Goal: Task Accomplishment & Management: Use online tool/utility

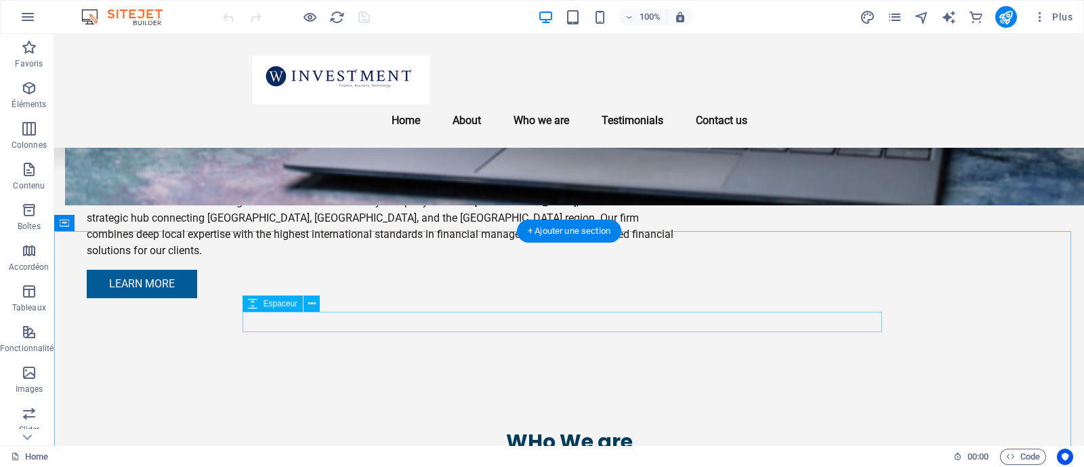
scroll to position [1354, 0]
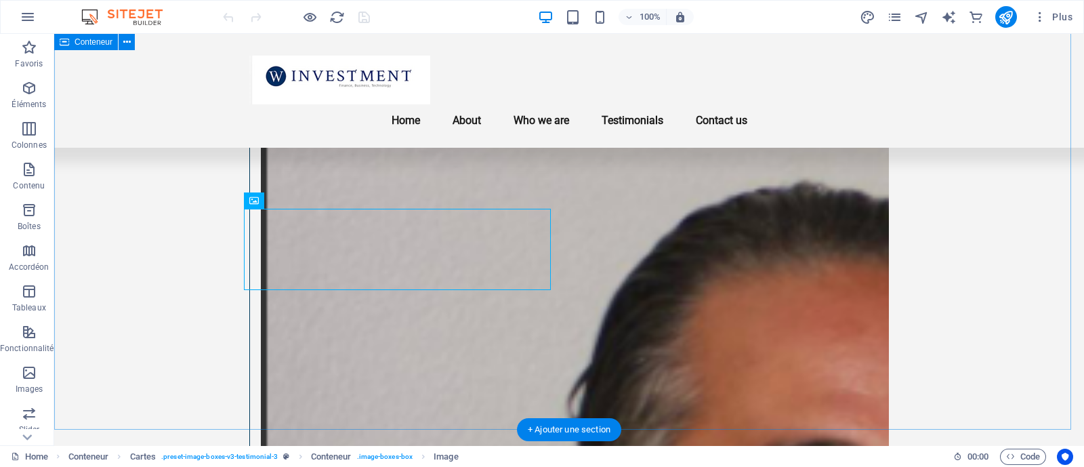
scroll to position [1414, 0]
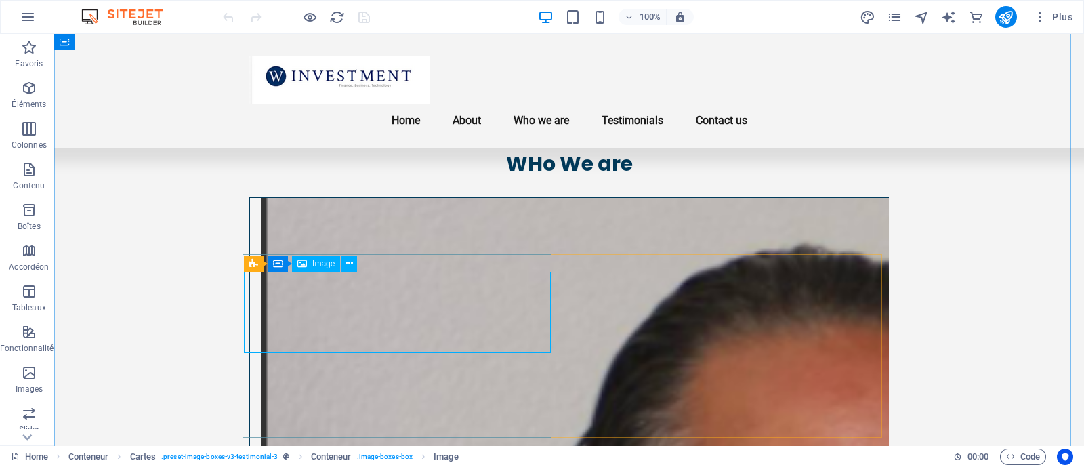
click at [314, 262] on span "Image" at bounding box center [323, 264] width 22 height 8
select select "px"
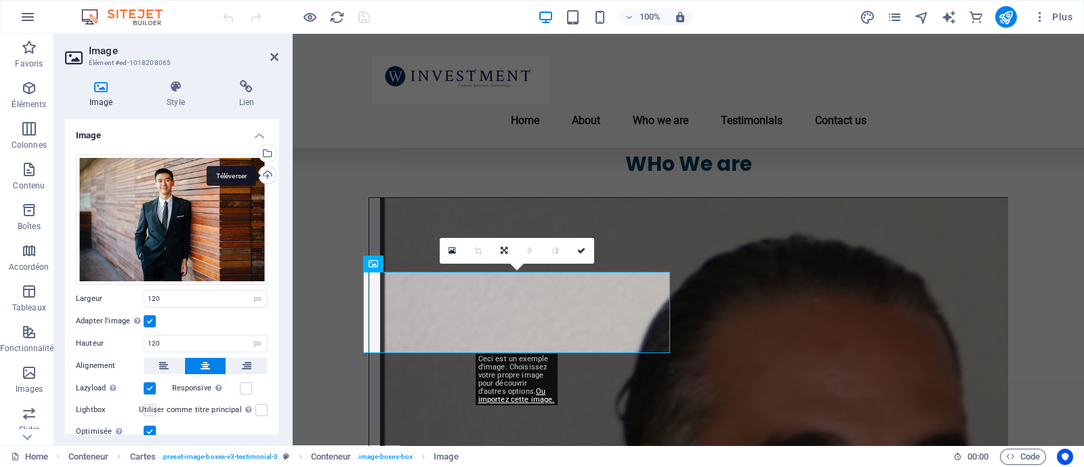
click at [272, 171] on div "Téléverser" at bounding box center [266, 176] width 20 height 20
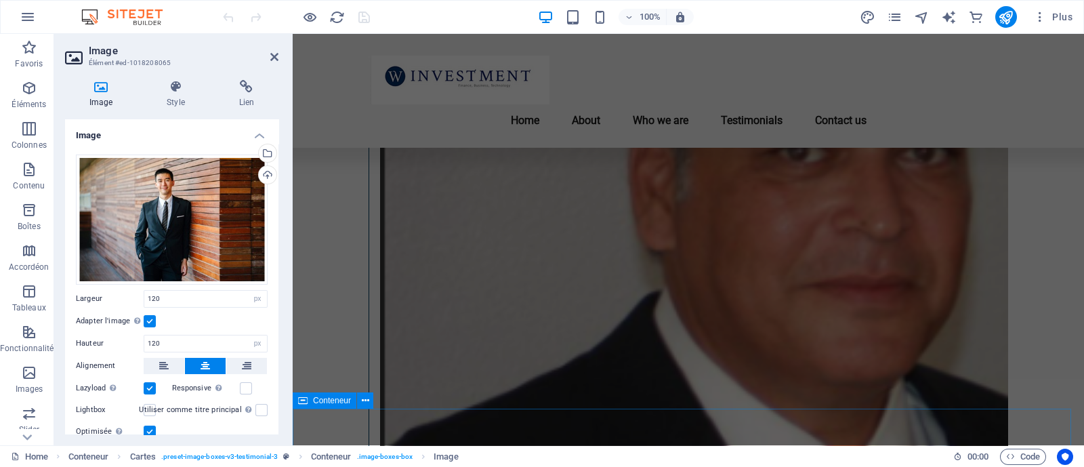
scroll to position [1735, 0]
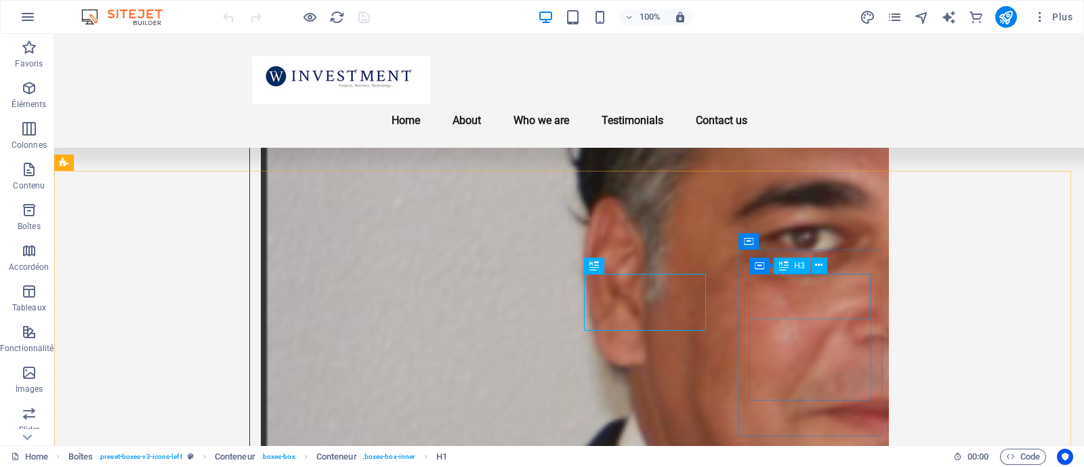
click at [792, 268] on div "H3" at bounding box center [792, 265] width 36 height 16
click at [820, 267] on icon at bounding box center [818, 265] width 7 height 14
click at [791, 266] on div "H3" at bounding box center [792, 265] width 36 height 16
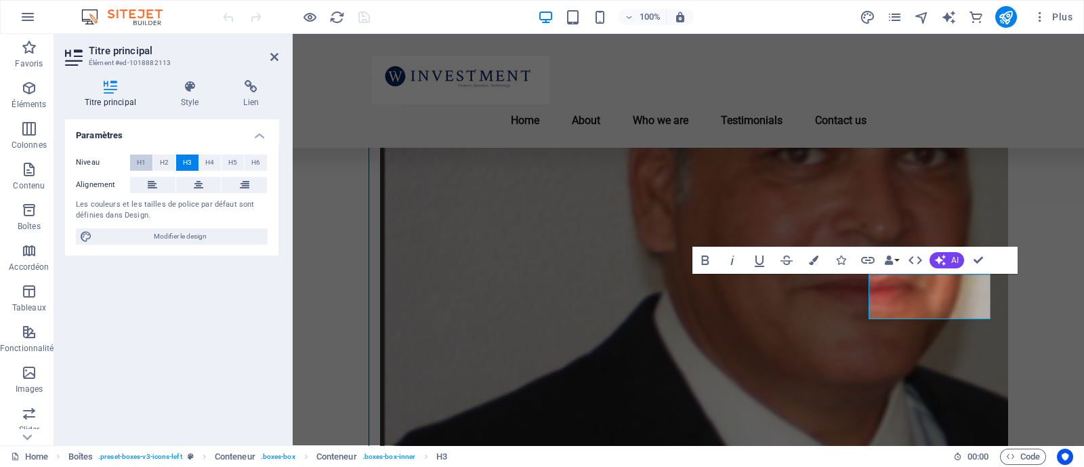
click at [137, 161] on span "H1" at bounding box center [141, 162] width 9 height 16
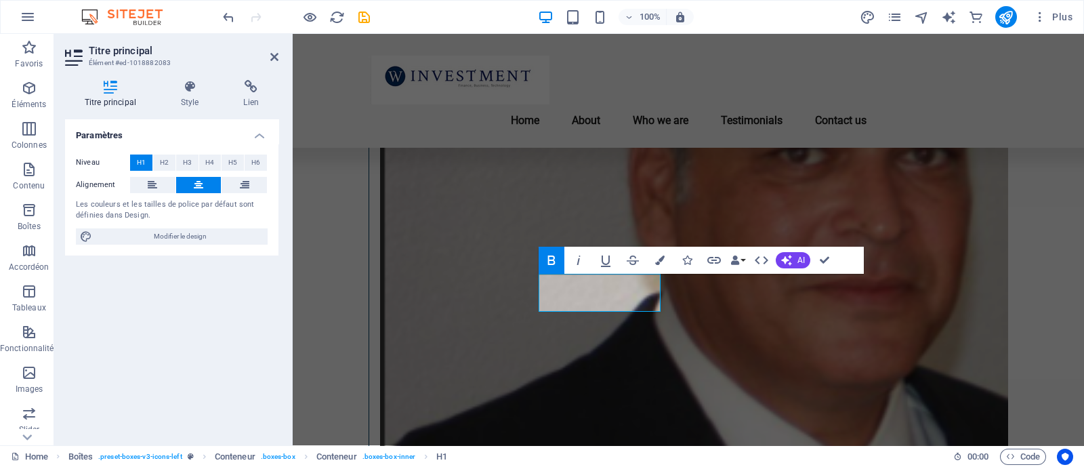
click at [136, 161] on button "H1" at bounding box center [141, 162] width 22 height 16
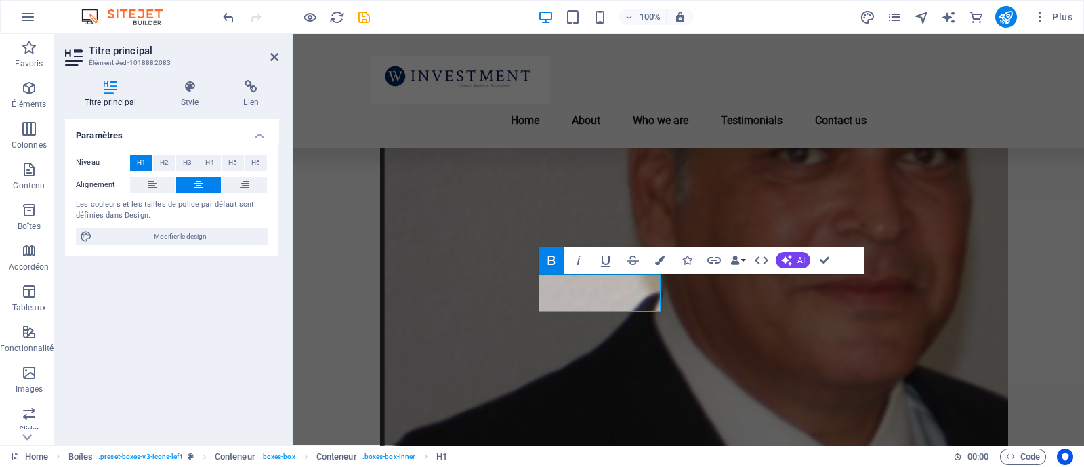
click at [552, 260] on icon "button" at bounding box center [550, 259] width 7 height 9
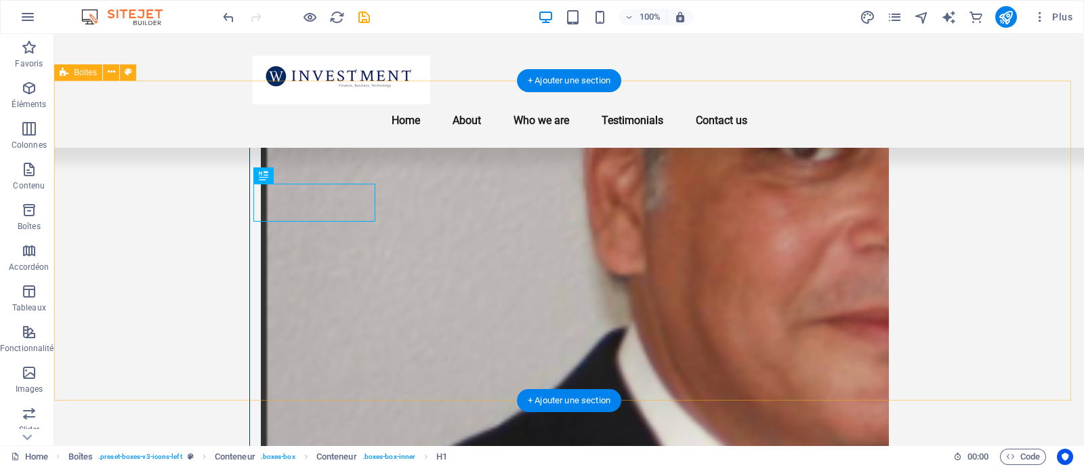
scroll to position [1825, 0]
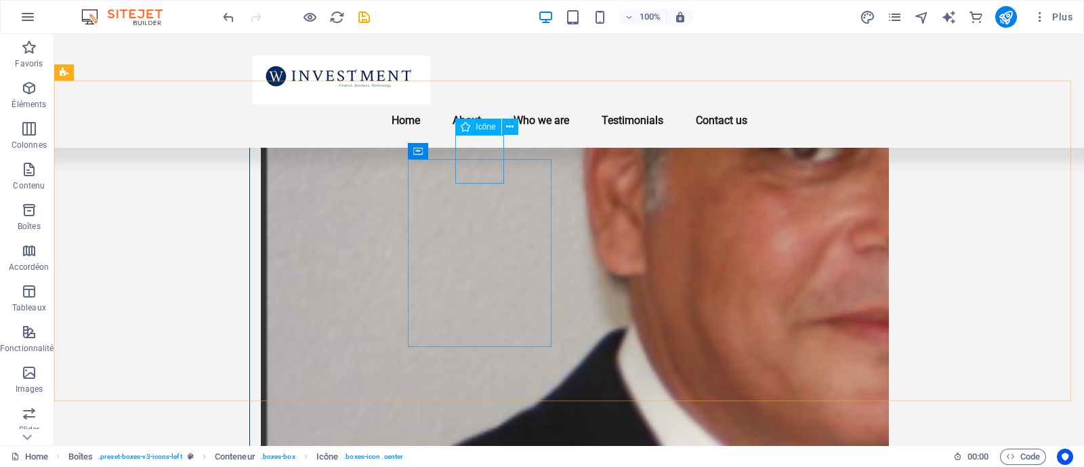
click at [478, 126] on span "Icône" at bounding box center [486, 127] width 20 height 8
click at [509, 126] on icon at bounding box center [509, 127] width 7 height 14
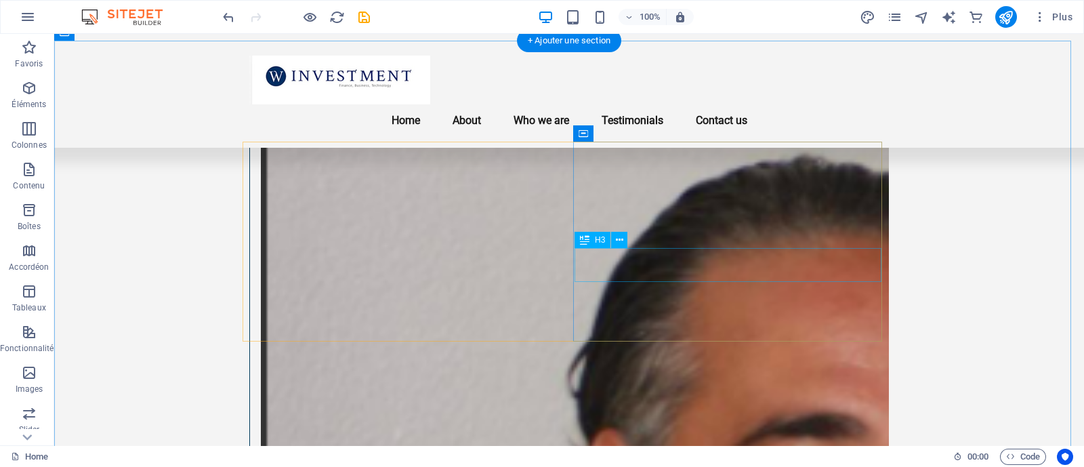
scroll to position [1512, 0]
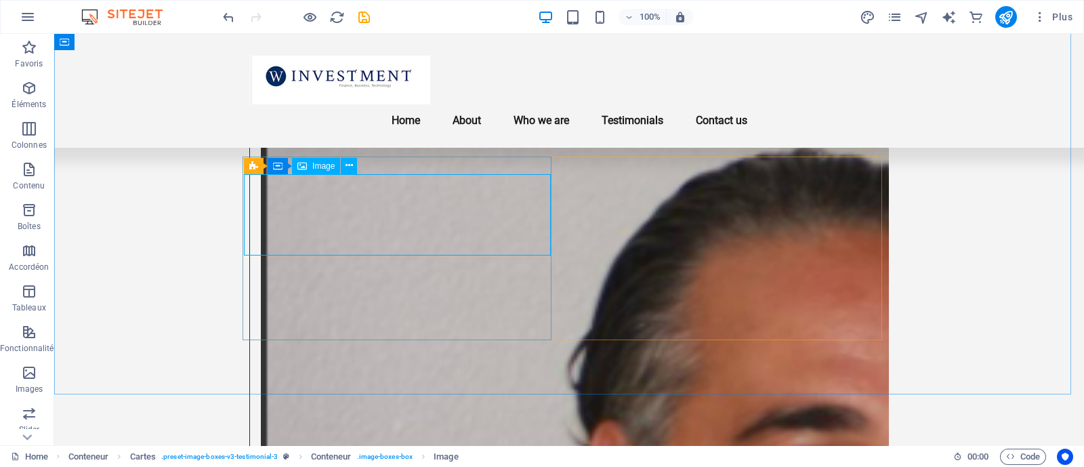
click at [320, 166] on span "Image" at bounding box center [323, 166] width 22 height 8
select select "px"
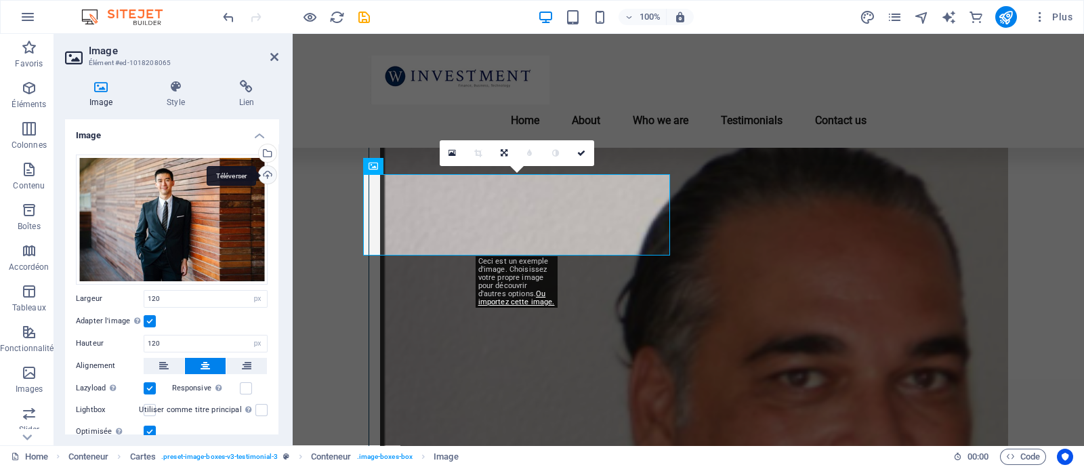
click at [262, 171] on div "Téléverser" at bounding box center [266, 176] width 20 height 20
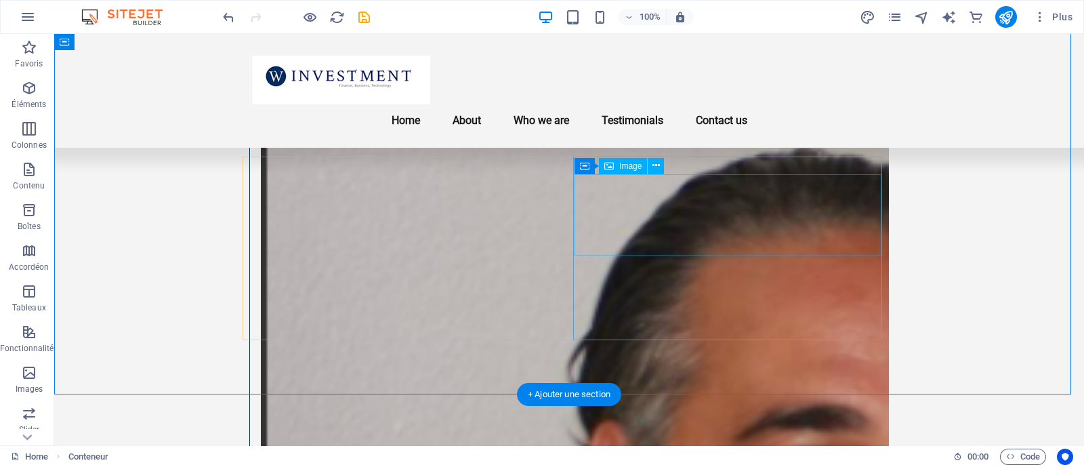
scroll to position [1422, 0]
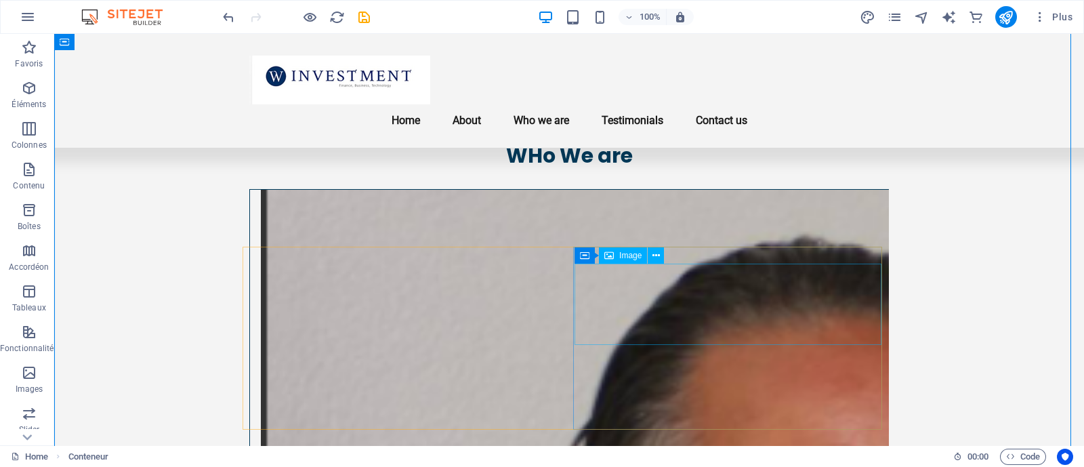
click at [627, 258] on span "Image" at bounding box center [630, 255] width 22 height 8
select select "px"
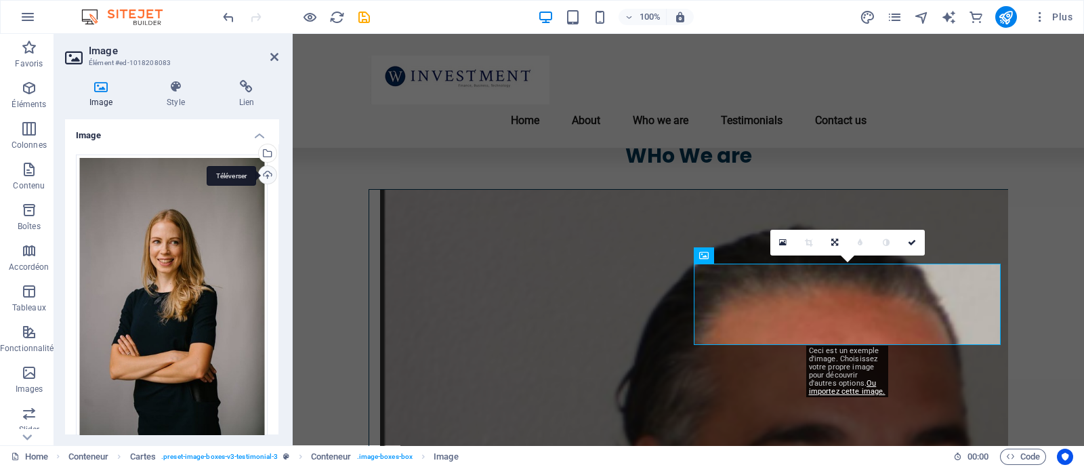
click at [266, 169] on div "Téléverser" at bounding box center [266, 176] width 20 height 20
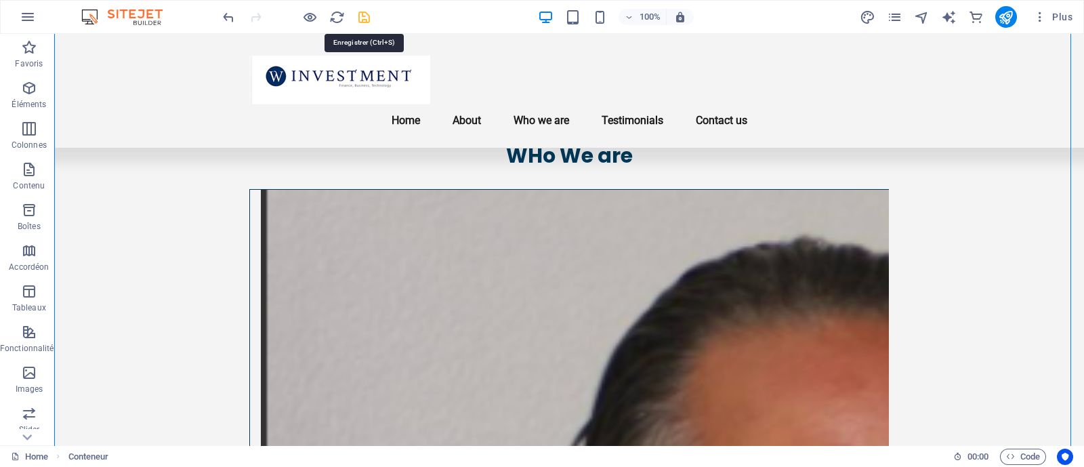
click at [364, 18] on icon "save" at bounding box center [364, 17] width 16 height 16
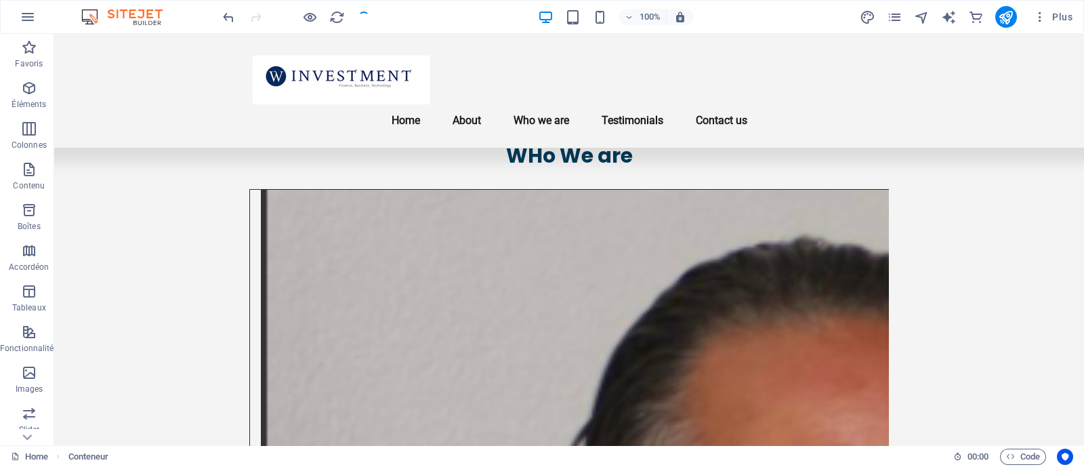
checkbox input "false"
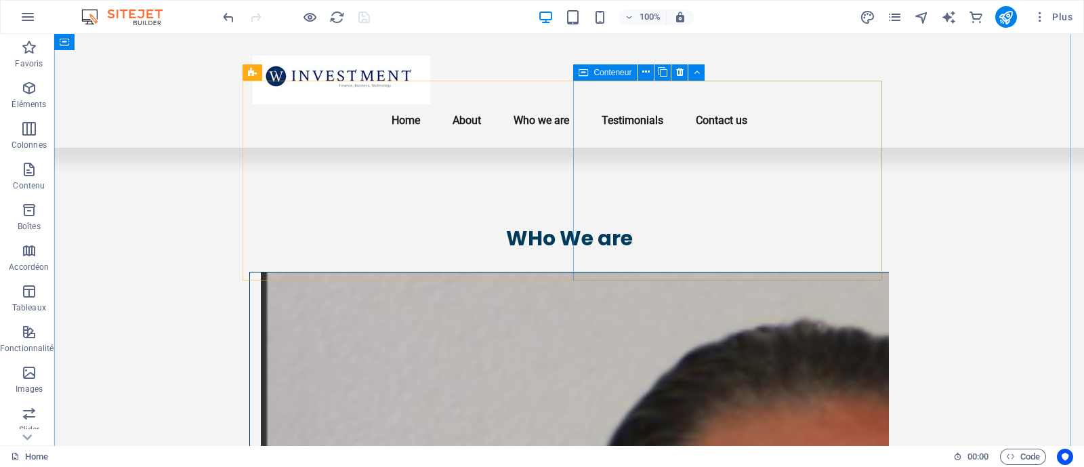
scroll to position [1395, 0]
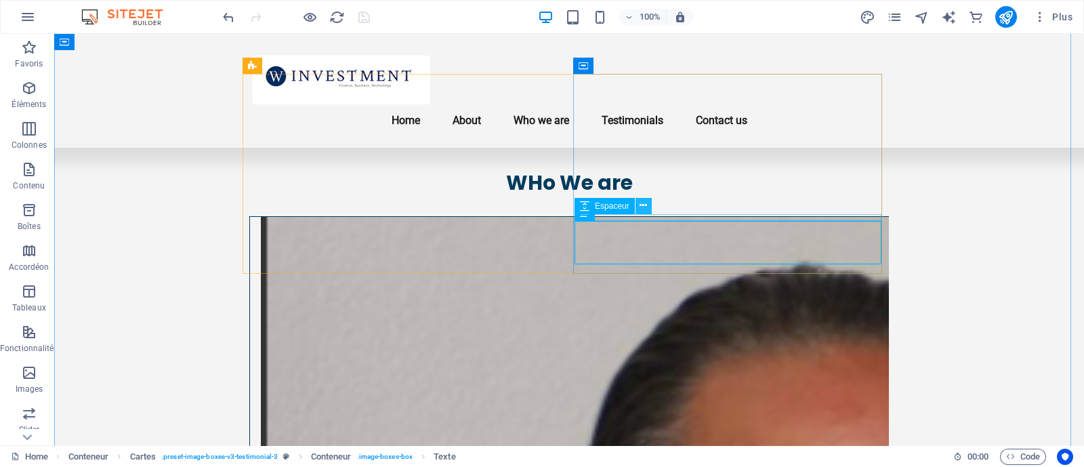
click at [645, 205] on icon at bounding box center [643, 206] width 7 height 14
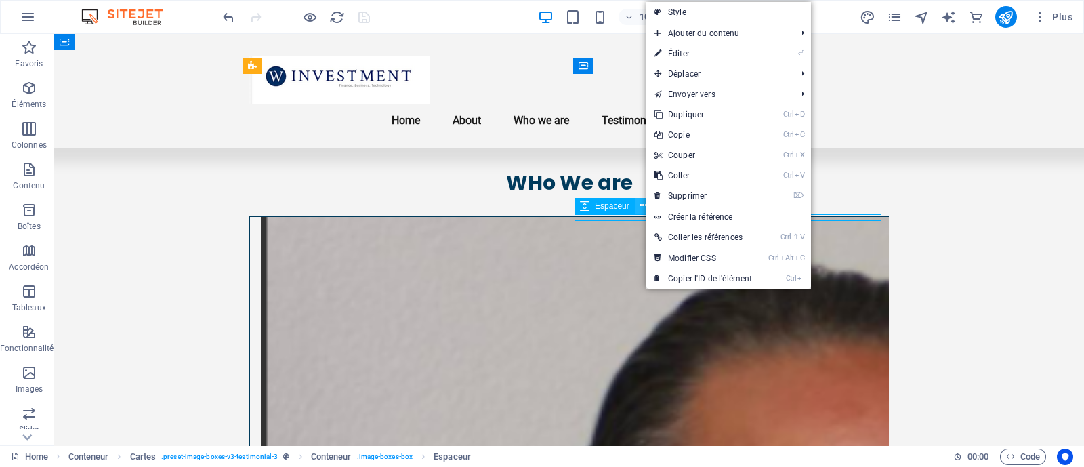
click at [645, 205] on icon at bounding box center [643, 206] width 7 height 14
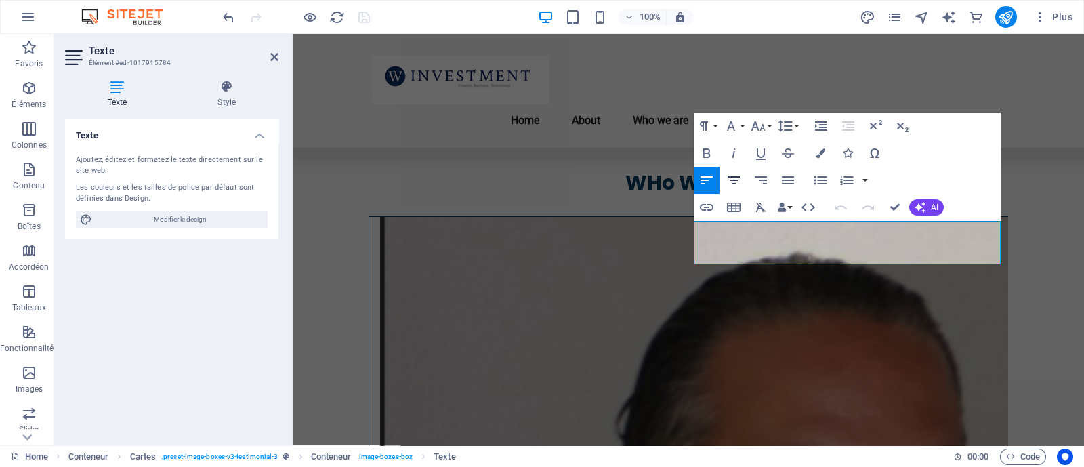
click at [736, 176] on icon "button" at bounding box center [734, 180] width 12 height 8
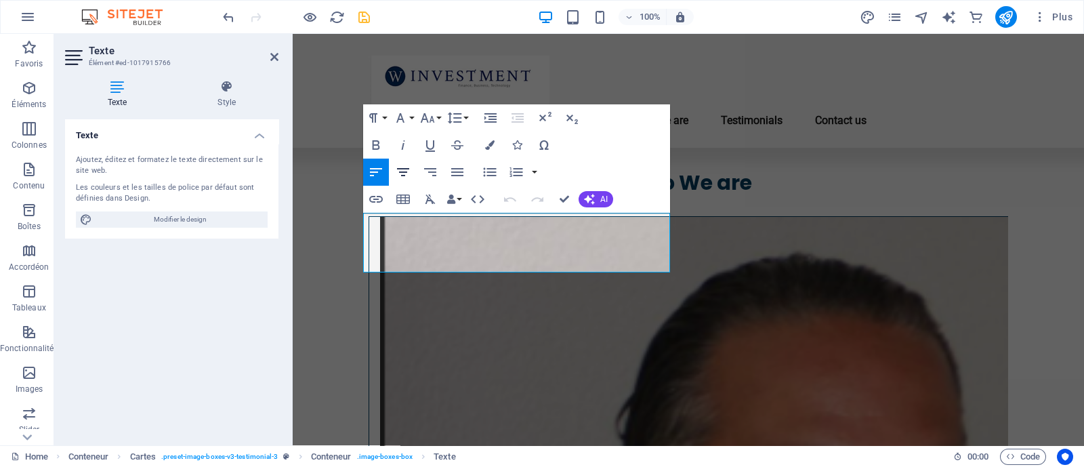
click at [408, 171] on icon "button" at bounding box center [403, 172] width 16 height 16
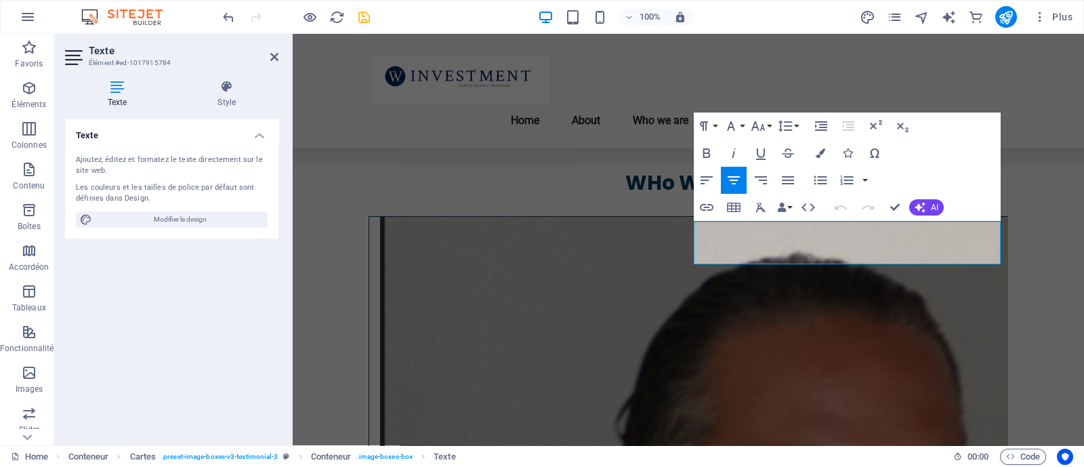
click at [739, 178] on icon "button" at bounding box center [734, 180] width 16 height 16
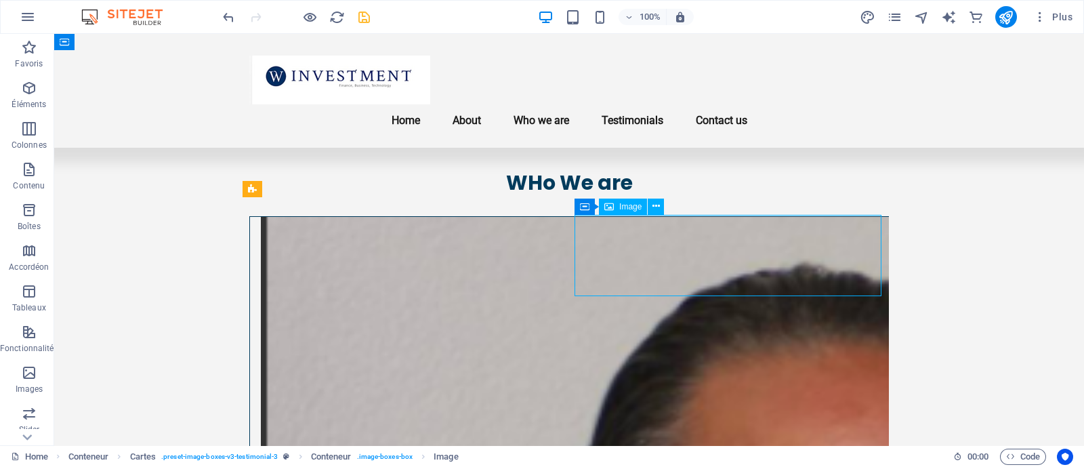
scroll to position [1568, 0]
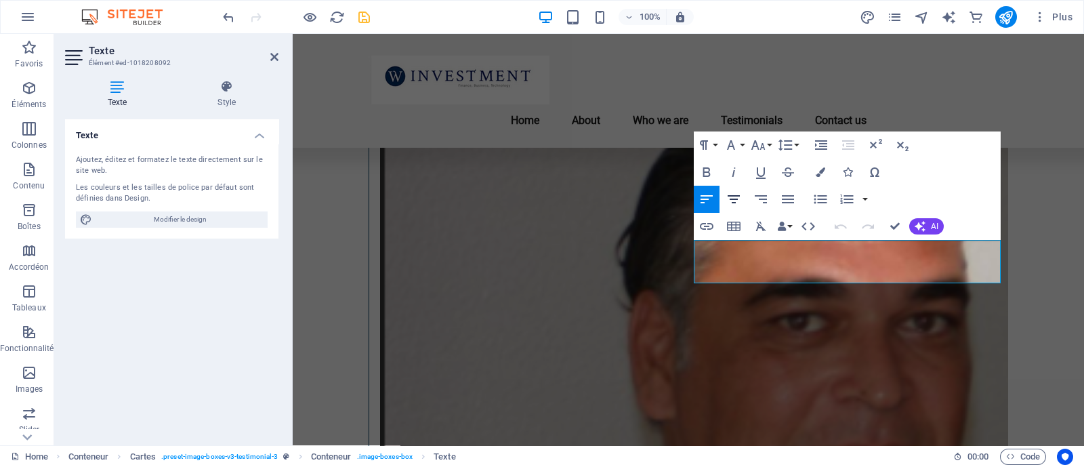
click at [734, 201] on icon "button" at bounding box center [734, 199] width 16 height 16
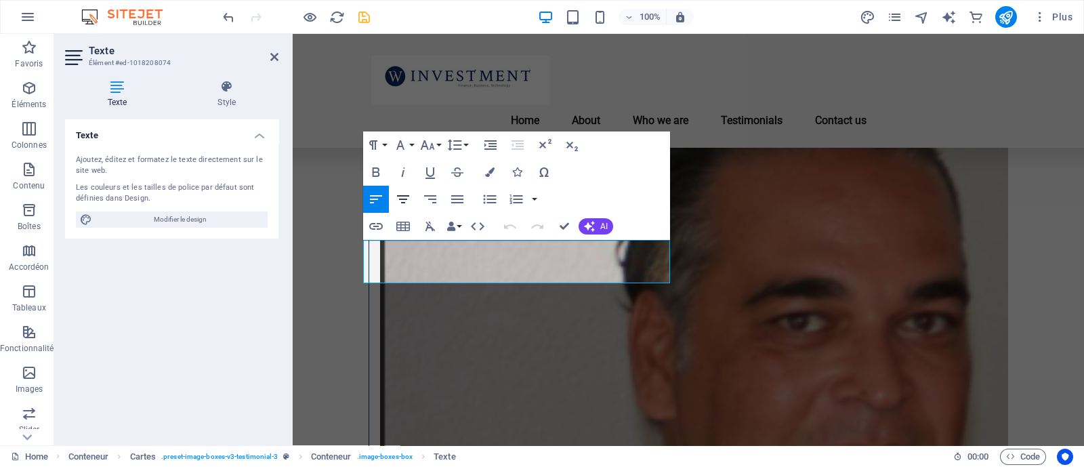
click at [407, 198] on icon "button" at bounding box center [403, 199] width 12 height 8
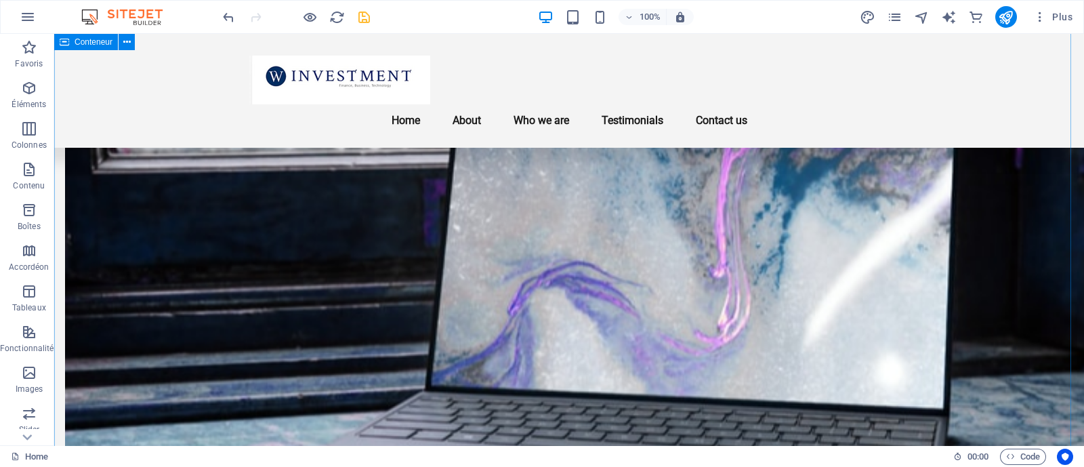
scroll to position [1011, 0]
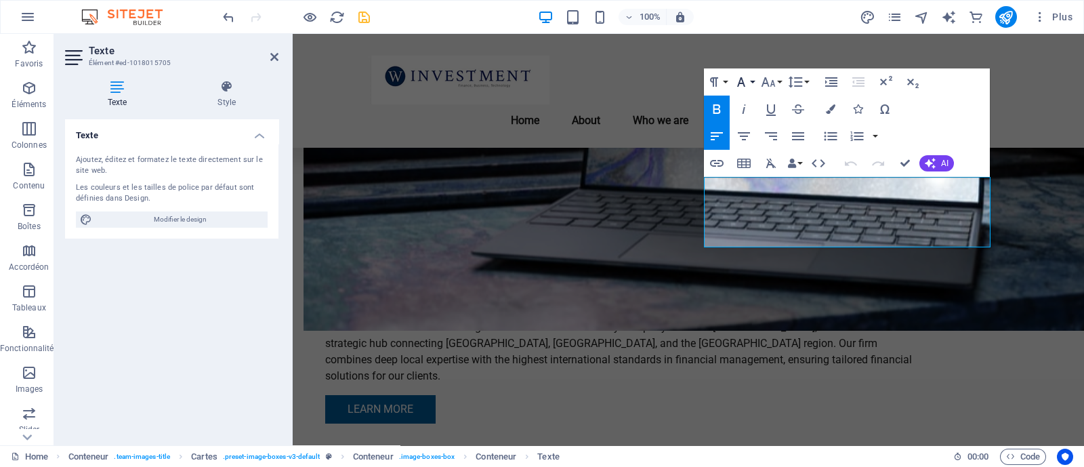
click at [750, 81] on button "Font Family" at bounding box center [744, 81] width 26 height 27
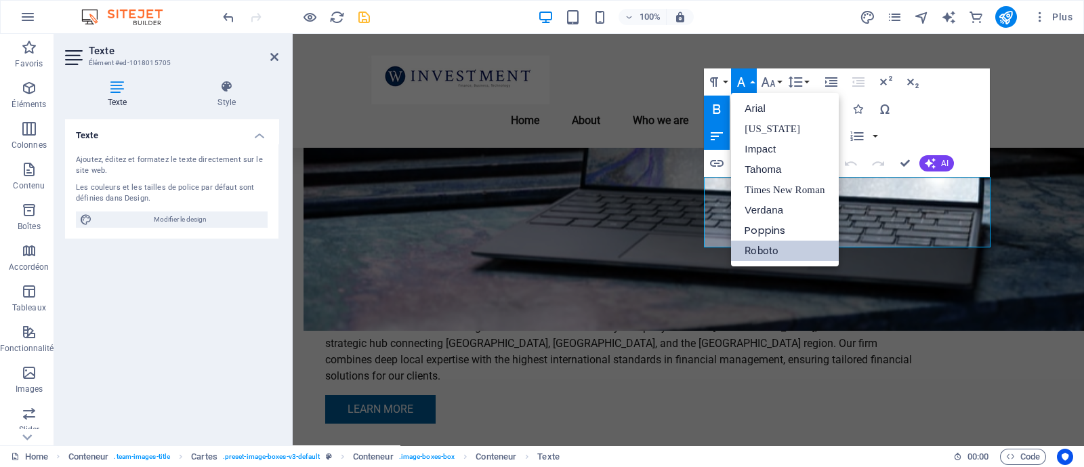
scroll to position [0, 0]
click at [763, 115] on link "Arial" at bounding box center [784, 108] width 107 height 20
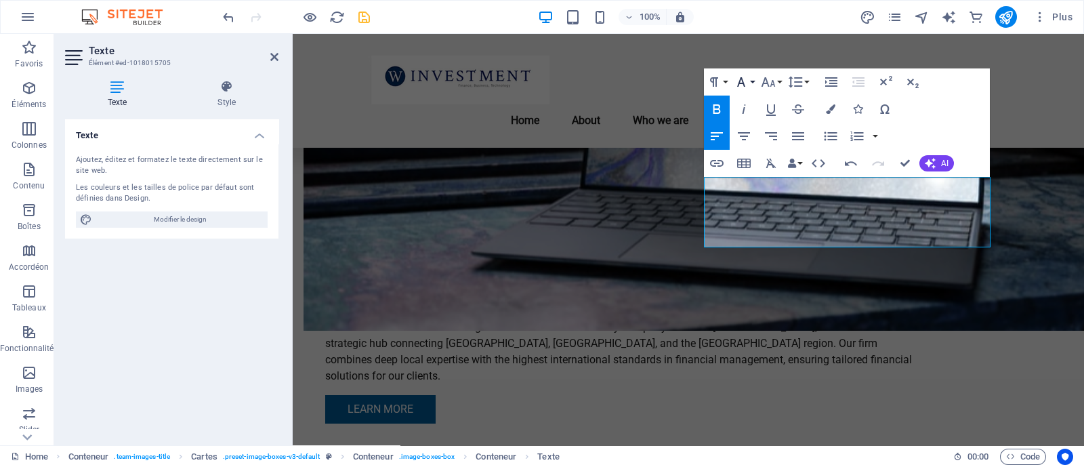
click at [747, 87] on icon "button" at bounding box center [741, 82] width 16 height 16
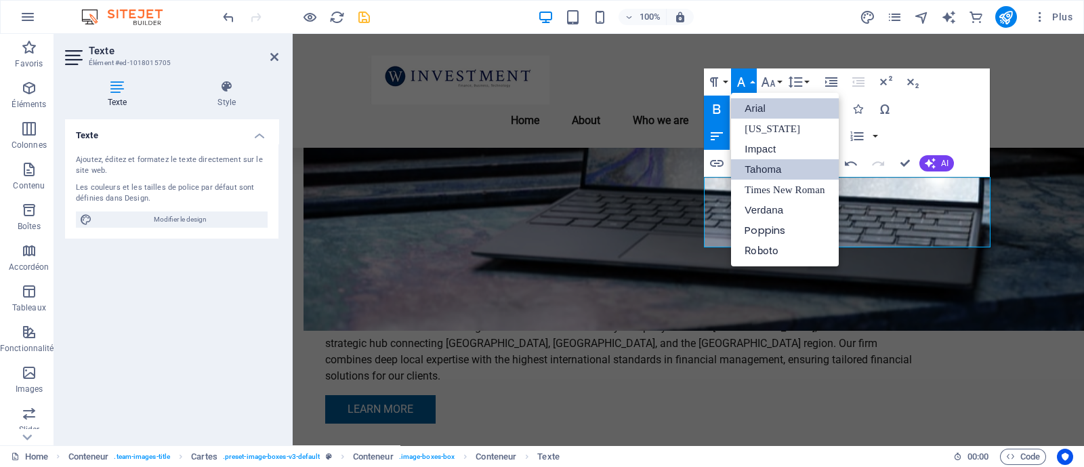
click at [775, 176] on link "Tahoma" at bounding box center [784, 169] width 107 height 20
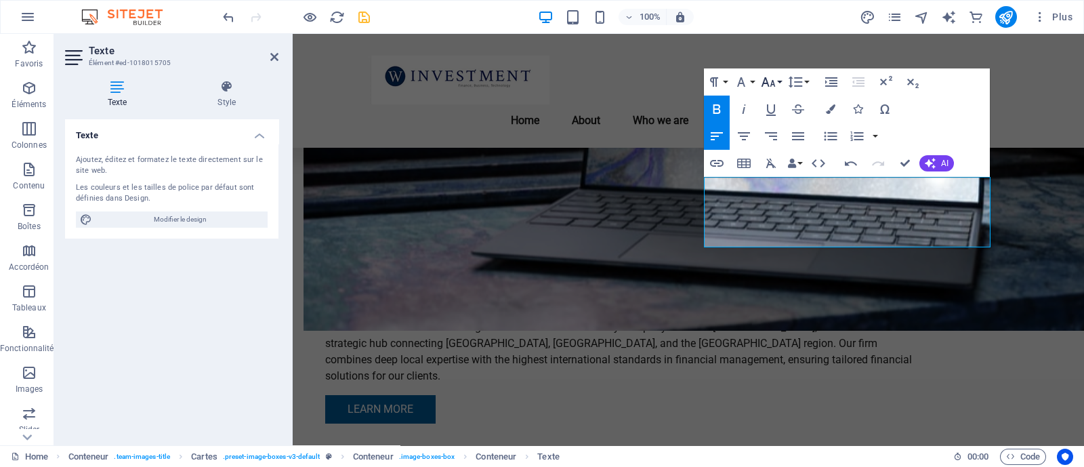
click at [771, 78] on icon "button" at bounding box center [768, 82] width 16 height 16
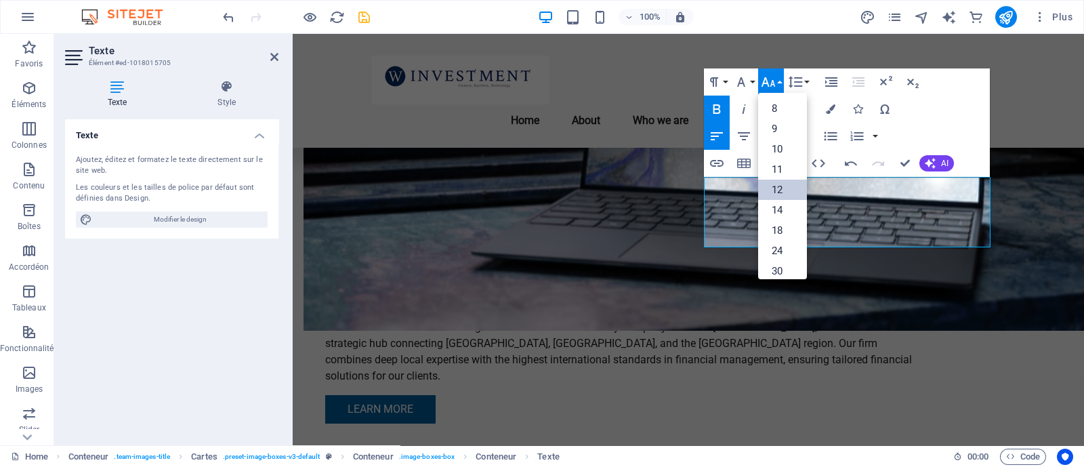
scroll to position [97, 0]
click at [779, 110] on link "14" at bounding box center [782, 113] width 49 height 20
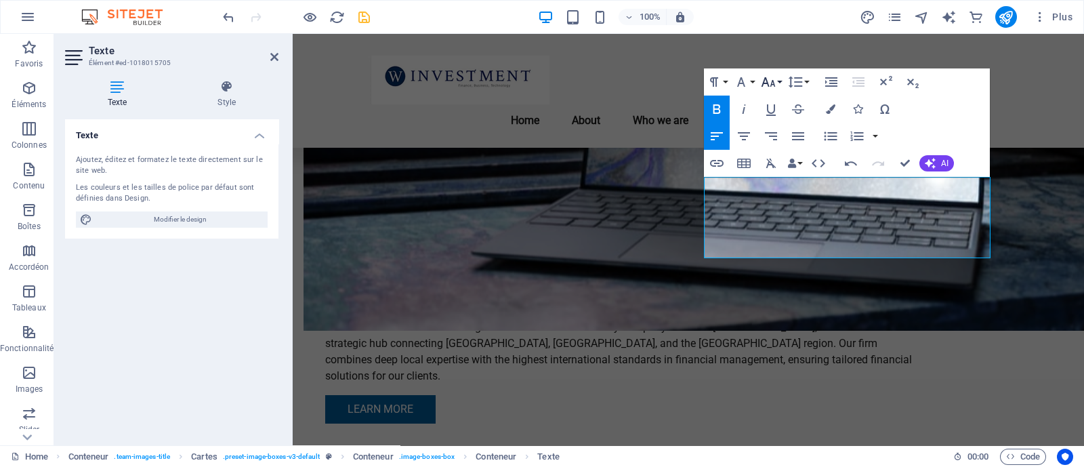
click at [774, 87] on icon "button" at bounding box center [768, 82] width 16 height 16
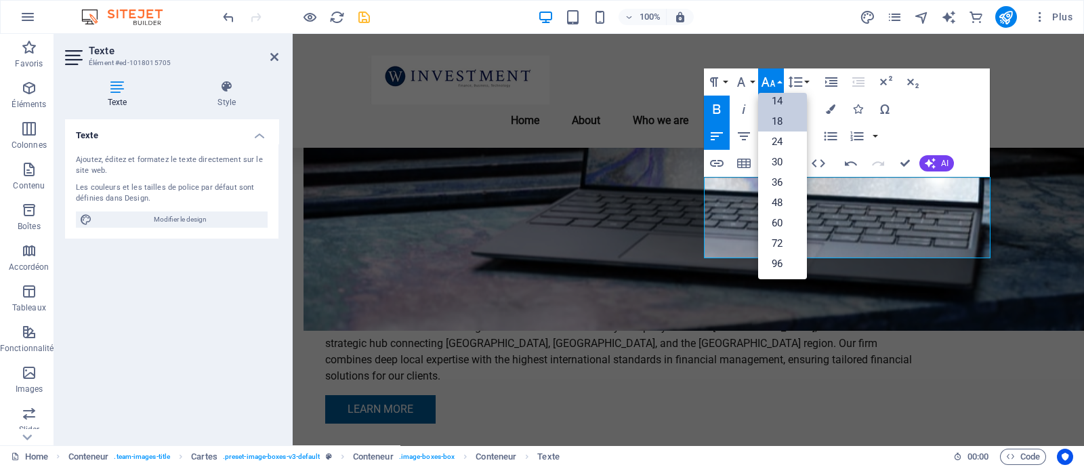
scroll to position [108, 0]
click at [785, 125] on link "18" at bounding box center [782, 122] width 49 height 20
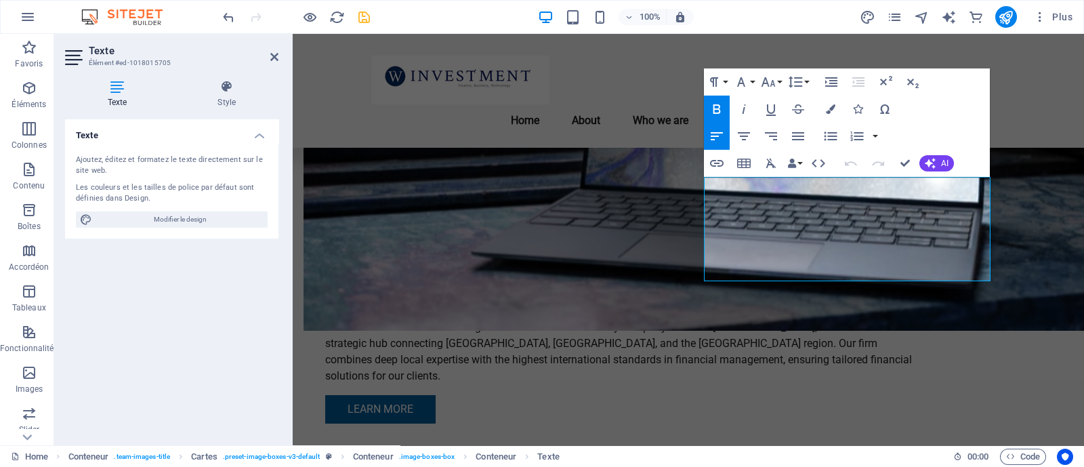
click at [718, 113] on icon "button" at bounding box center [716, 108] width 7 height 9
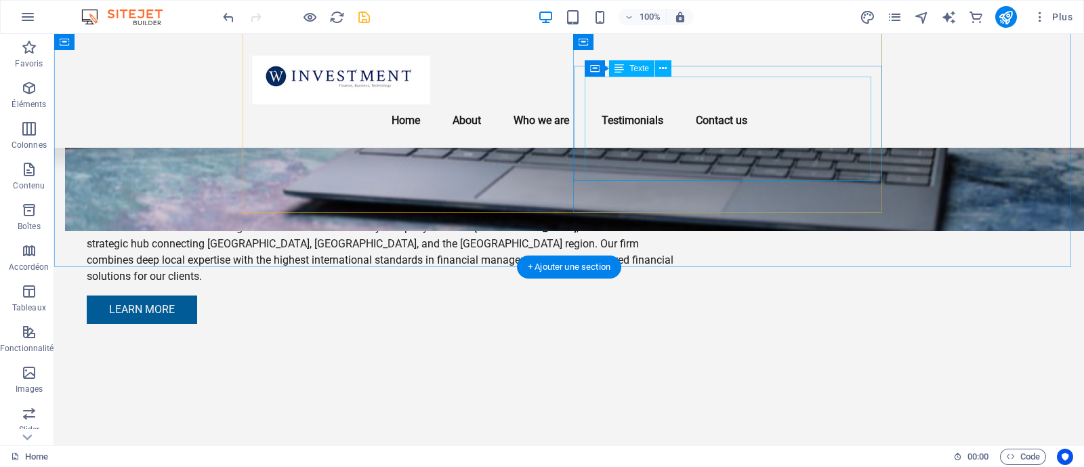
scroll to position [1027, 0]
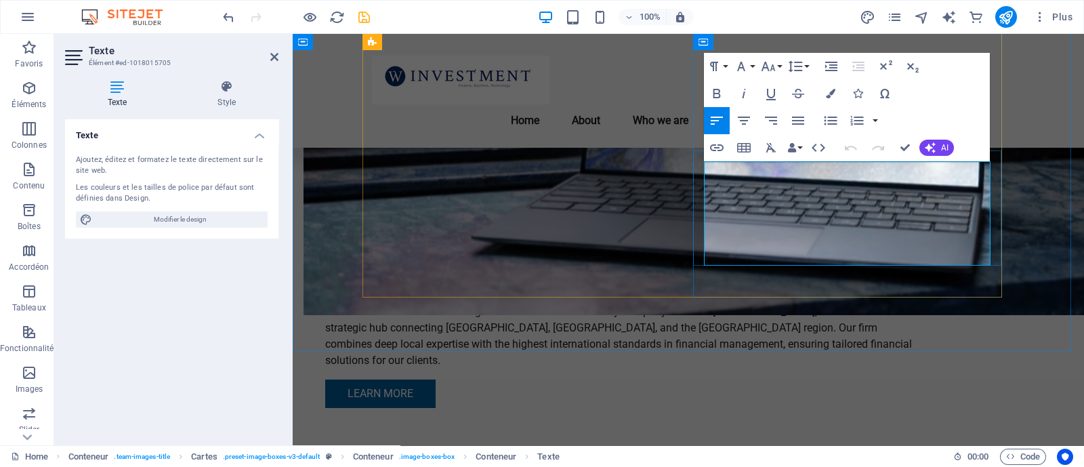
click at [777, 66] on button "Font Size" at bounding box center [771, 66] width 26 height 27
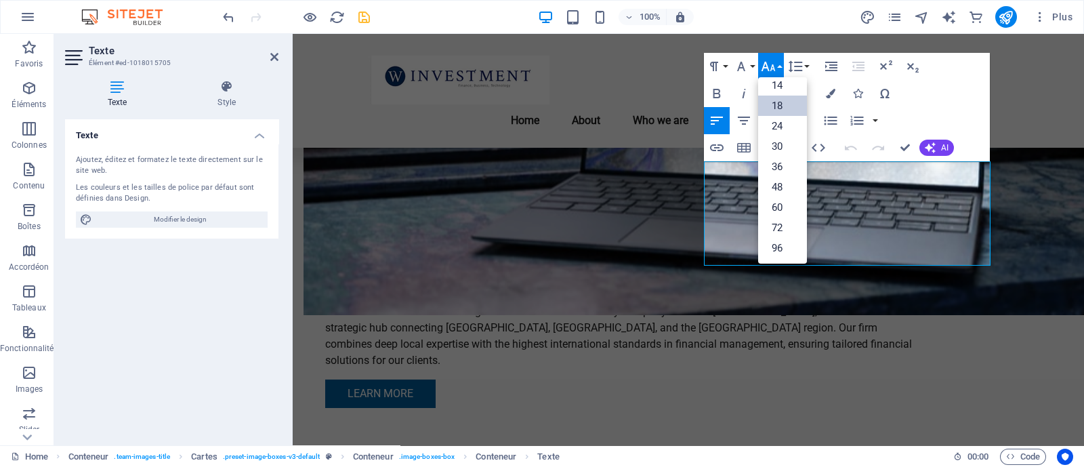
scroll to position [108, 0]
click at [785, 89] on link "14" at bounding box center [782, 86] width 49 height 20
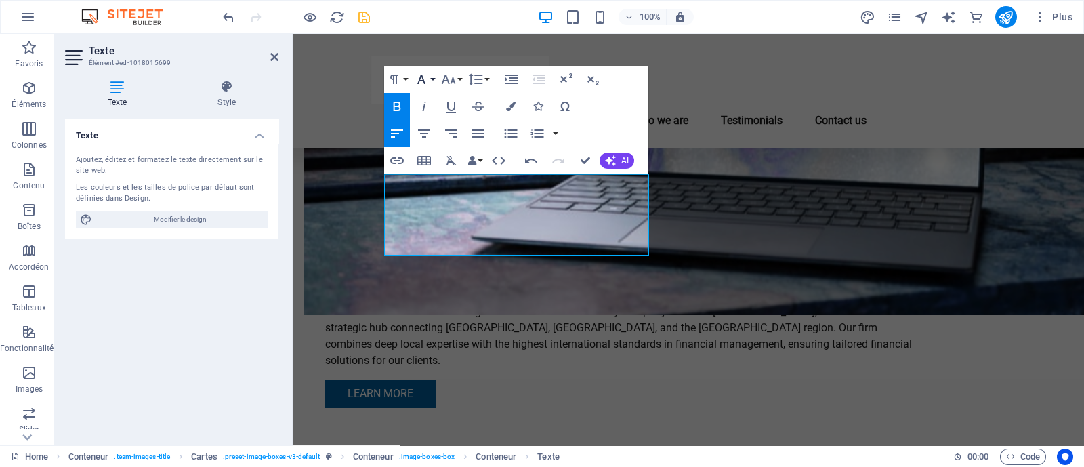
click at [423, 83] on icon "button" at bounding box center [421, 79] width 16 height 16
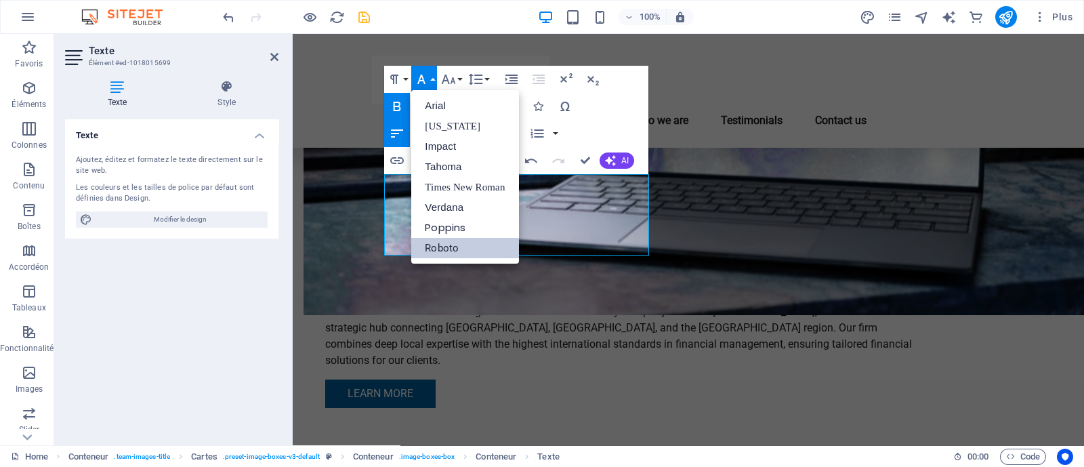
scroll to position [0, 0]
click at [447, 84] on icon "button" at bounding box center [448, 79] width 16 height 16
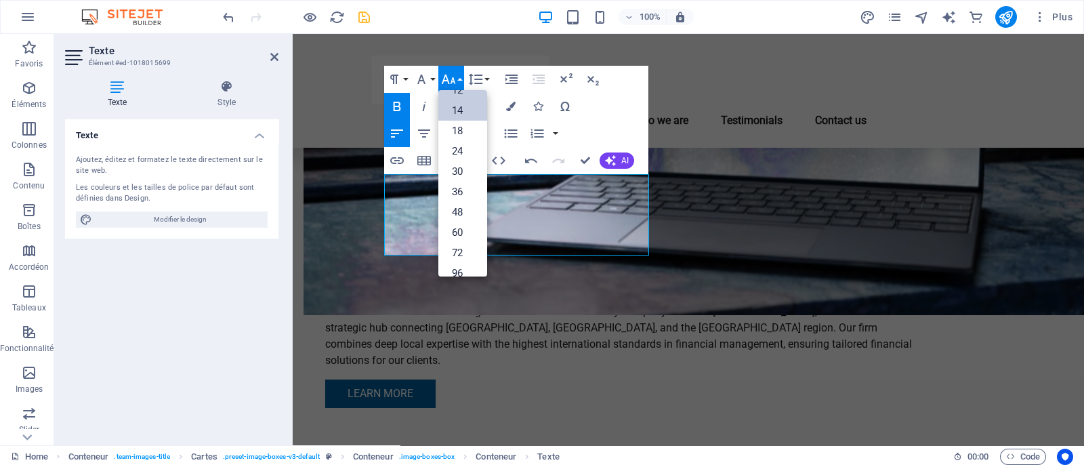
click at [466, 115] on link "14" at bounding box center [462, 110] width 49 height 20
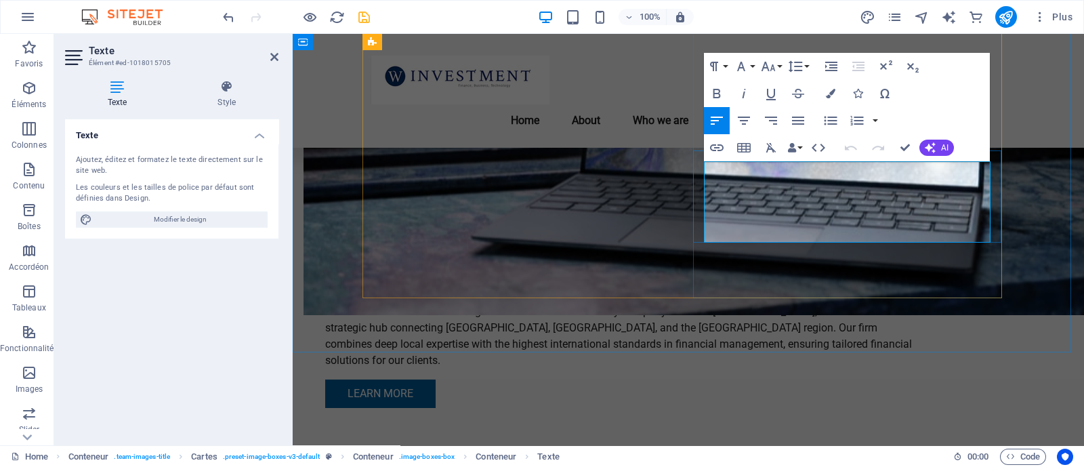
click at [752, 68] on button "Font Family" at bounding box center [744, 66] width 26 height 27
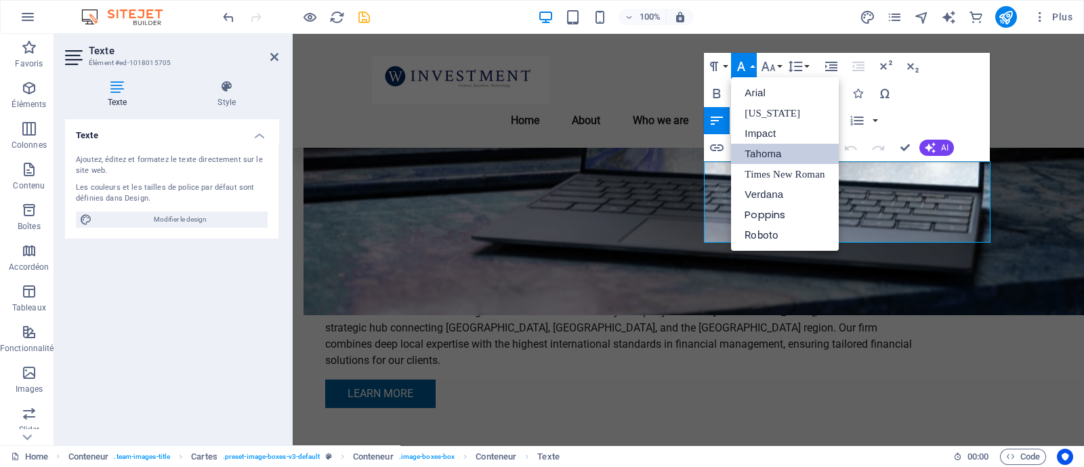
scroll to position [0, 0]
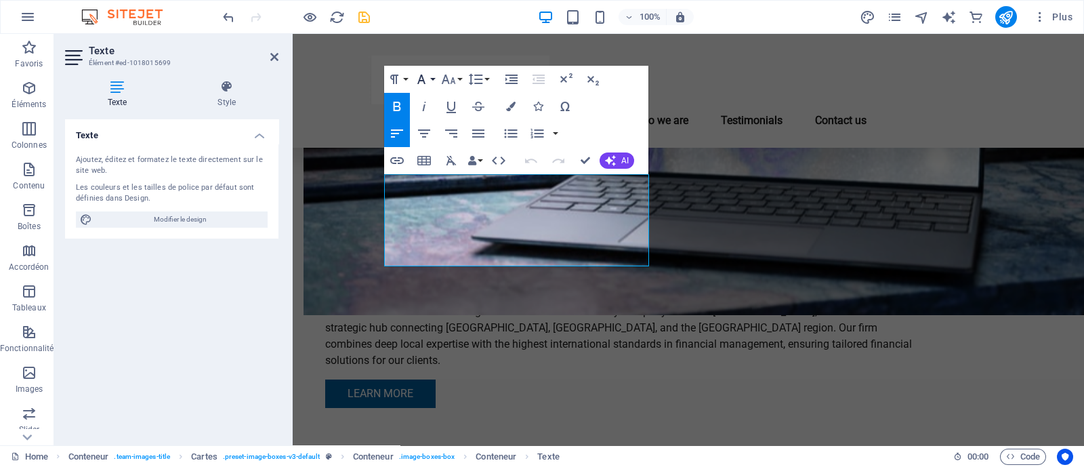
click at [423, 77] on icon "button" at bounding box center [421, 79] width 16 height 16
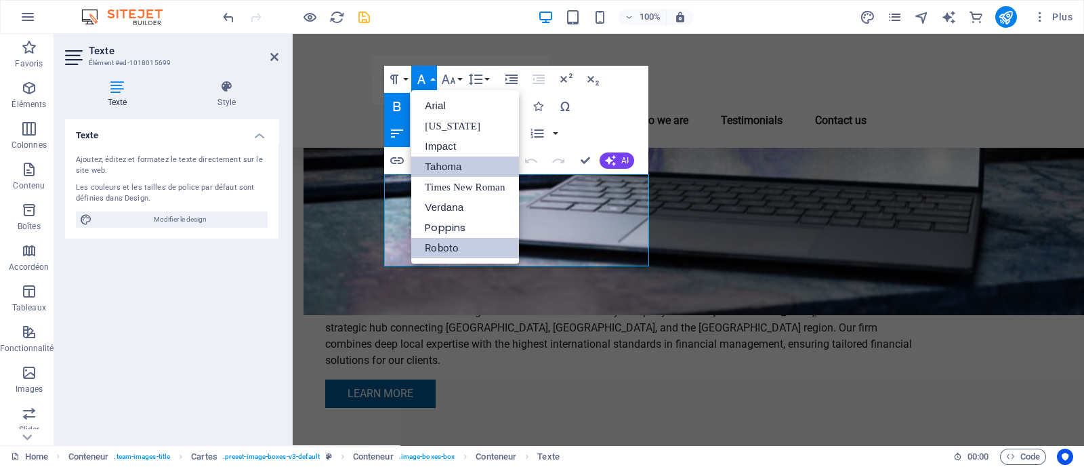
click at [440, 163] on link "Tahoma" at bounding box center [464, 167] width 107 height 20
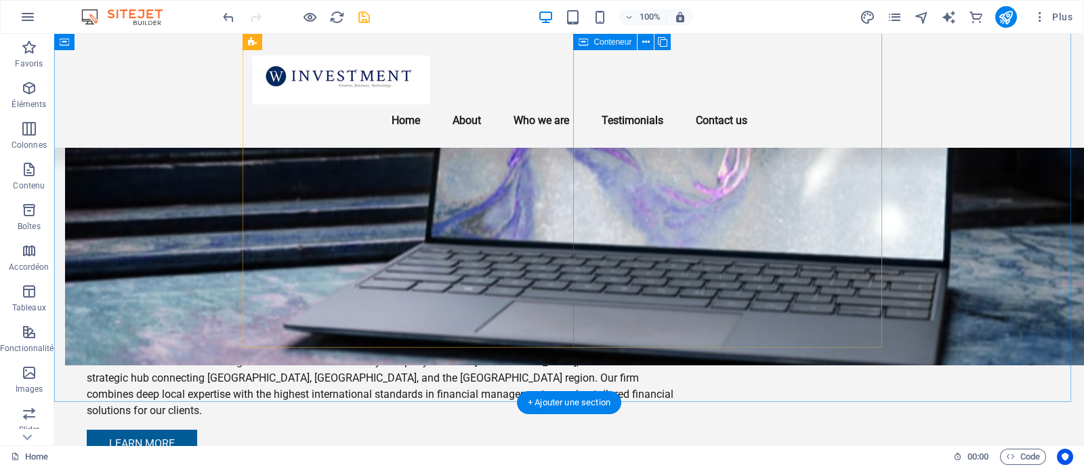
scroll to position [1287, 0]
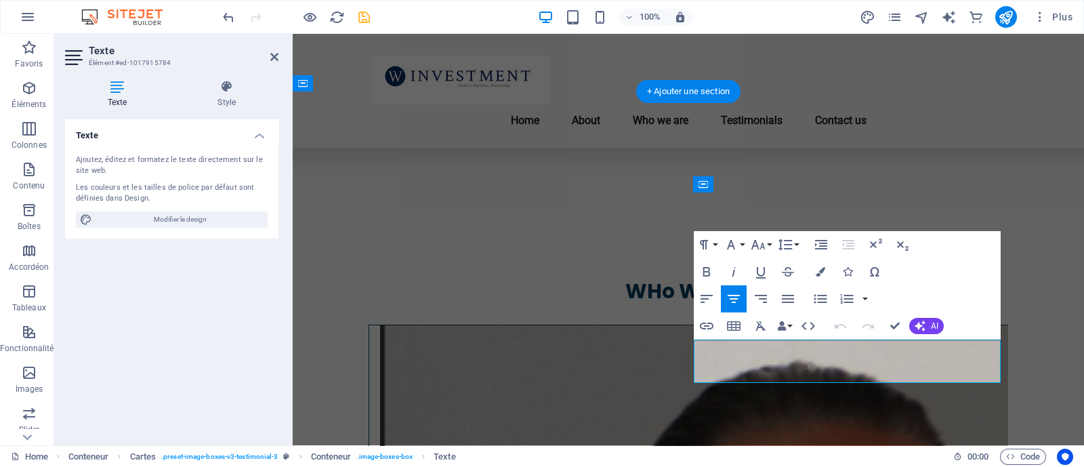
click at [726, 236] on icon "button" at bounding box center [731, 244] width 16 height 16
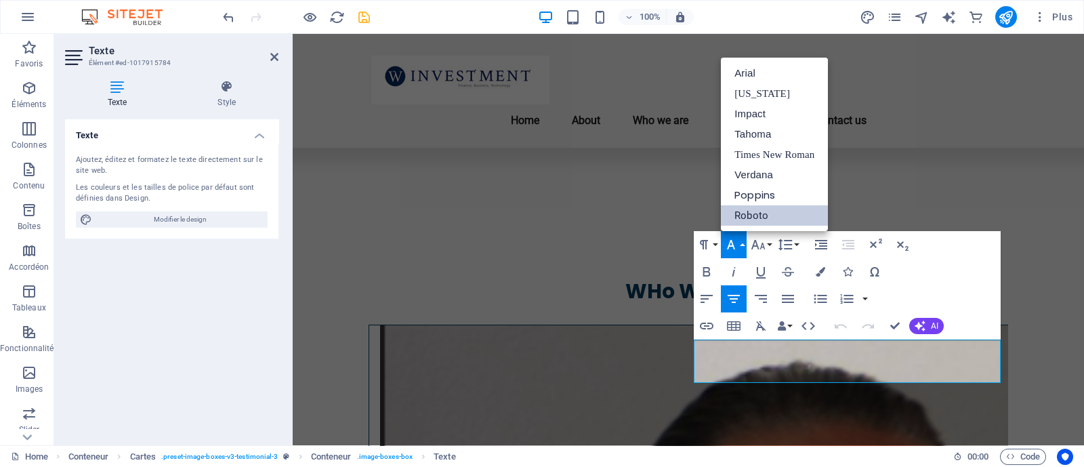
scroll to position [0, 0]
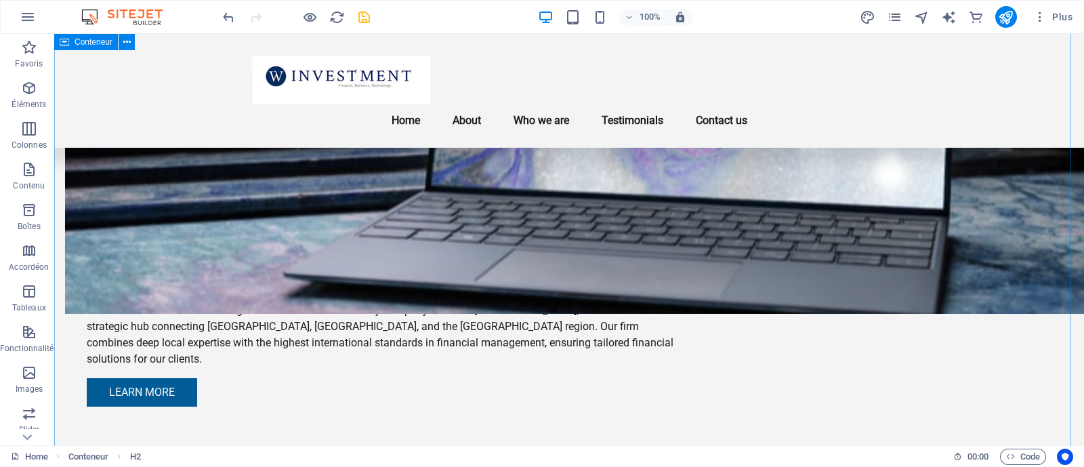
scroll to position [919, 0]
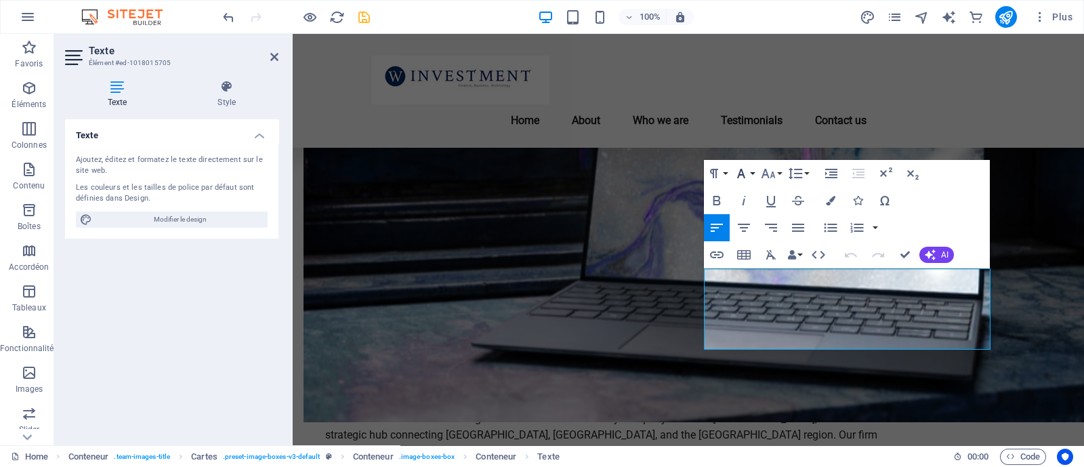
click at [742, 171] on icon "button" at bounding box center [741, 173] width 8 height 9
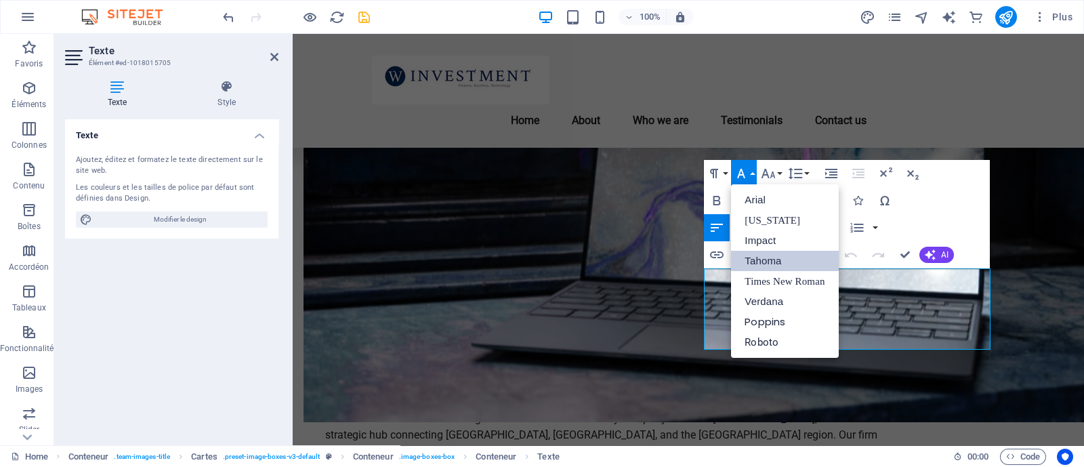
scroll to position [0, 0]
click at [754, 336] on link "Roboto" at bounding box center [784, 342] width 107 height 20
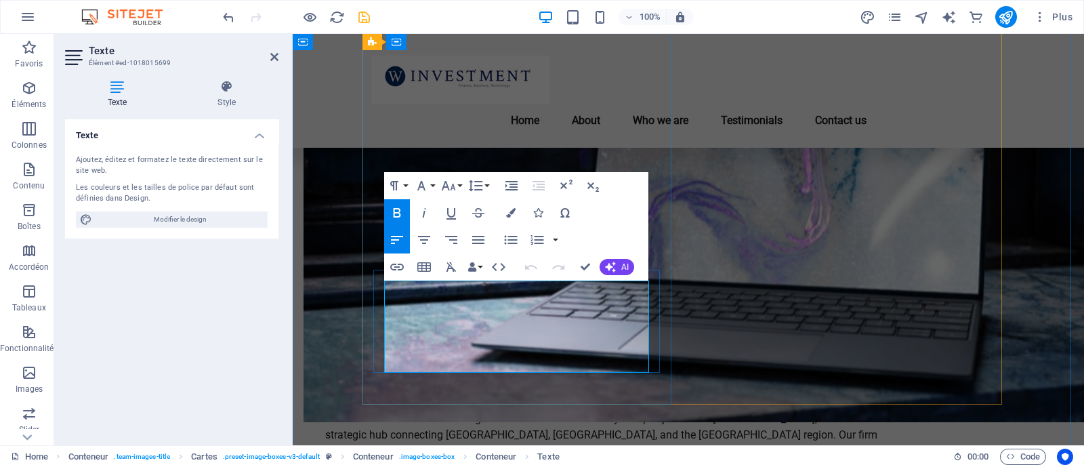
click at [421, 180] on icon "button" at bounding box center [421, 186] width 16 height 16
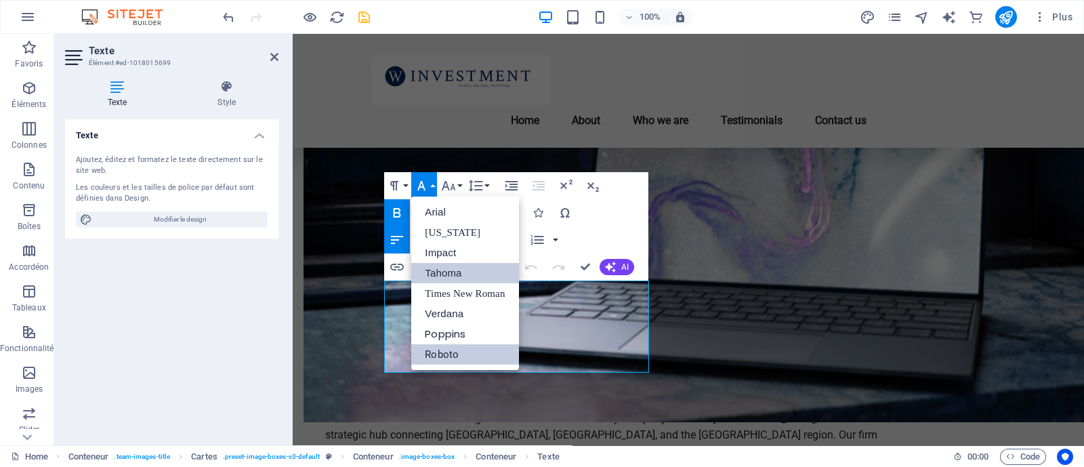
click at [437, 350] on link "Roboto" at bounding box center [464, 354] width 107 height 20
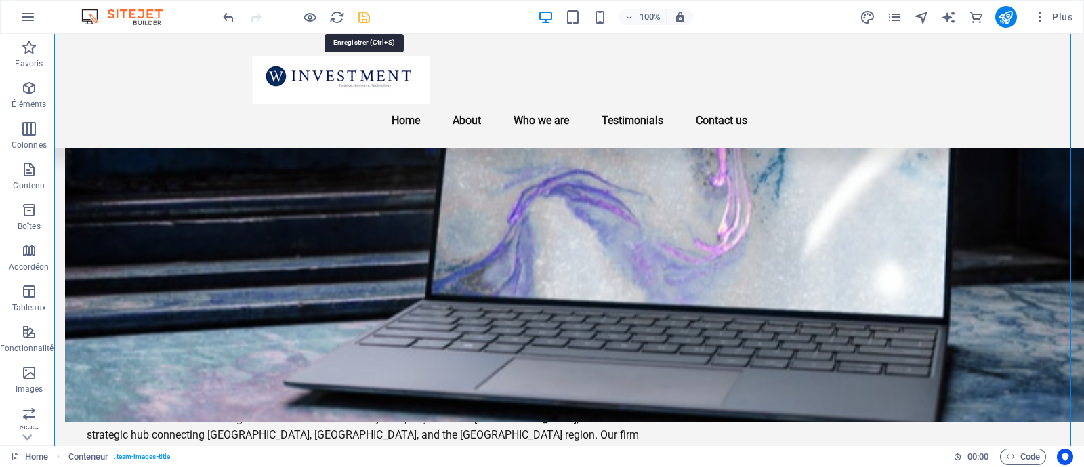
click at [368, 18] on icon "save" at bounding box center [364, 17] width 16 height 16
checkbox input "false"
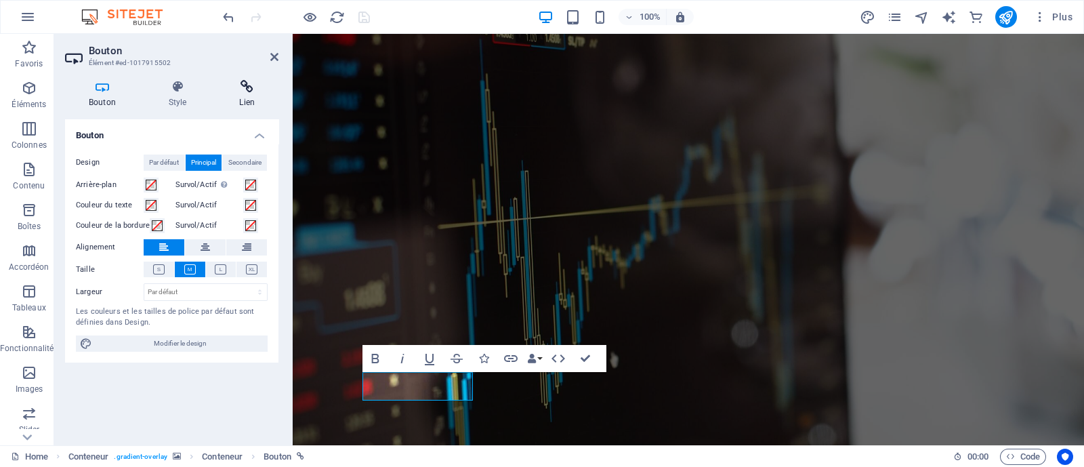
click at [254, 91] on icon at bounding box center [246, 87] width 63 height 14
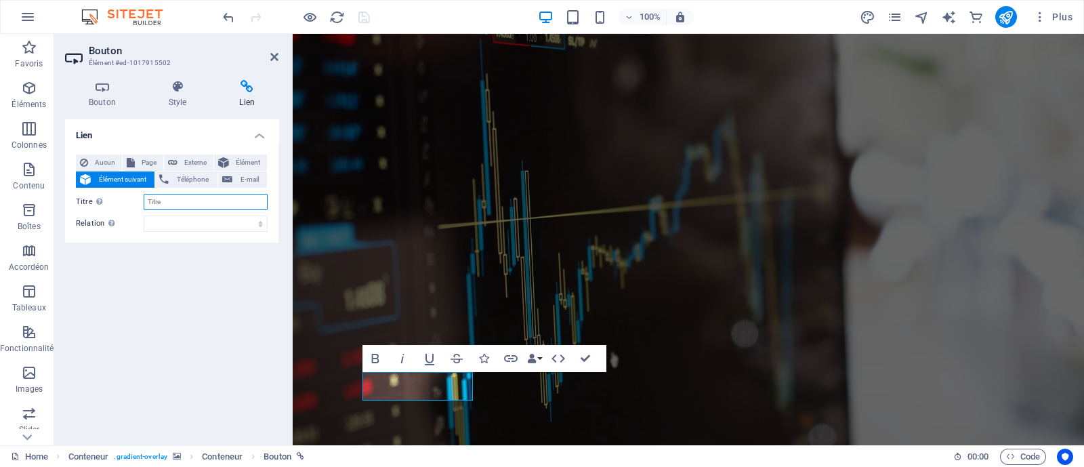
click at [163, 197] on input "Titre Description supplémentaire du lien. Celle-ci doit être différente du text…" at bounding box center [206, 202] width 124 height 16
click at [128, 158] on icon at bounding box center [131, 162] width 8 height 16
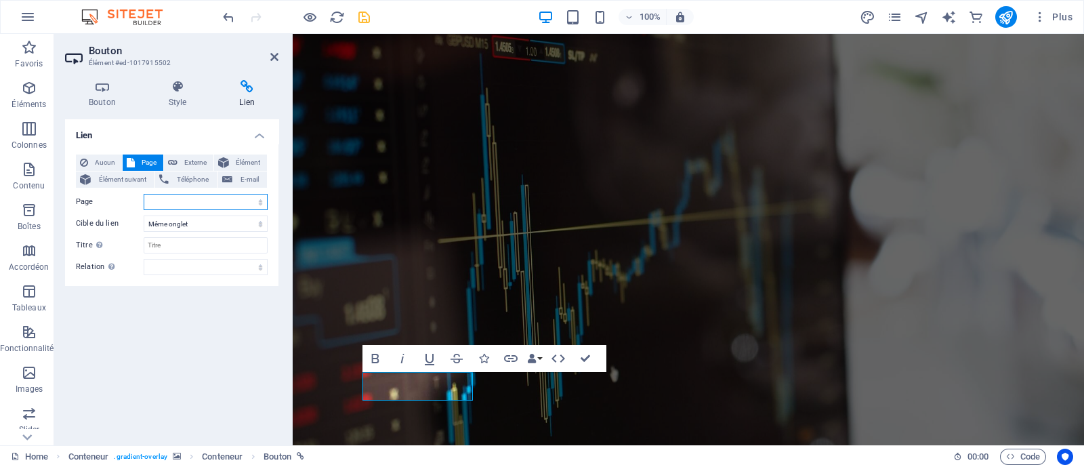
click at [175, 204] on select "Home Subpage Legal Notice Privacy" at bounding box center [206, 202] width 124 height 16
select select "0"
click at [144, 194] on select "Home Subpage Legal Notice Privacy" at bounding box center [206, 202] width 124 height 16
click at [209, 221] on select "Nouvel onglet Même onglet Superposition" at bounding box center [206, 223] width 124 height 16
select select "blank"
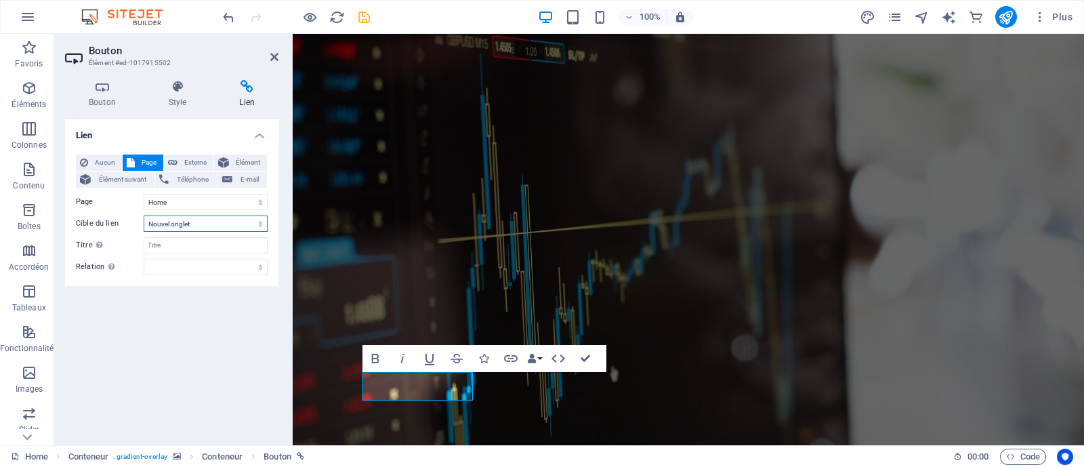
click at [144, 215] on select "Nouvel onglet Même onglet Superposition" at bounding box center [206, 223] width 124 height 16
click at [180, 246] on input "Titre Description supplémentaire du lien. Celle-ci doit être différente du text…" at bounding box center [206, 245] width 124 height 16
type input "Welcome To WInvestment"
click at [192, 316] on div "Lien Aucun Page Externe Élément Élément suivant Téléphone E-mail Page Home Subp…" at bounding box center [171, 276] width 213 height 315
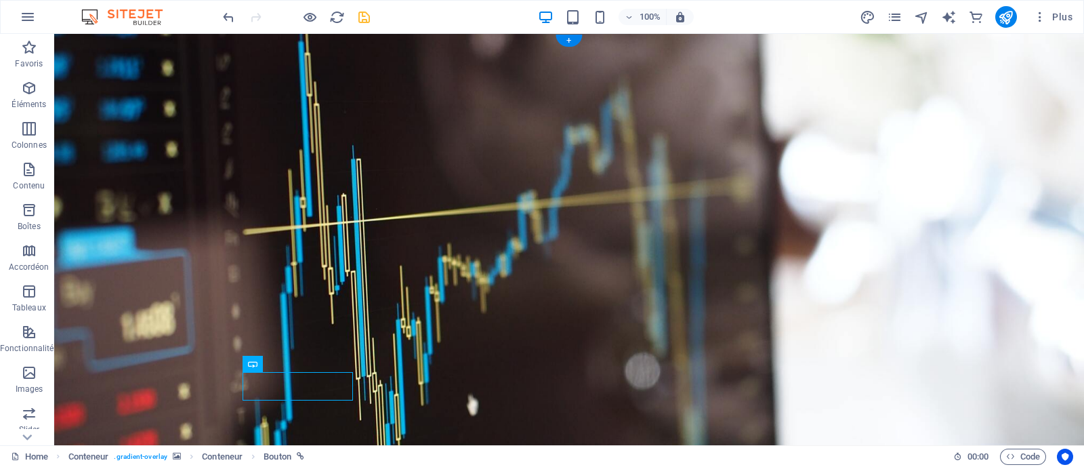
click at [610, 272] on figure at bounding box center [569, 271] width 1030 height 475
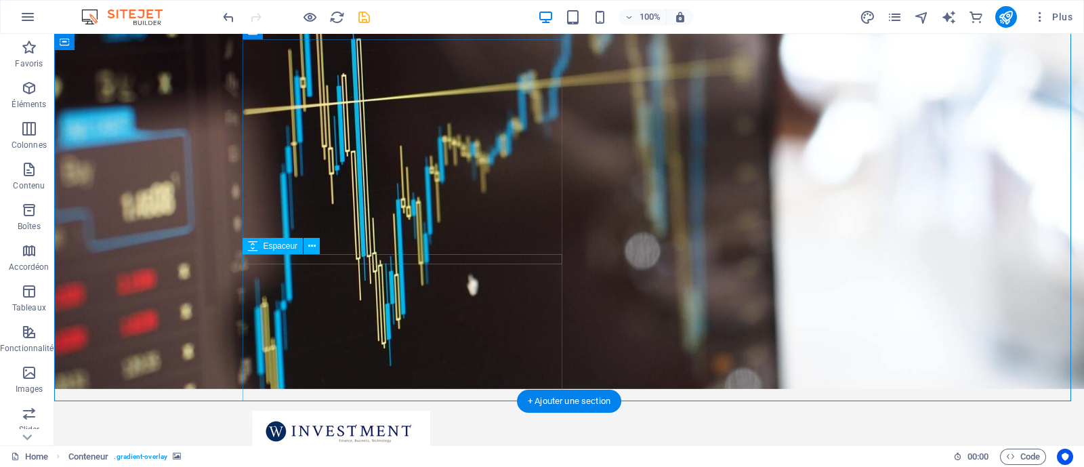
scroll to position [1, 0]
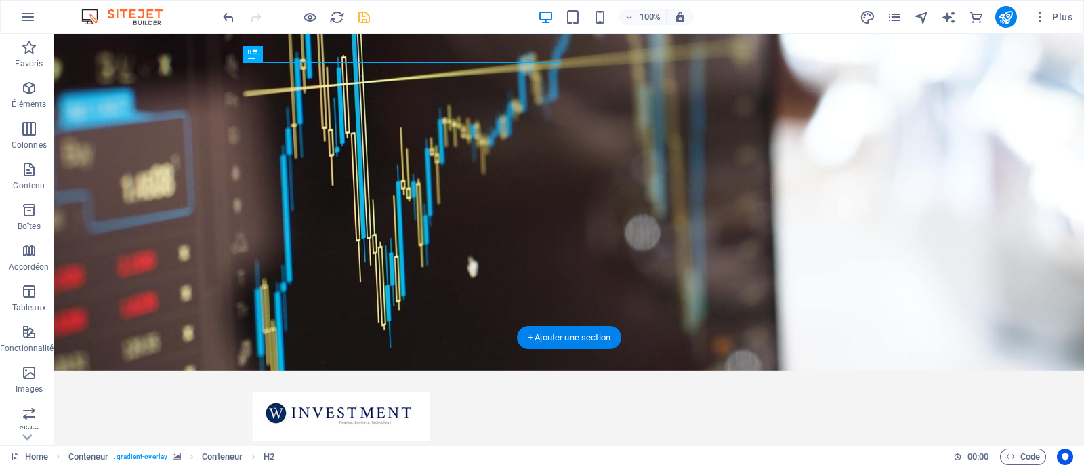
scroll to position [0, 0]
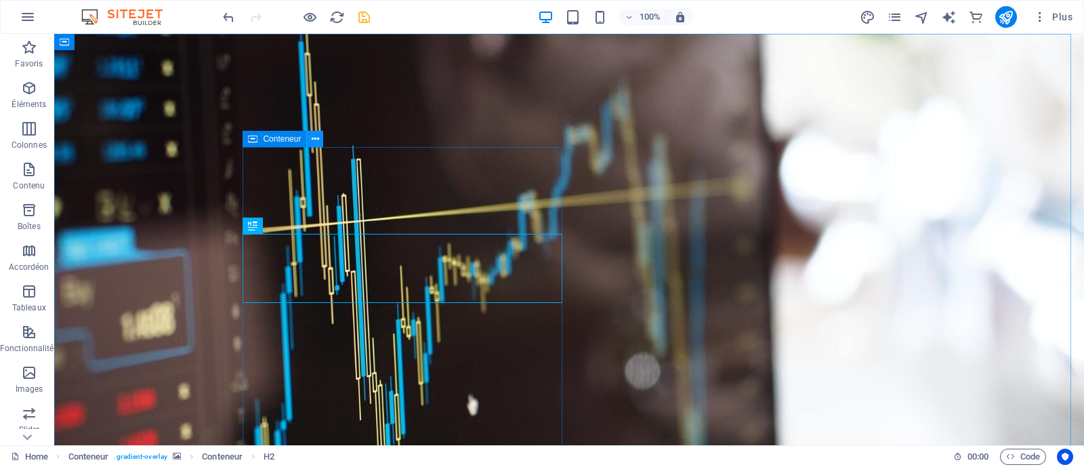
click at [315, 137] on icon at bounding box center [315, 139] width 7 height 14
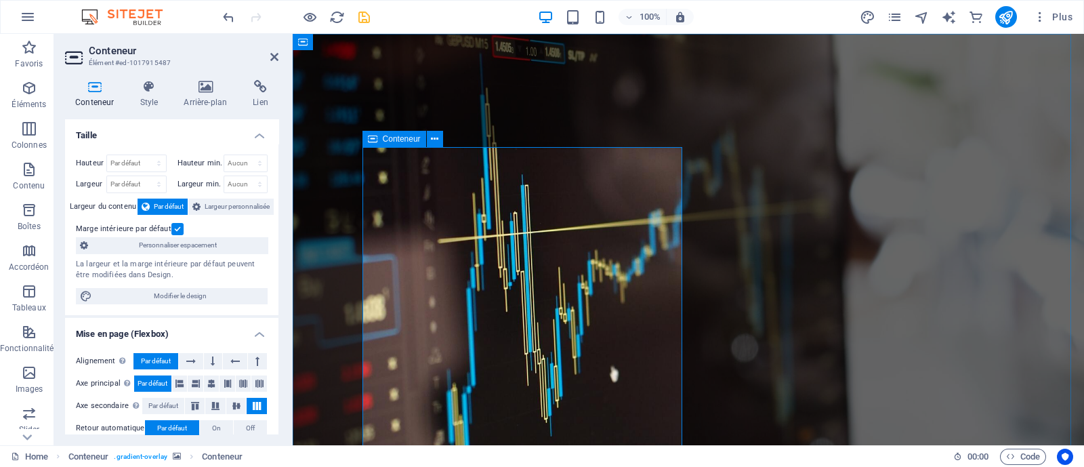
click at [739, 226] on figure at bounding box center [688, 271] width 791 height 475
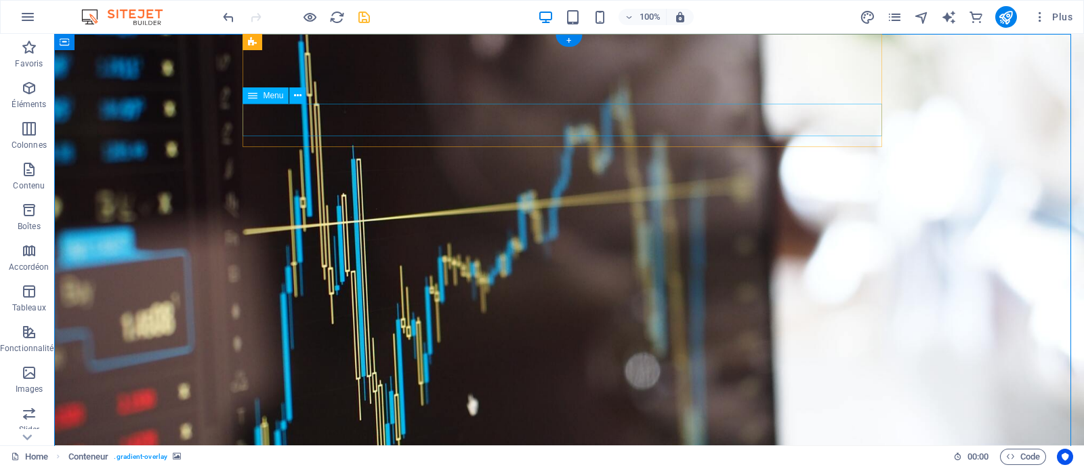
click at [298, 94] on icon at bounding box center [297, 96] width 7 height 14
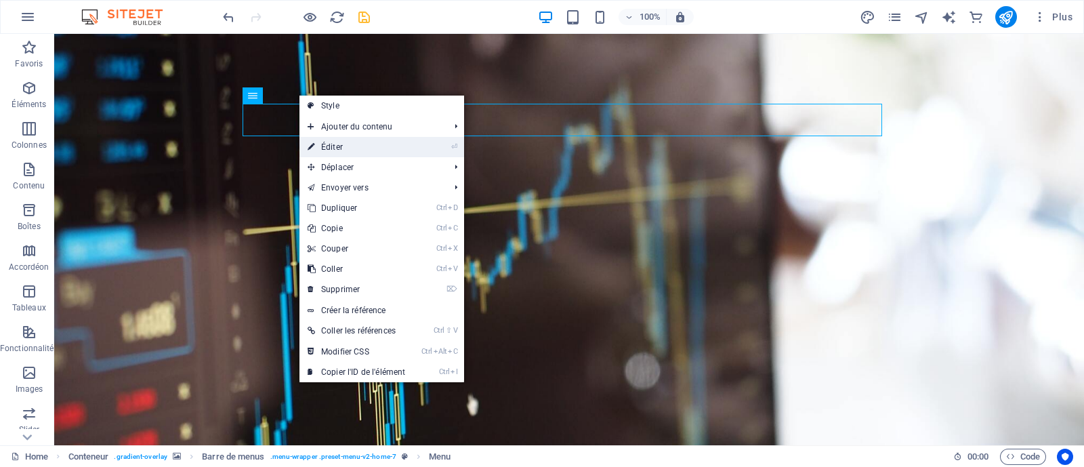
click at [365, 147] on link "⏎ Éditer" at bounding box center [356, 147] width 114 height 20
select select
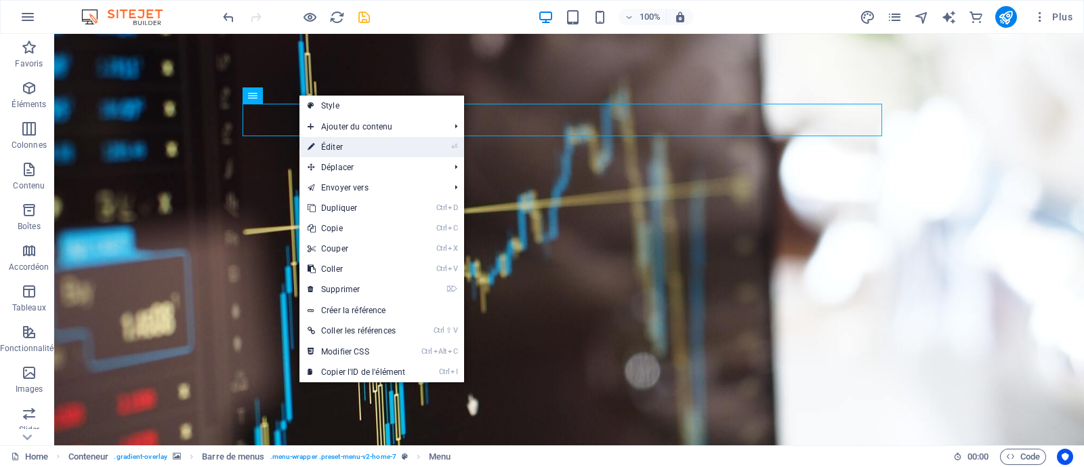
select select
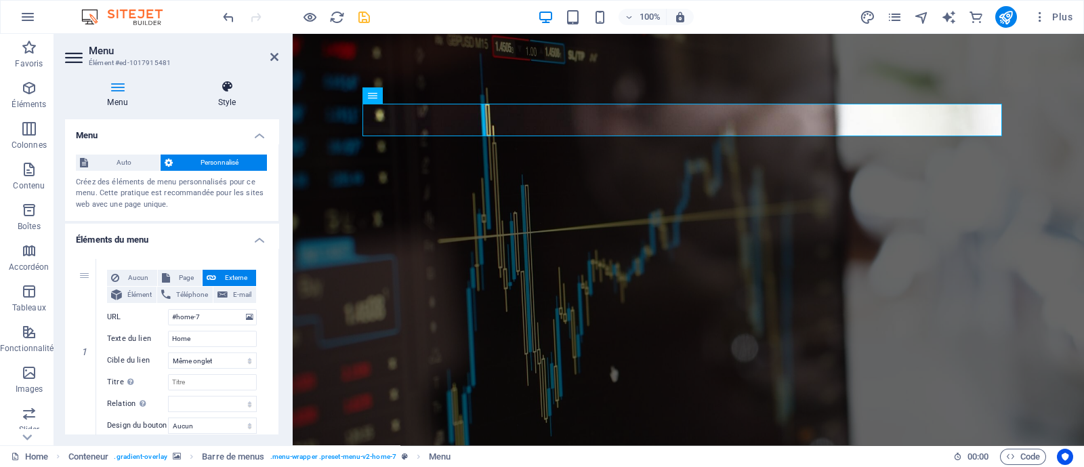
click at [234, 83] on icon at bounding box center [226, 87] width 103 height 14
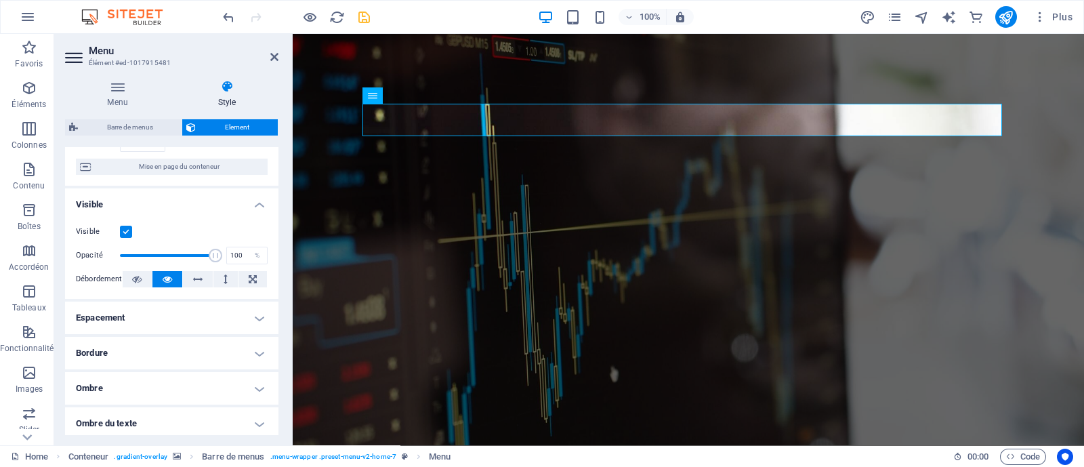
scroll to position [295, 0]
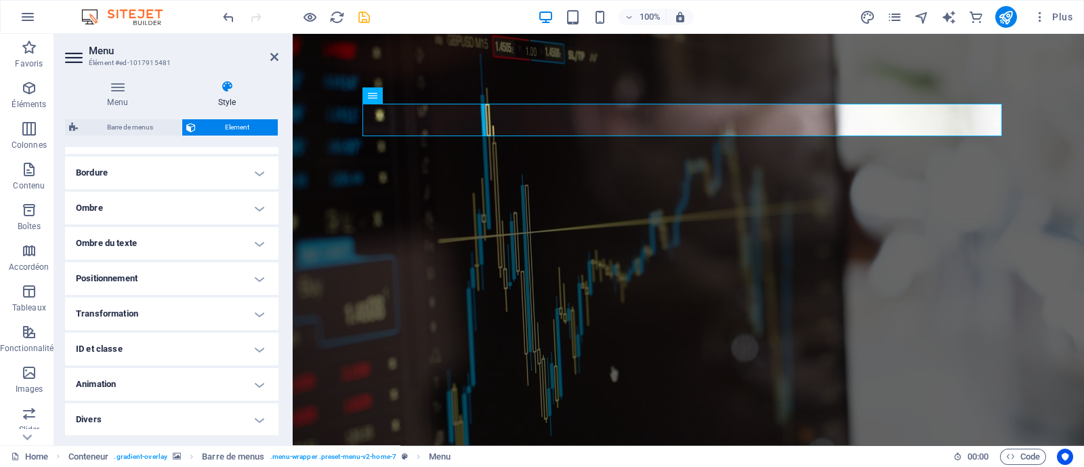
click at [167, 198] on h4 "Ombre" at bounding box center [171, 208] width 213 height 33
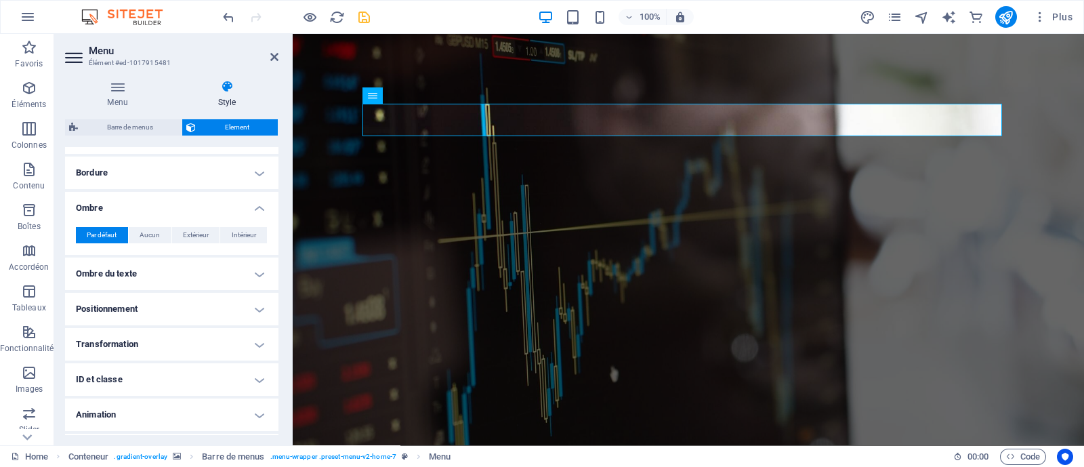
click at [152, 175] on h4 "Bordure" at bounding box center [171, 173] width 213 height 33
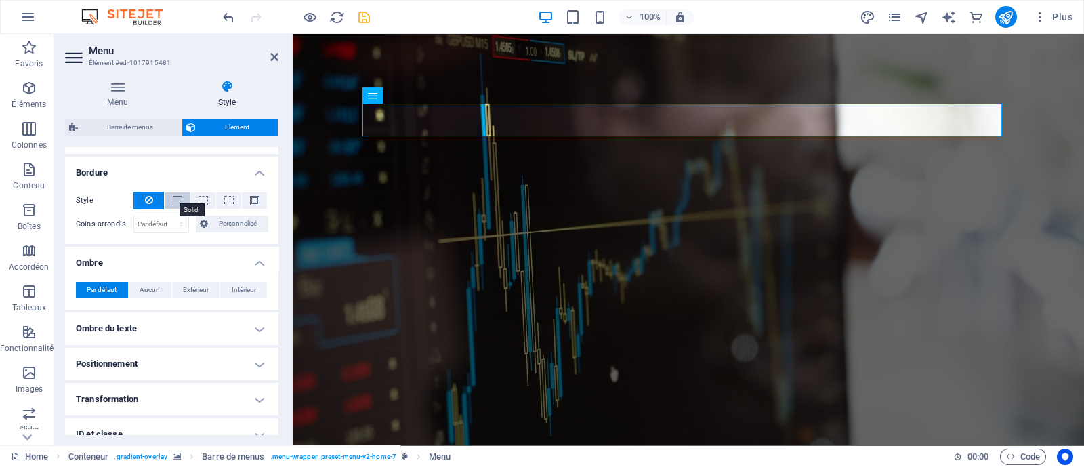
click at [175, 202] on span at bounding box center [177, 200] width 9 height 9
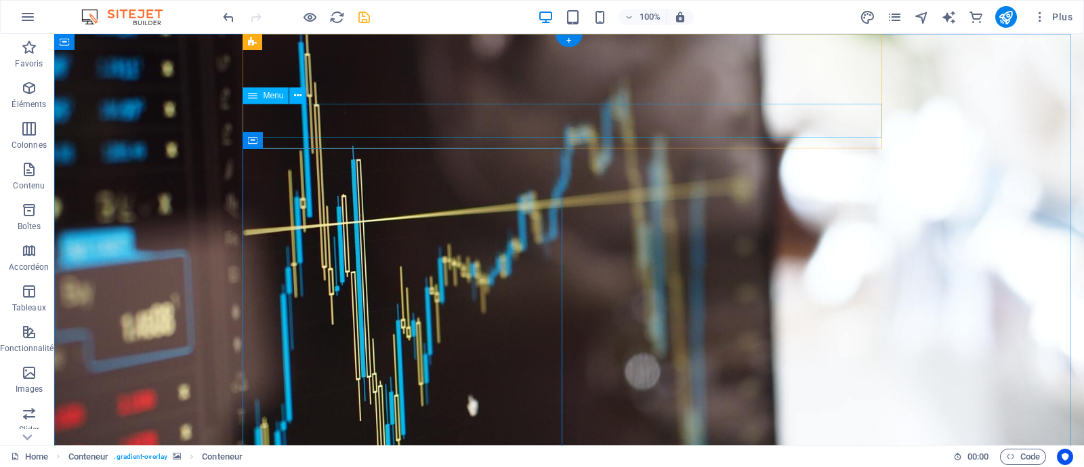
select select "px"
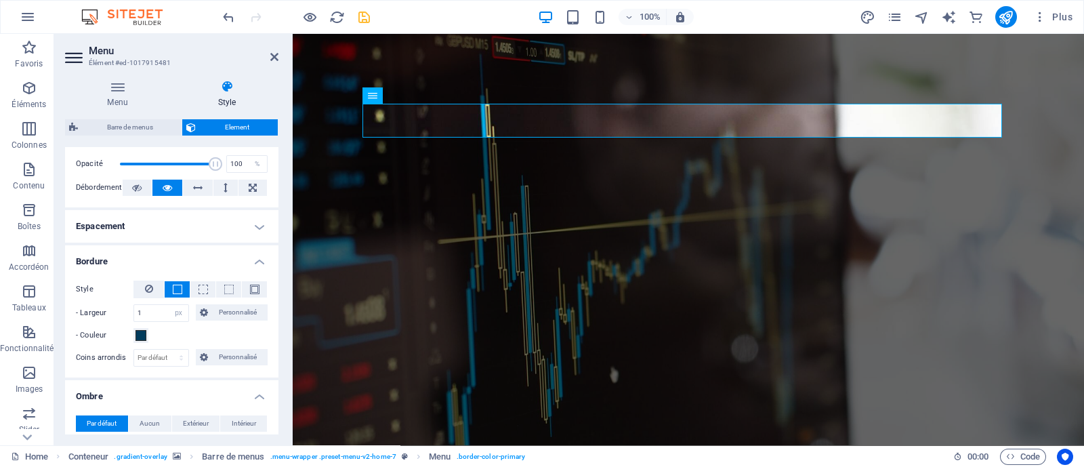
scroll to position [207, 0]
click at [146, 291] on icon at bounding box center [149, 288] width 8 height 16
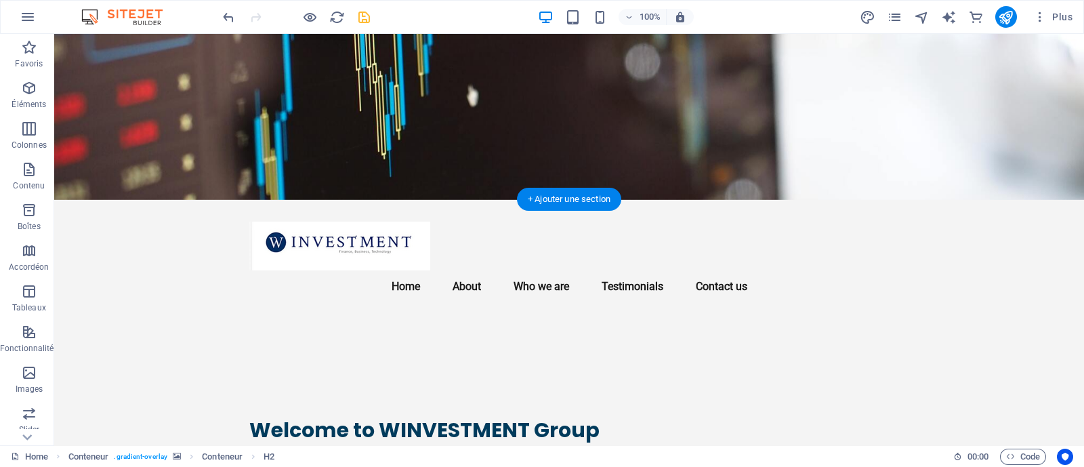
scroll to position [15, 0]
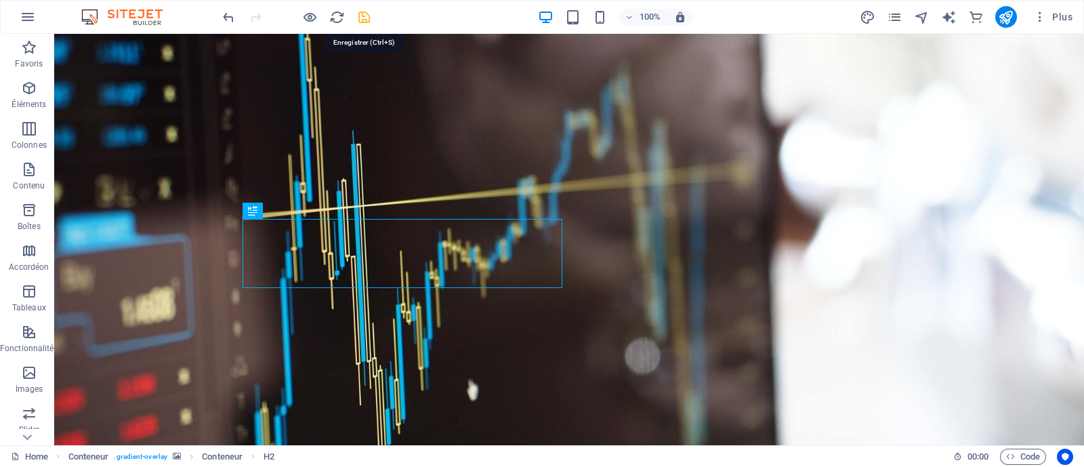
click at [369, 15] on icon "save" at bounding box center [364, 17] width 16 height 16
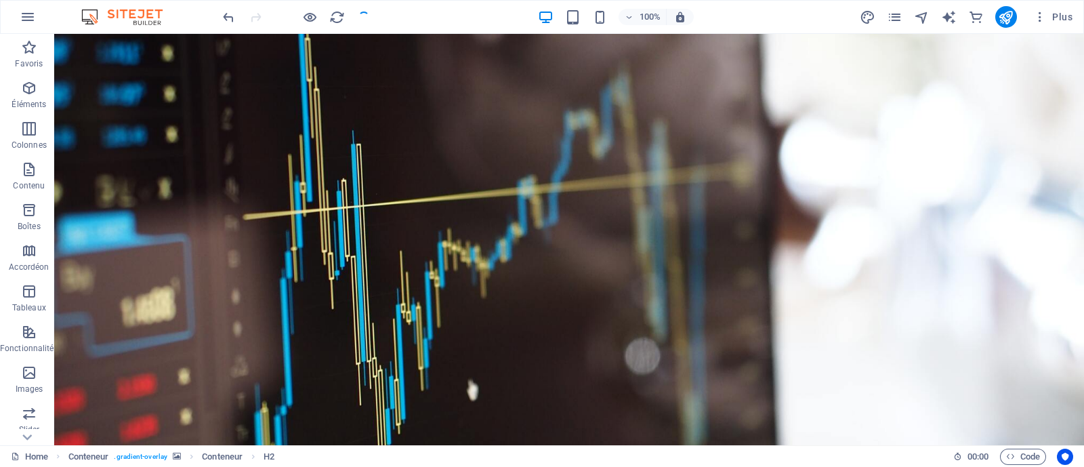
checkbox input "false"
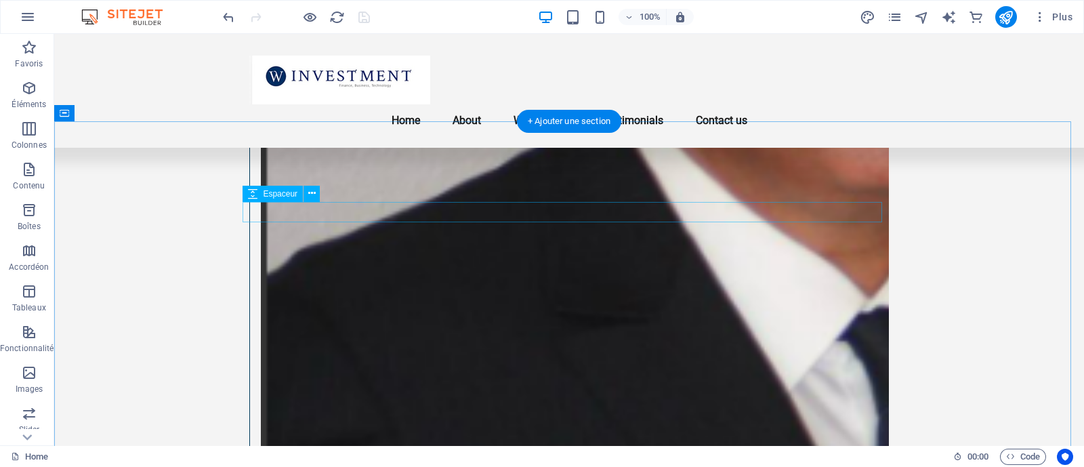
scroll to position [2084, 0]
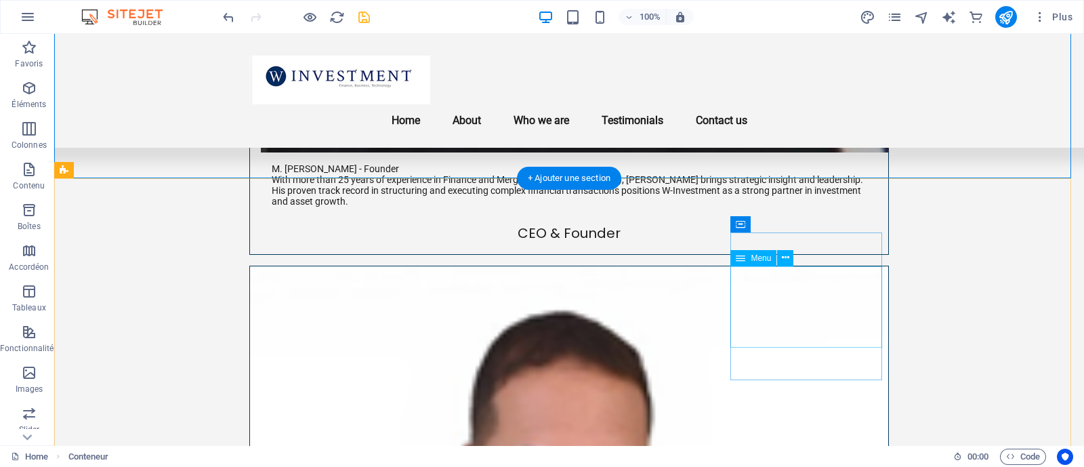
scroll to position [2518, 0]
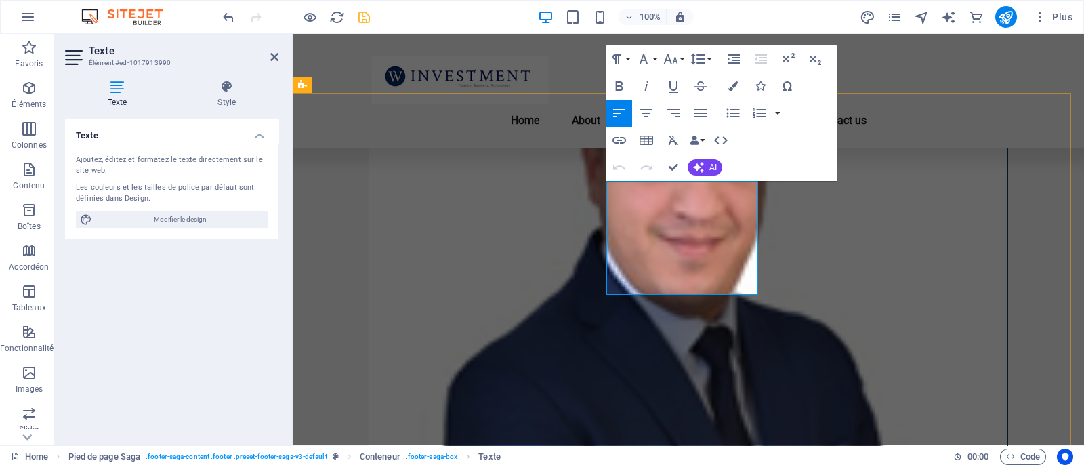
drag, startPoint x: 696, startPoint y: 207, endPoint x: 600, endPoint y: 185, distance: 98.6
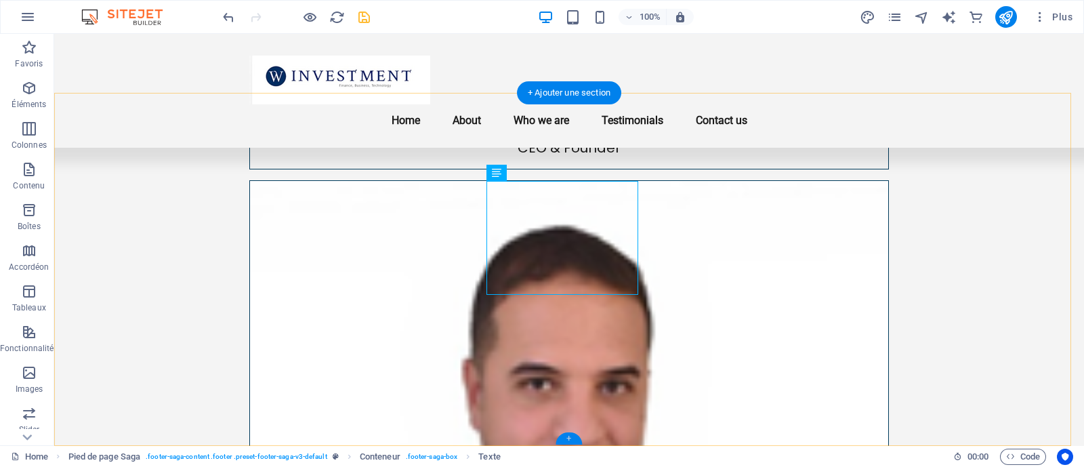
click at [566, 442] on div "+" at bounding box center [569, 438] width 26 height 12
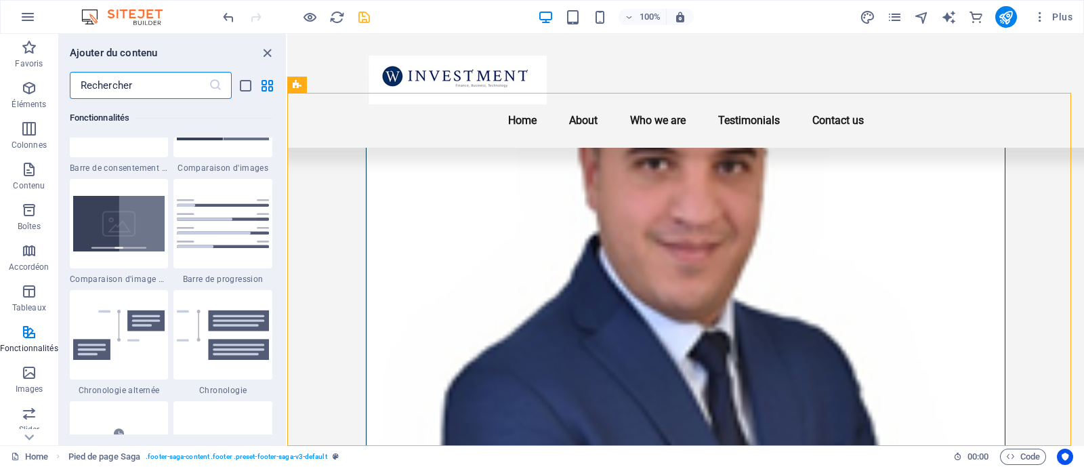
scroll to position [5312, 0]
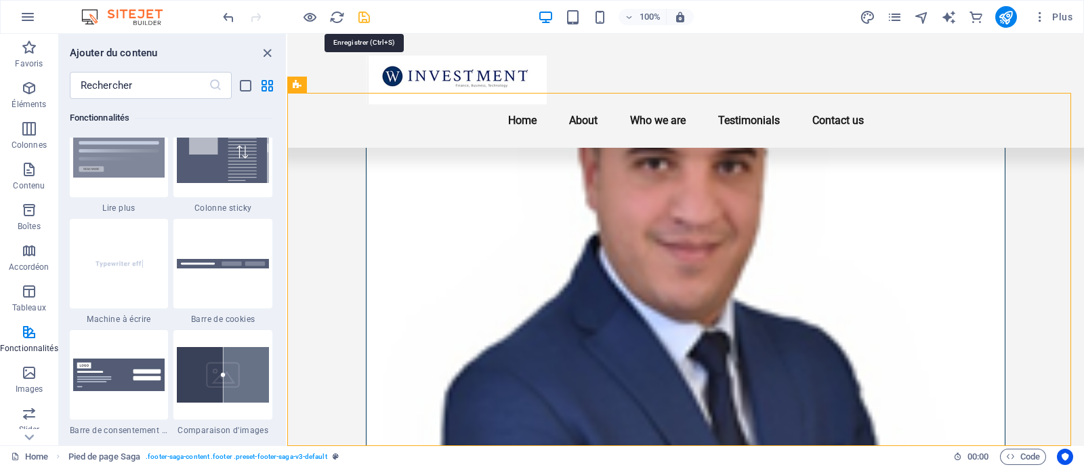
click at [363, 20] on icon "save" at bounding box center [364, 17] width 16 height 16
checkbox input "false"
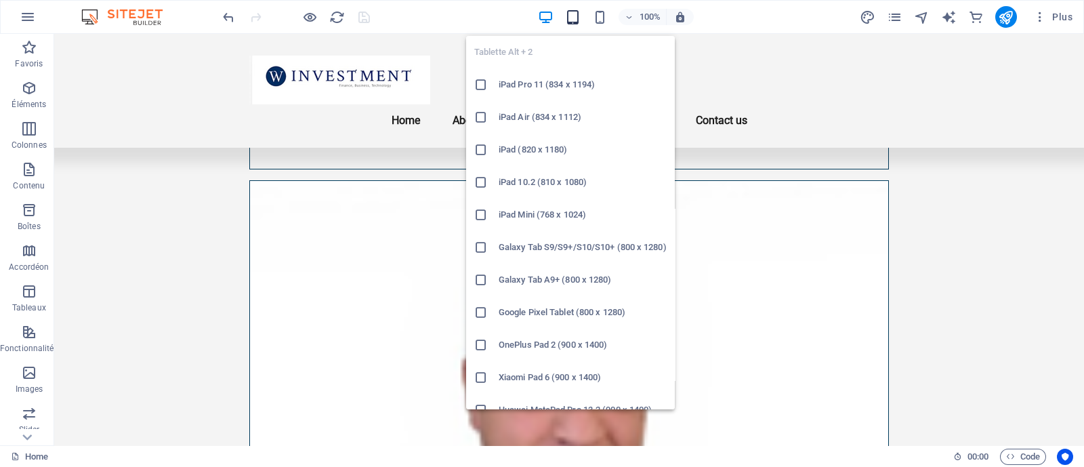
click at [573, 12] on icon "button" at bounding box center [573, 17] width 16 height 16
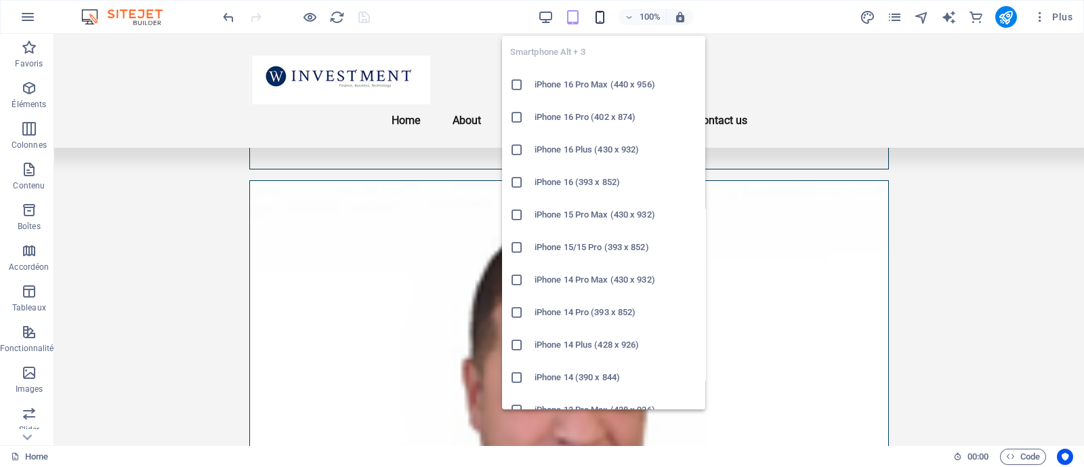
click at [600, 15] on icon "button" at bounding box center [600, 17] width 16 height 16
click at [594, 214] on h6 "iPhone 15 Pro Max (430 x 932)" at bounding box center [616, 215] width 163 height 16
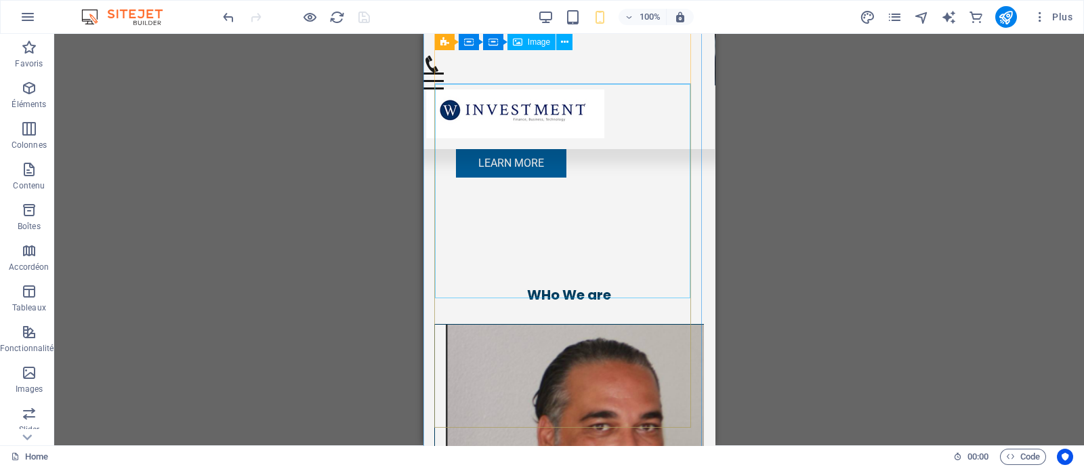
scroll to position [1266, 0]
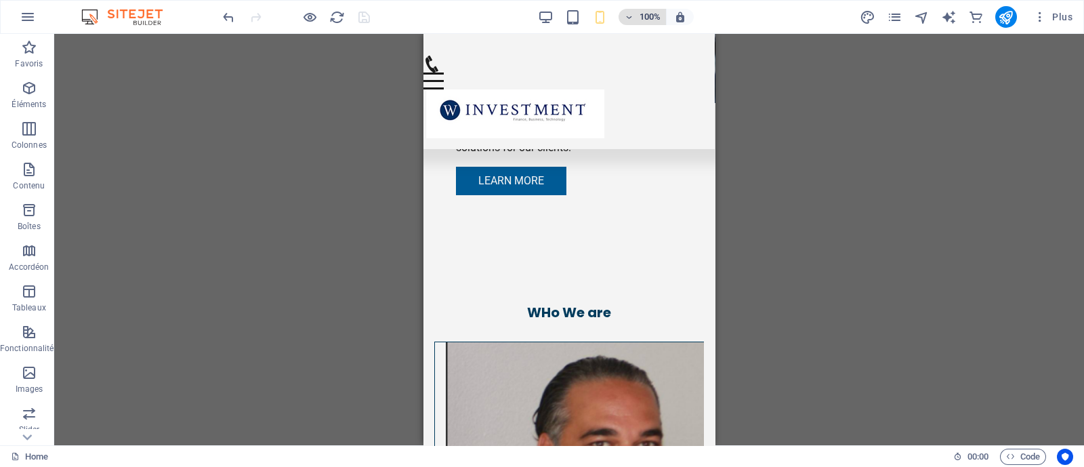
click at [655, 18] on h6 "100%" at bounding box center [650, 17] width 22 height 16
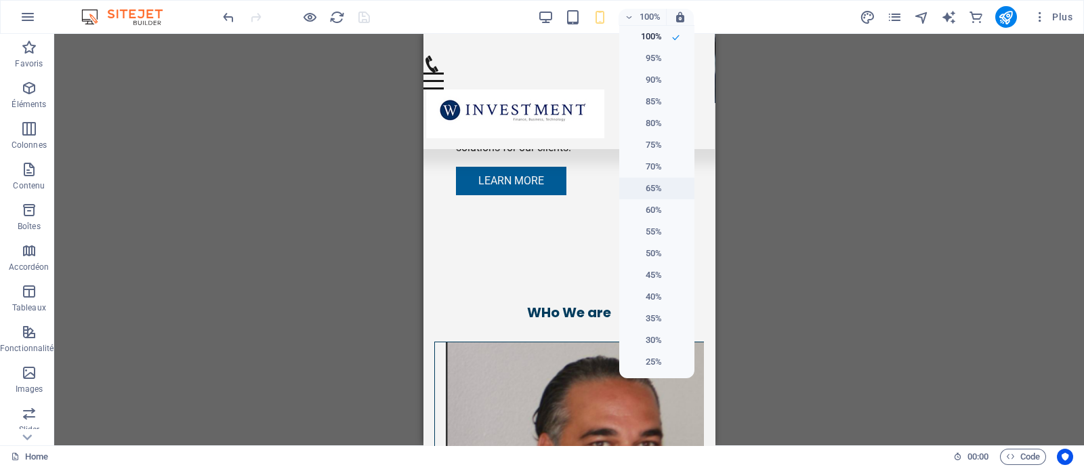
click at [659, 191] on h6 "65%" at bounding box center [644, 188] width 35 height 16
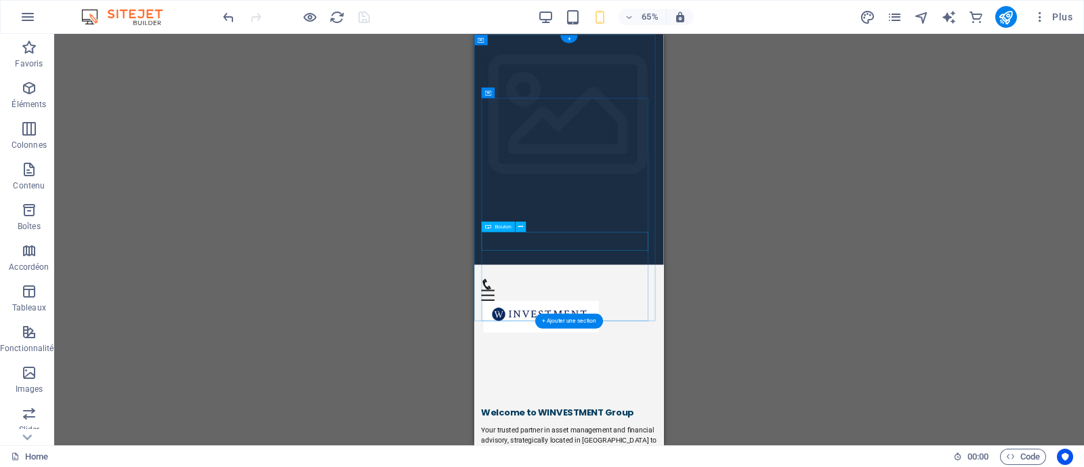
scroll to position [0, 0]
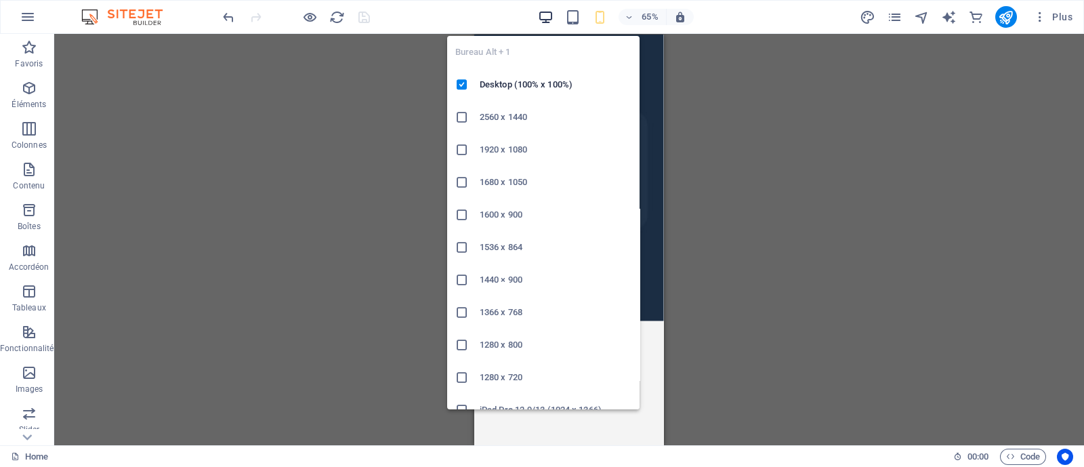
click at [548, 13] on icon "button" at bounding box center [546, 17] width 16 height 16
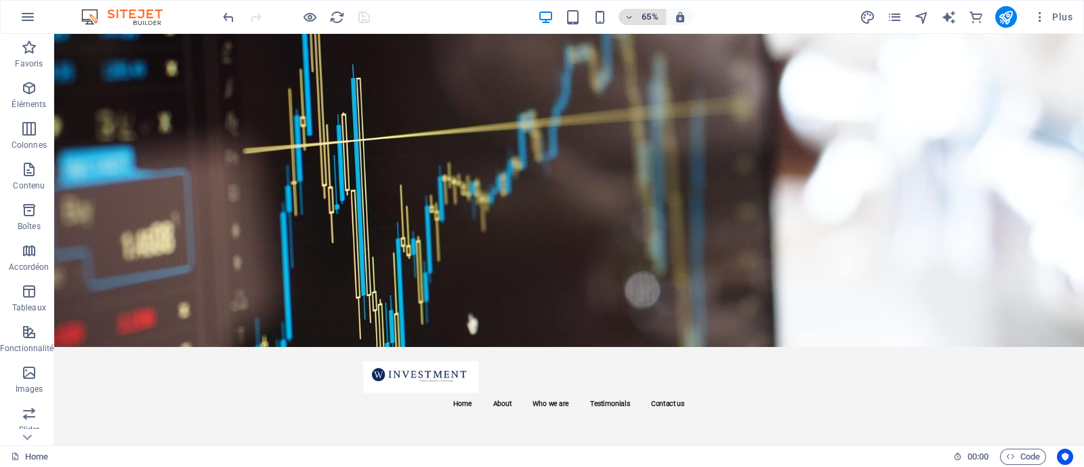
click at [645, 12] on h6 "65%" at bounding box center [650, 17] width 22 height 16
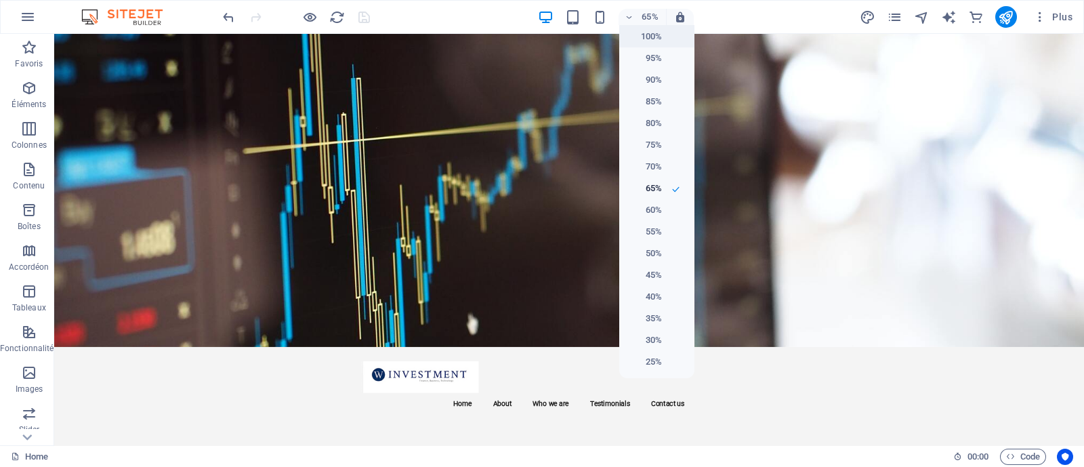
click at [667, 32] on li "100%" at bounding box center [656, 37] width 75 height 22
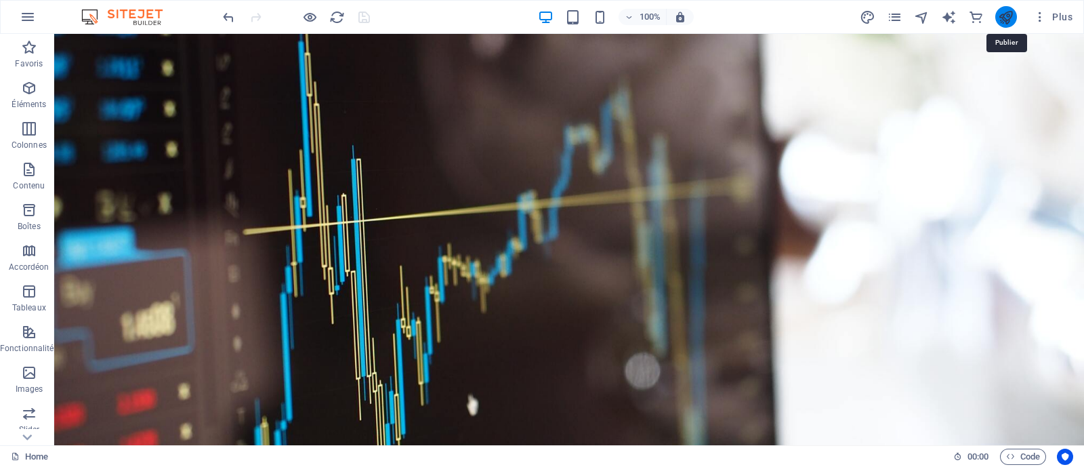
click at [1001, 18] on icon "publish" at bounding box center [1006, 17] width 16 height 16
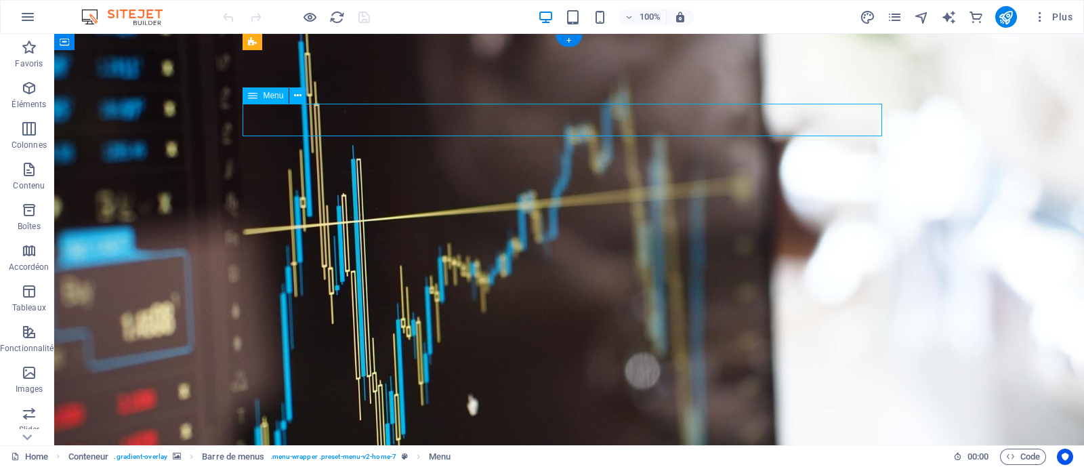
select select
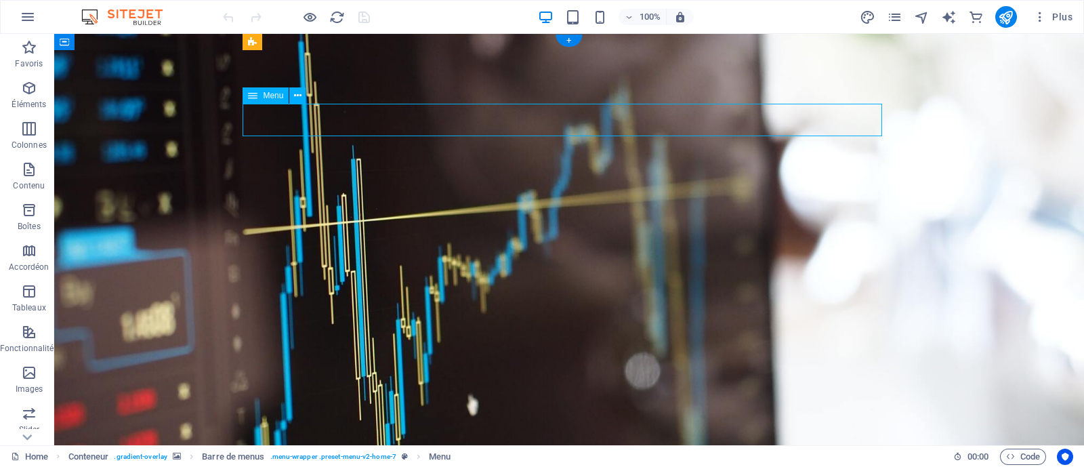
select select
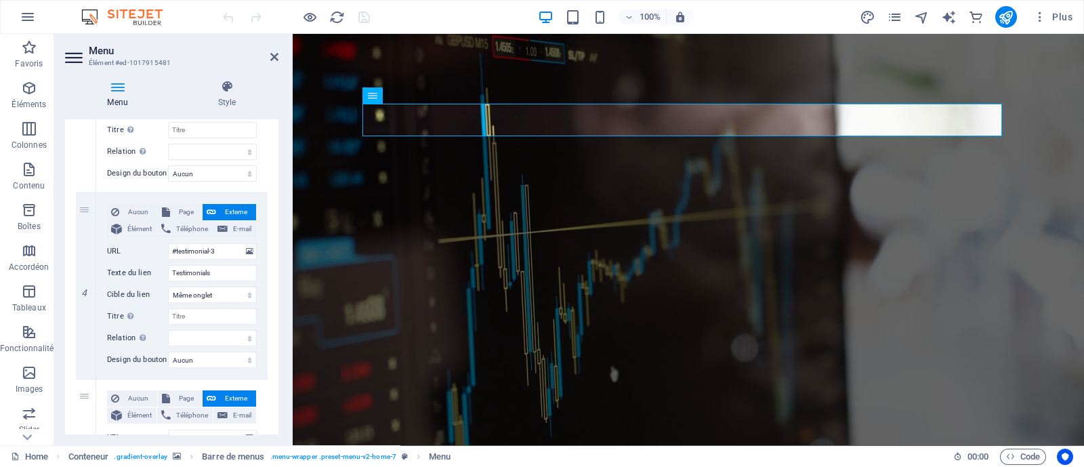
scroll to position [626, 0]
click at [220, 270] on input "Testimonials" at bounding box center [212, 272] width 89 height 16
select select
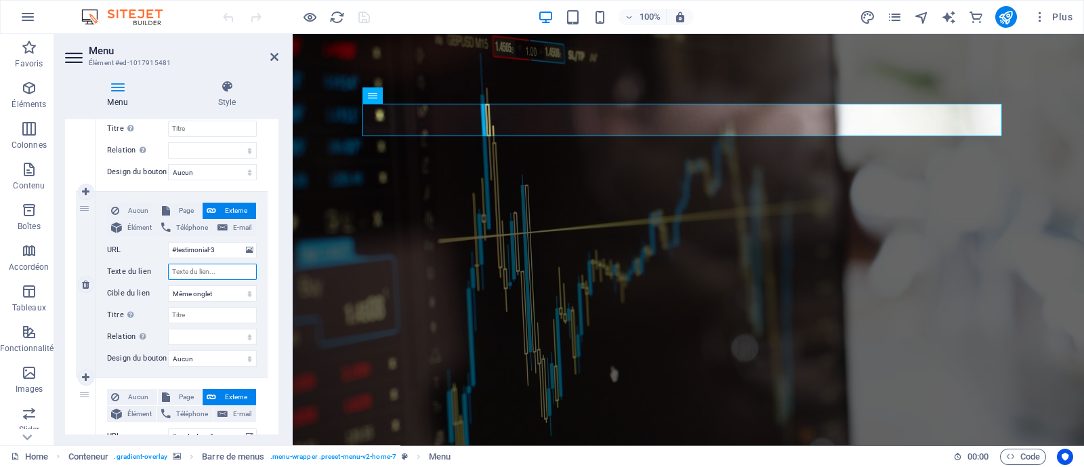
select select
type input "Areas"
select select
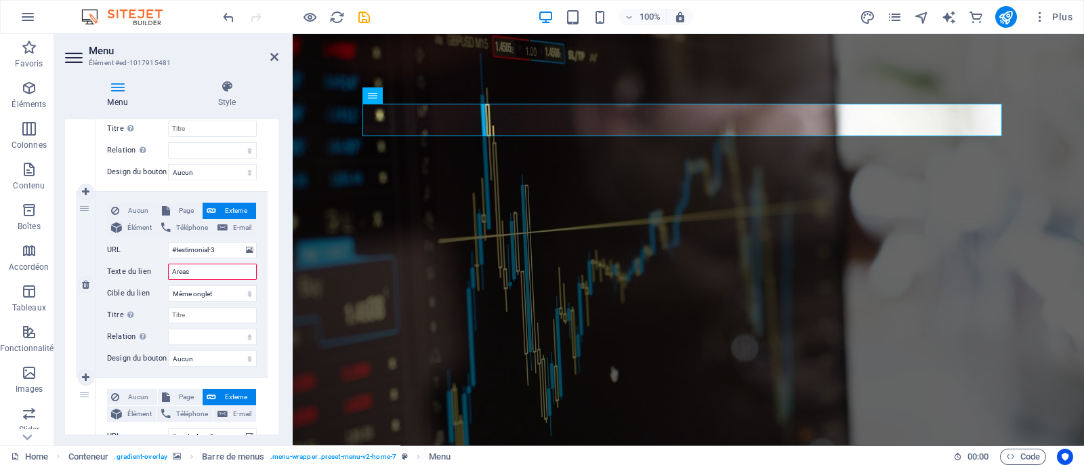
select select
type input "Areas of Ex"
select select
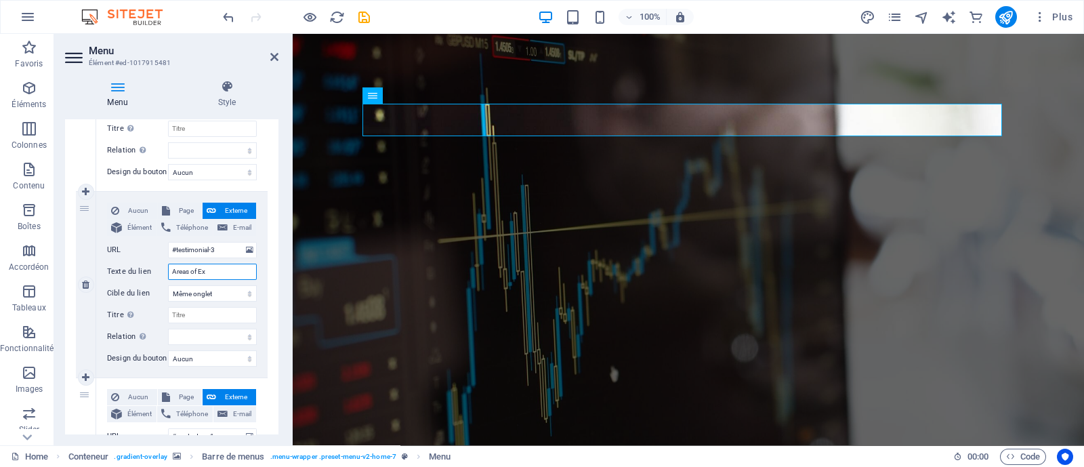
select select
type input "Areas of Exce"
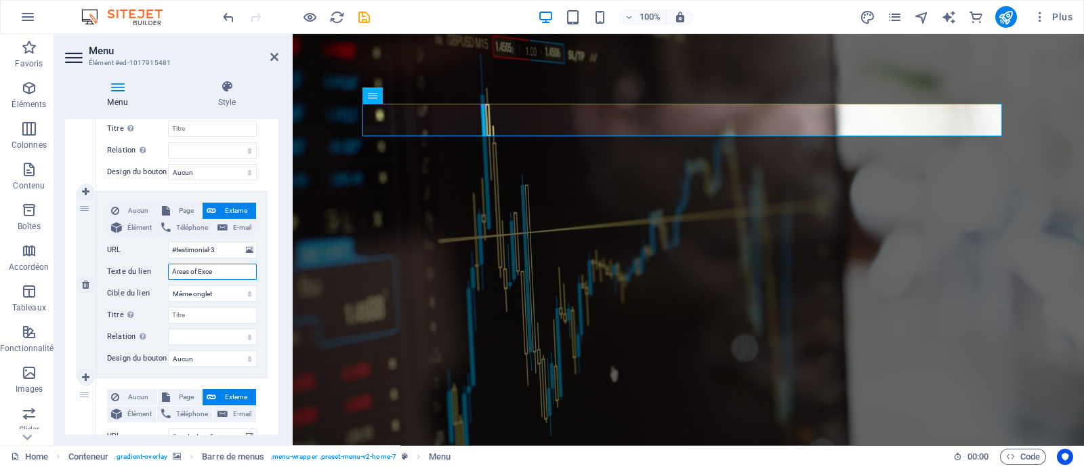
select select
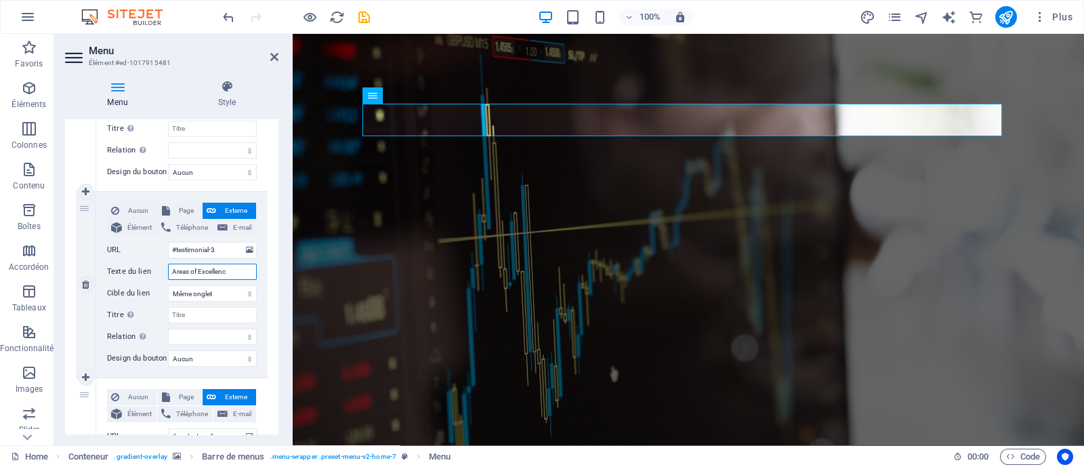
type input "Areas of Excellence"
select select
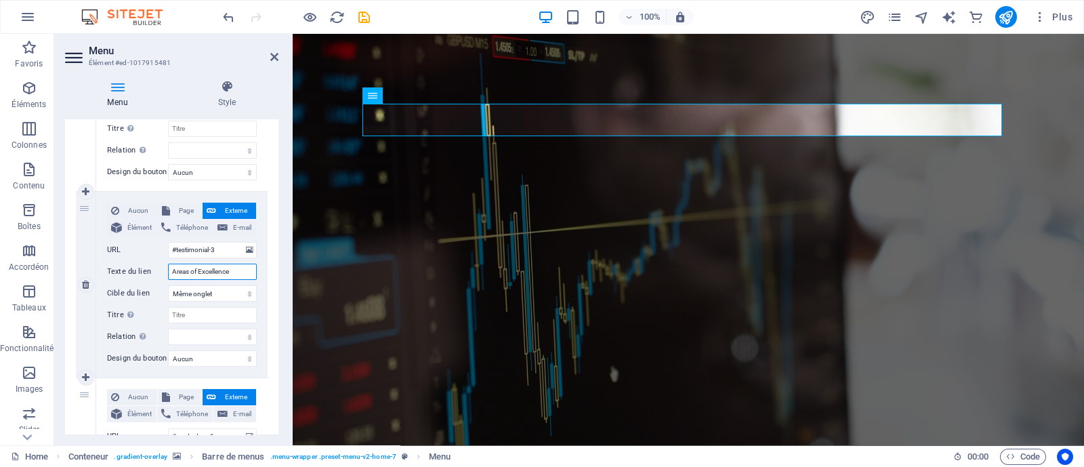
select select
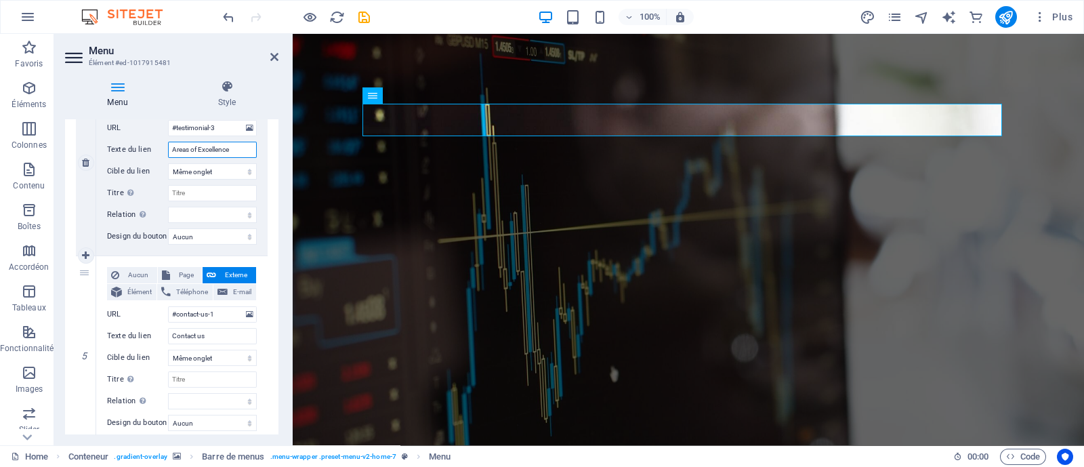
scroll to position [803, 0]
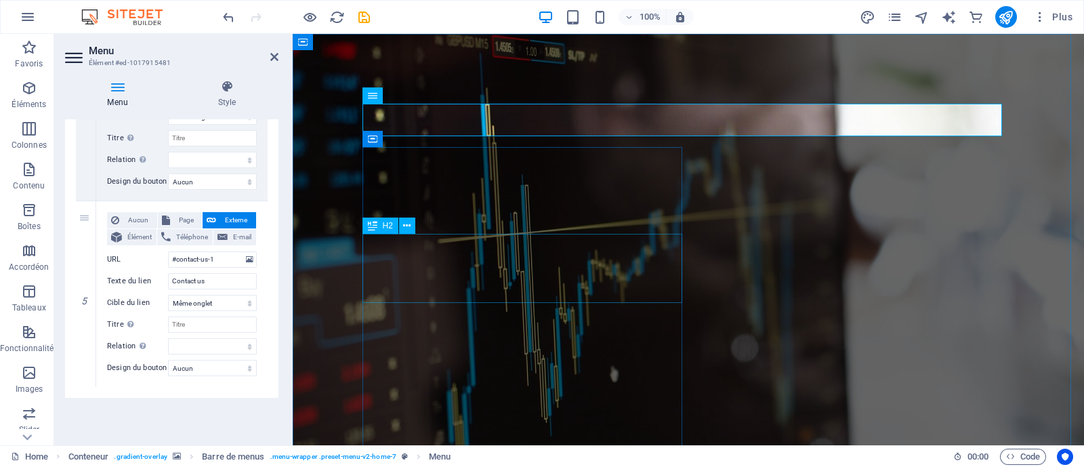
type input "Areas of Excellence"
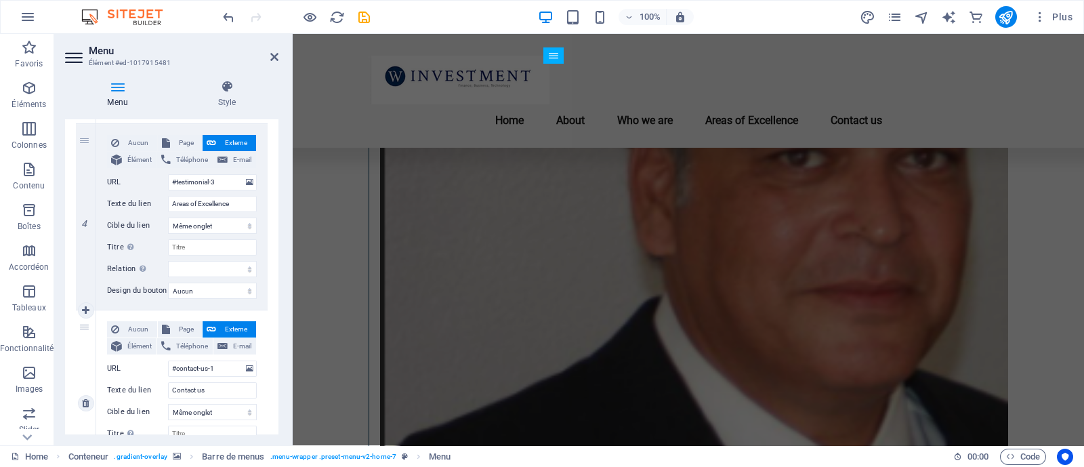
scroll to position [692, 0]
click at [85, 314] on icon at bounding box center [85, 310] width 7 height 9
select select
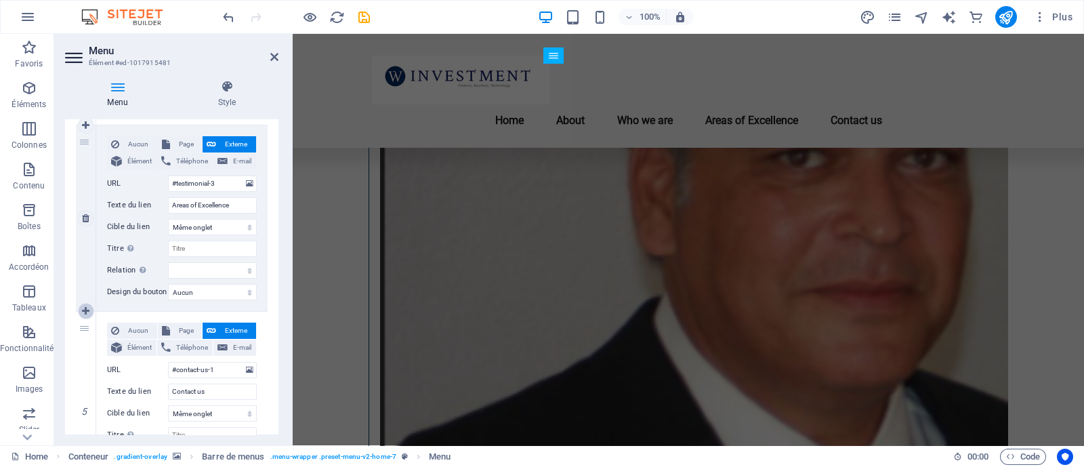
select select
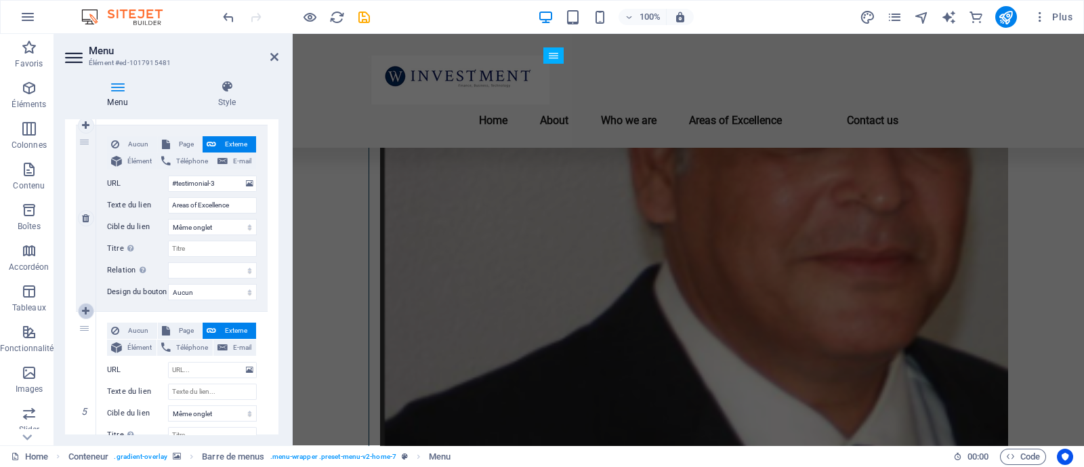
select select
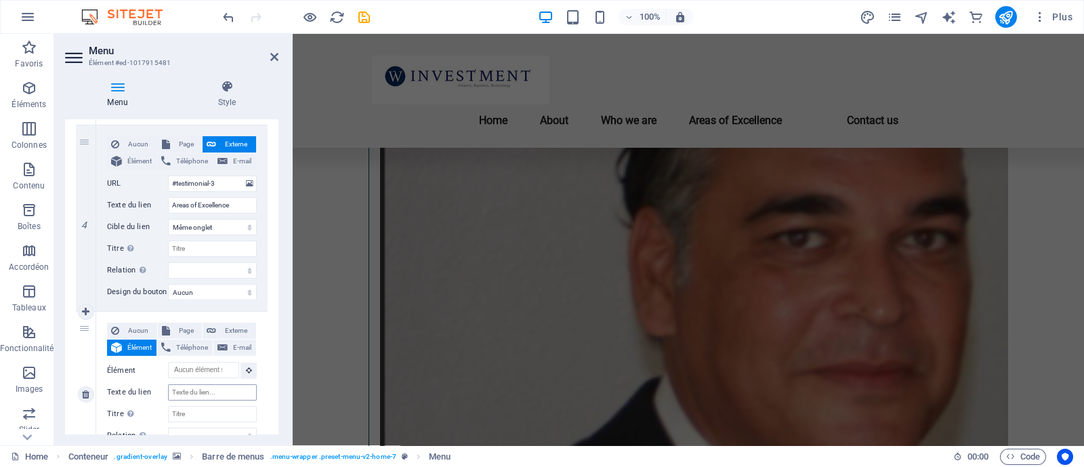
scroll to position [1602, 0]
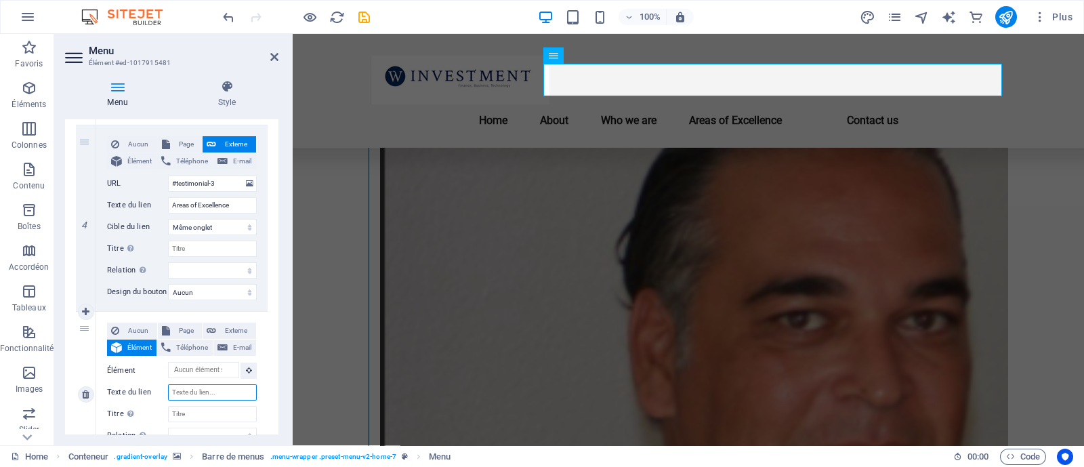
click at [195, 391] on input "Texte du lien" at bounding box center [212, 392] width 89 height 16
paste input ""DIFFERENTIATION""
type input ""DIFFERENTIATION""
select select
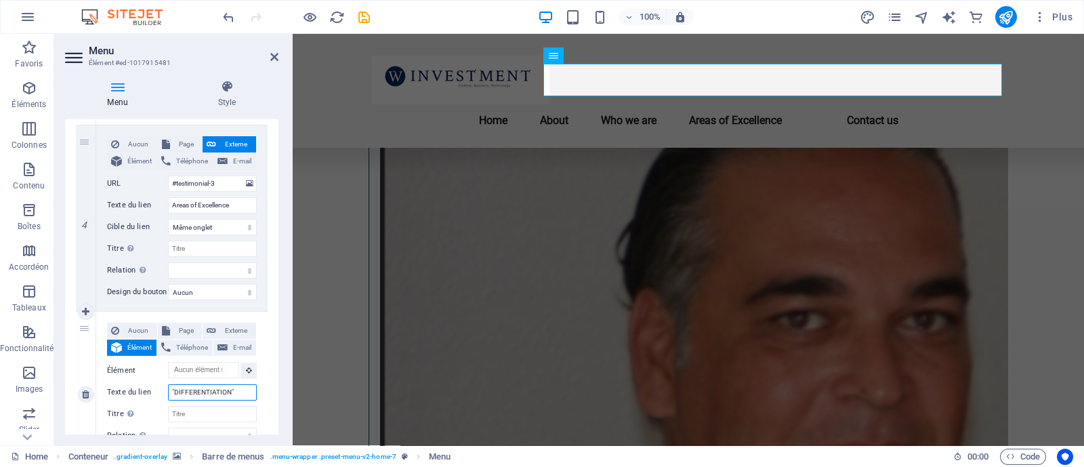
select select
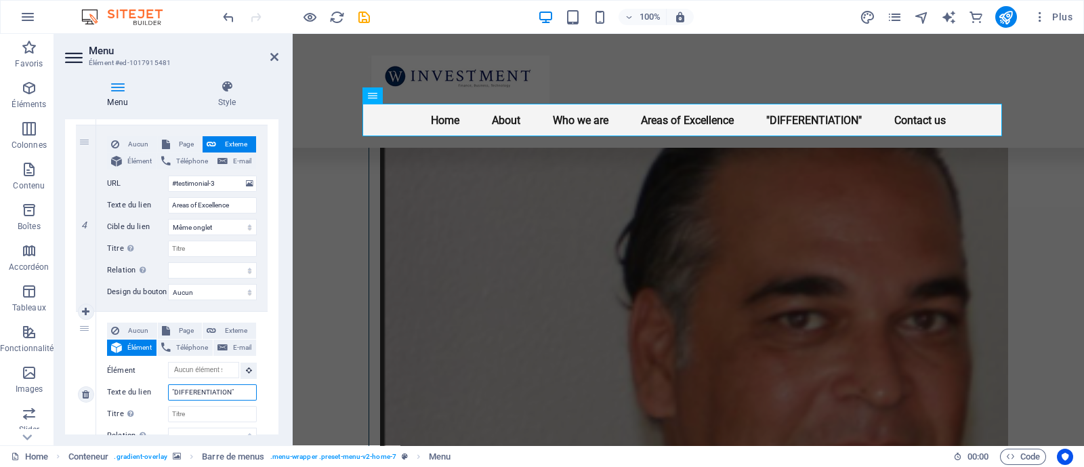
type input ""DIFFERENTIATION"
select select
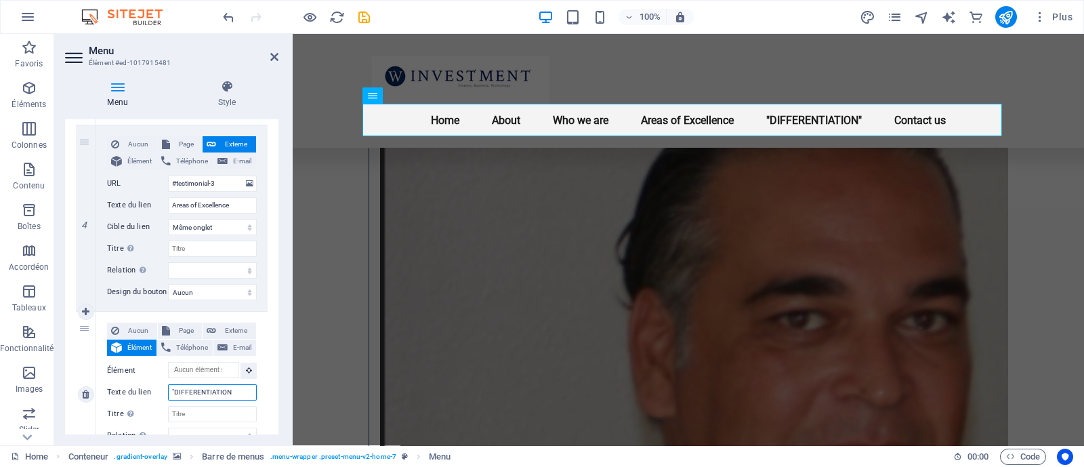
select select
type input "DIFFERENTIATION"
select select
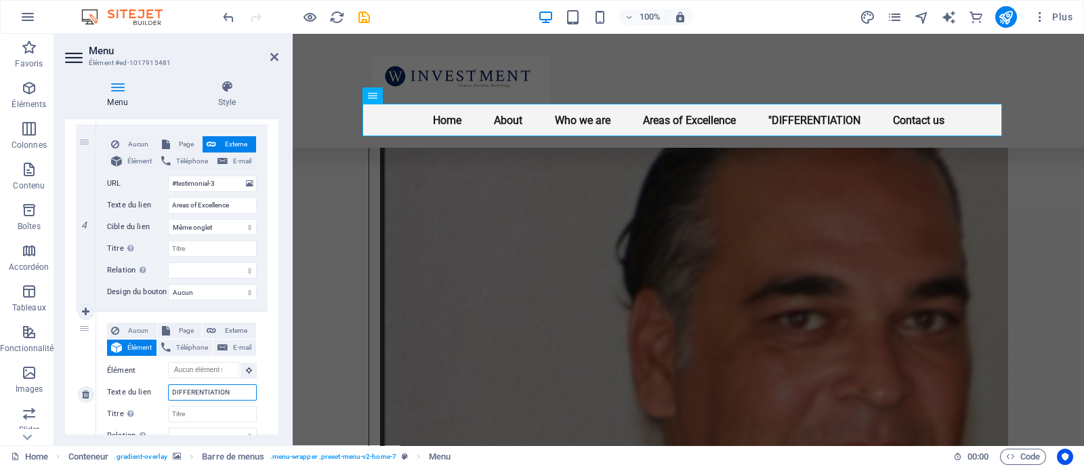
select select
type input "Di"
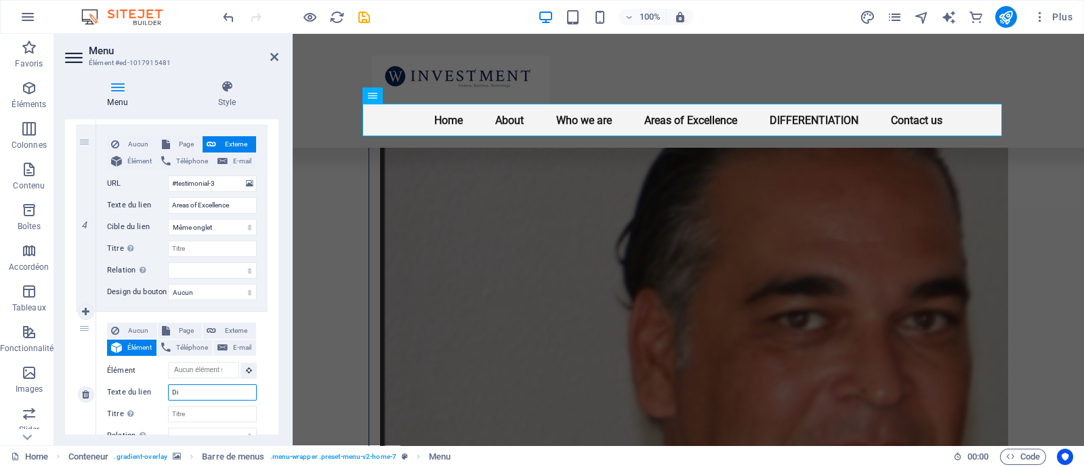
select select
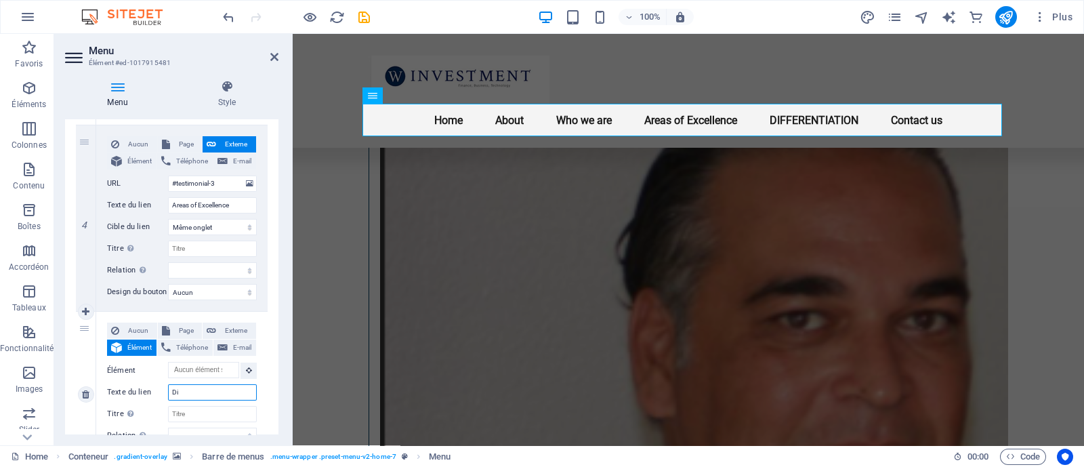
select select
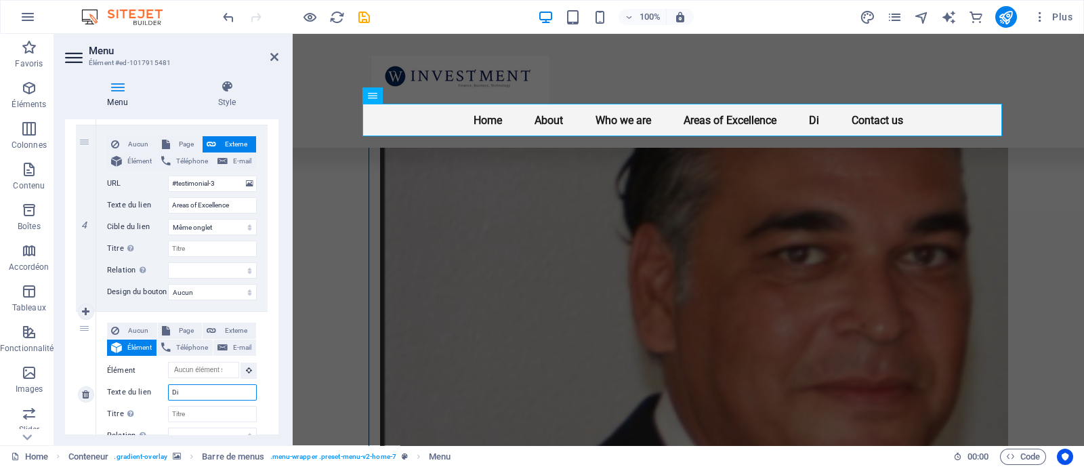
scroll to position [1602, 0]
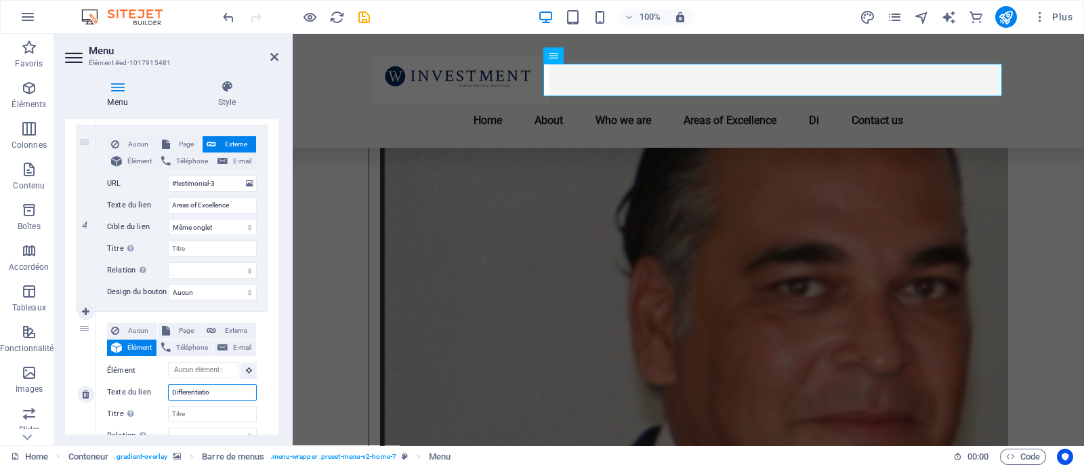
type input "Differentiation"
select select
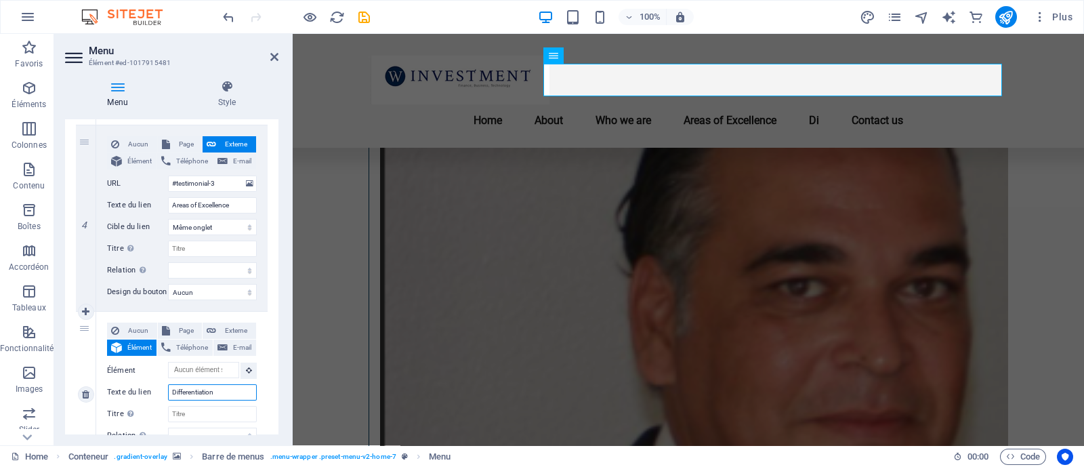
select select
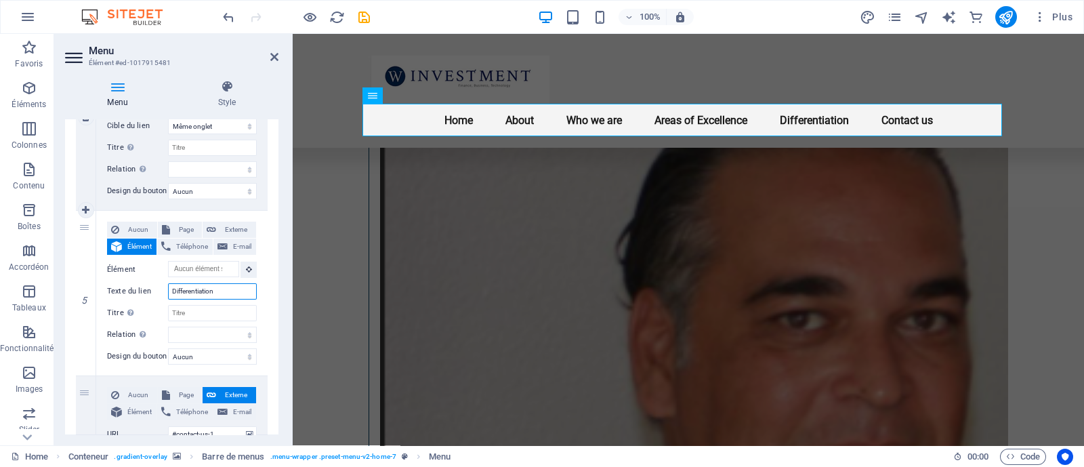
scroll to position [795, 0]
type input "Differentiation"
click at [186, 313] on input "Titre Description supplémentaire du lien. Celle-ci doit être différente du text…" at bounding box center [212, 311] width 89 height 16
type input "Differentiation"
select select
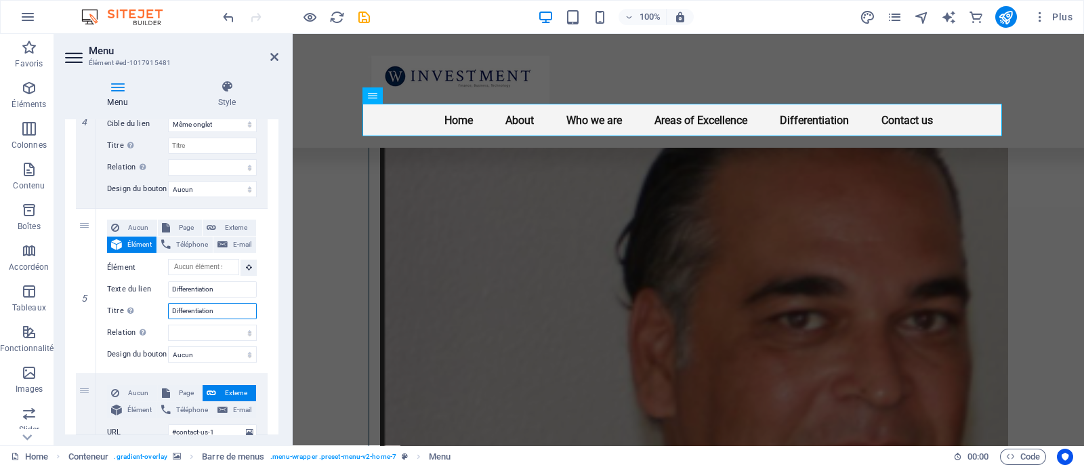
select select
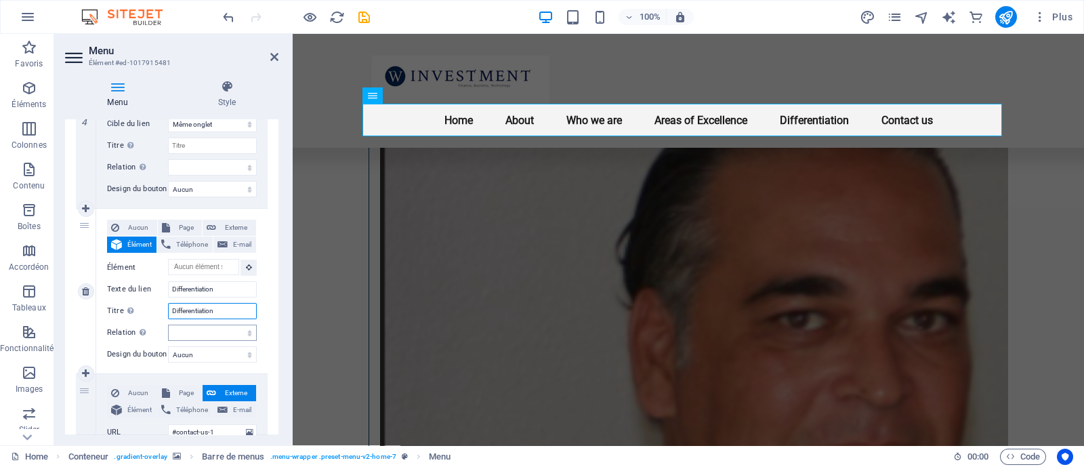
type input "Differentiation"
click at [186, 325] on select "alternate author bookmark external help license next nofollow noreferrer noopen…" at bounding box center [212, 333] width 89 height 16
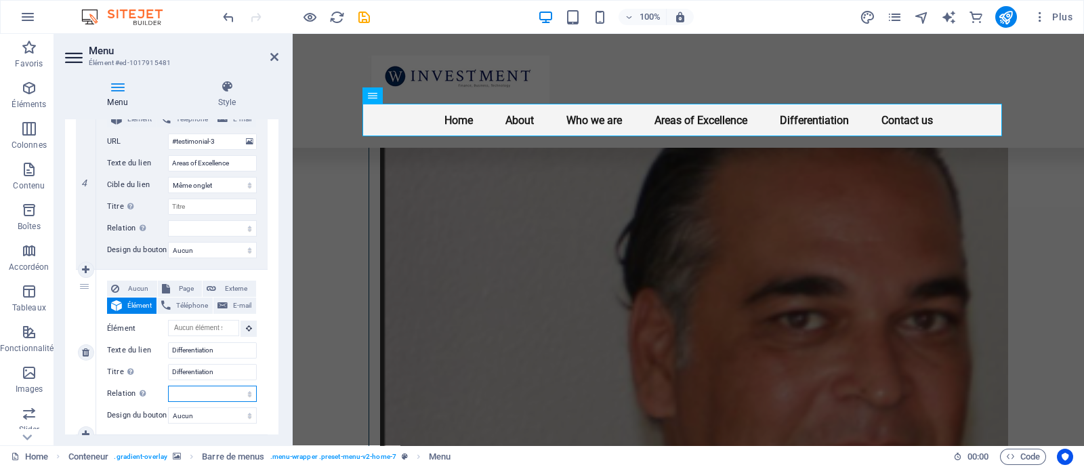
scroll to position [816, 0]
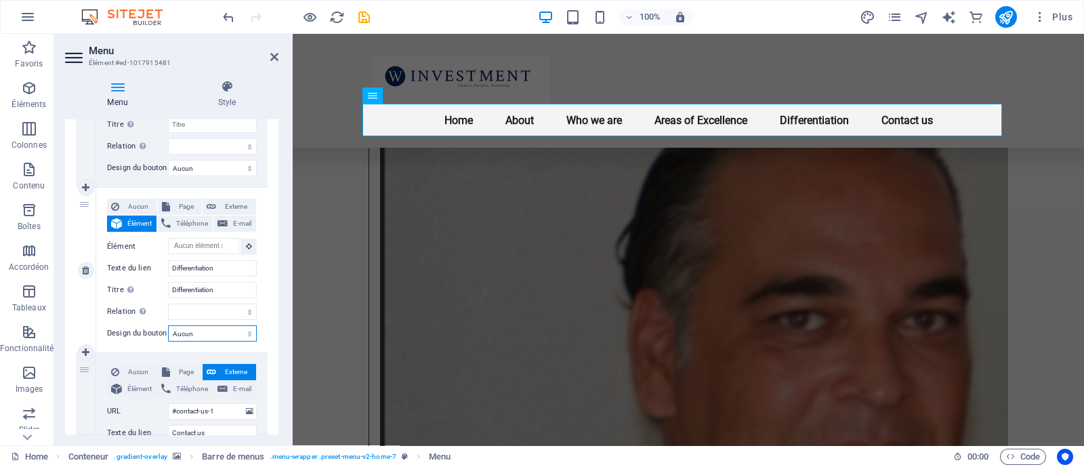
click at [192, 337] on select "Aucun Par défaut Principal Secondaire" at bounding box center [212, 333] width 89 height 16
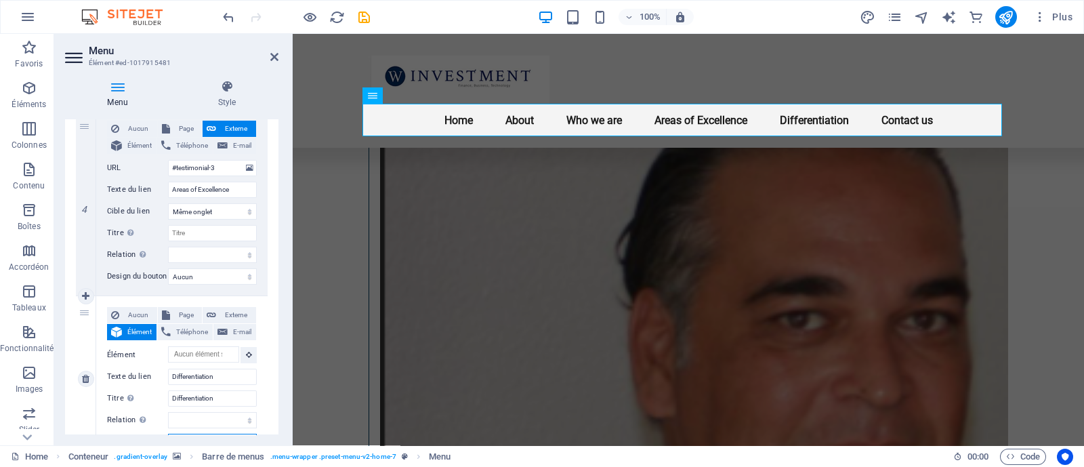
scroll to position [707, 0]
click at [216, 313] on button "Externe" at bounding box center [230, 316] width 54 height 16
select select
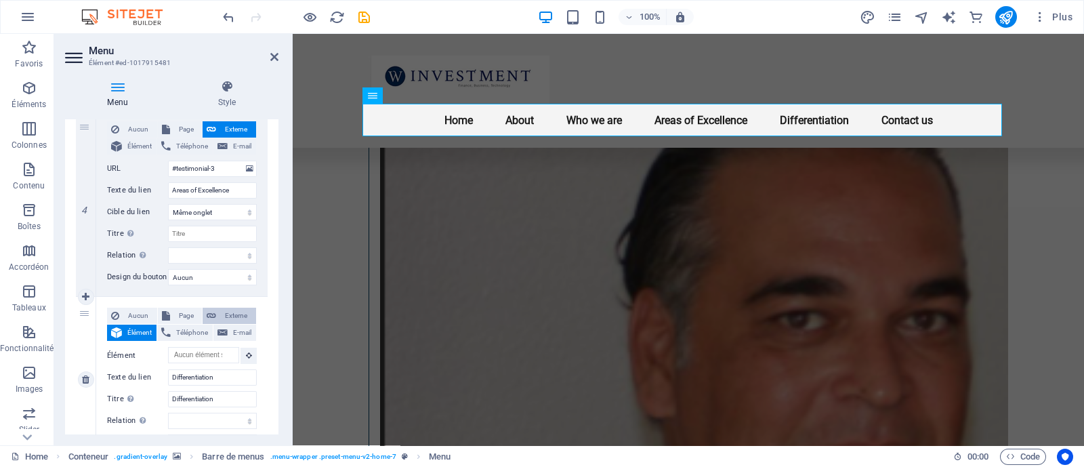
select select
select select "blank"
select select
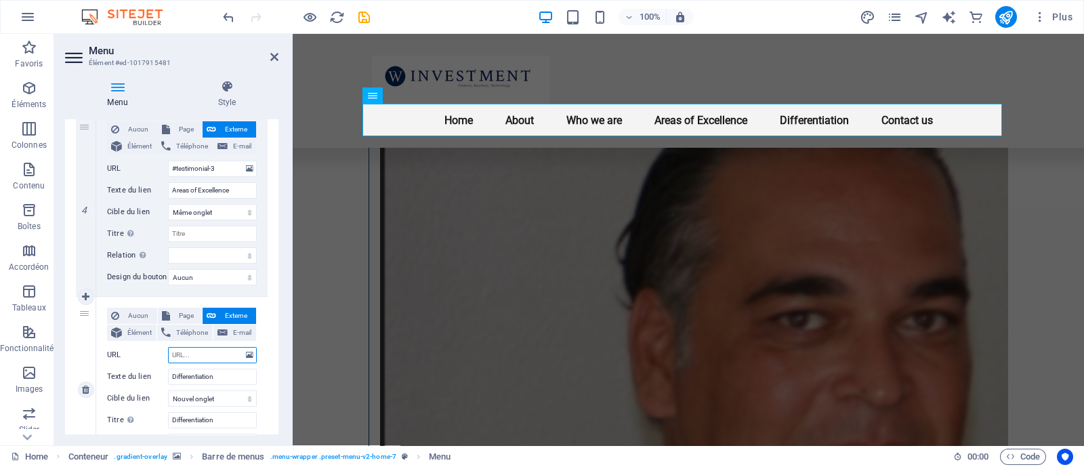
scroll to position [840, 0]
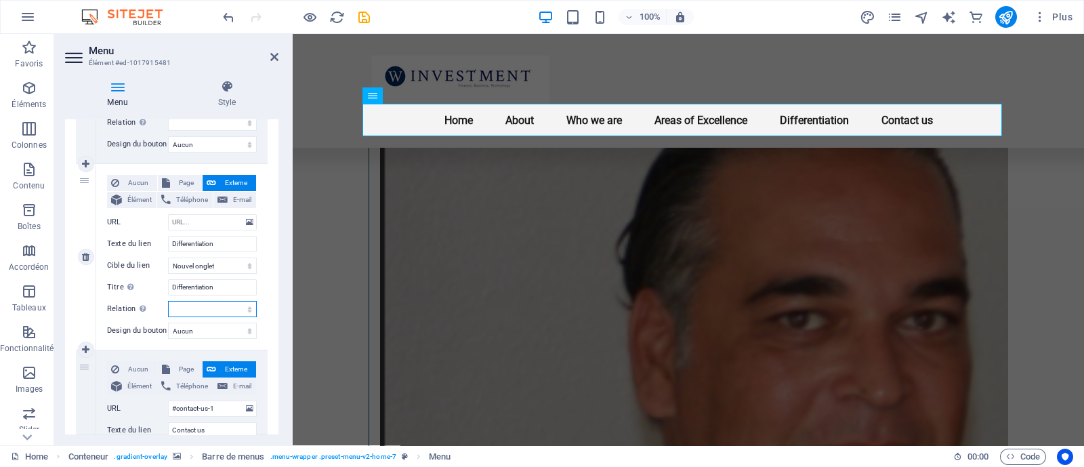
click at [186, 312] on select "alternate author bookmark external help license next nofollow noreferrer noopen…" at bounding box center [212, 309] width 89 height 16
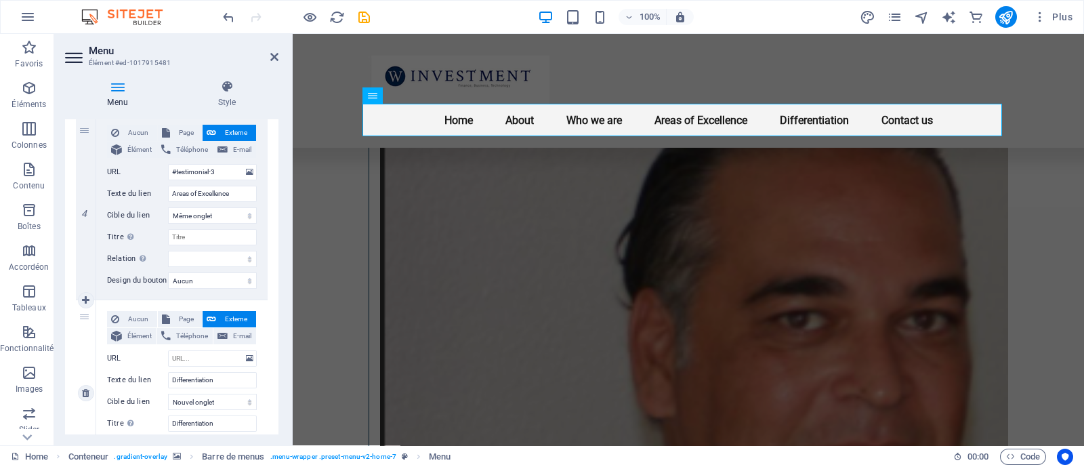
scroll to position [762, 0]
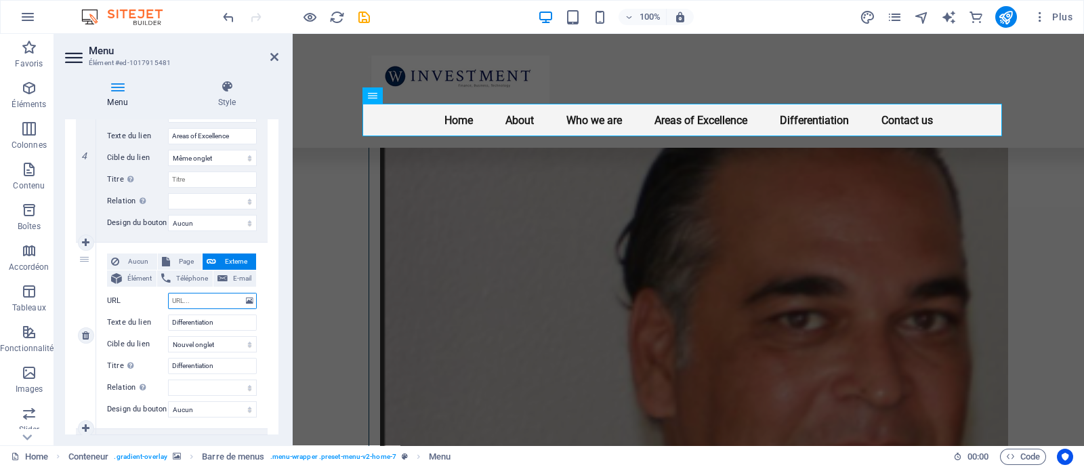
click at [190, 304] on input "URL" at bounding box center [212, 301] width 89 height 16
click at [176, 262] on span "Page" at bounding box center [186, 261] width 24 height 16
select select
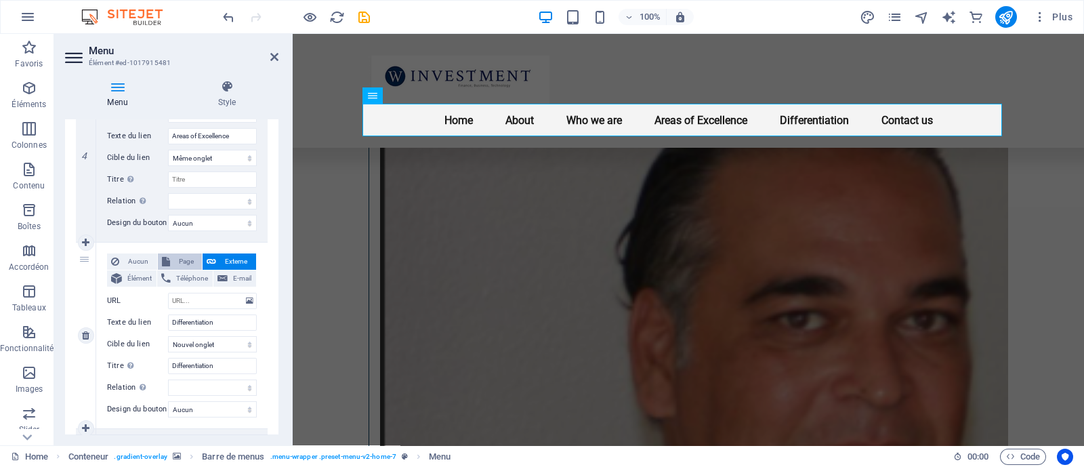
select select
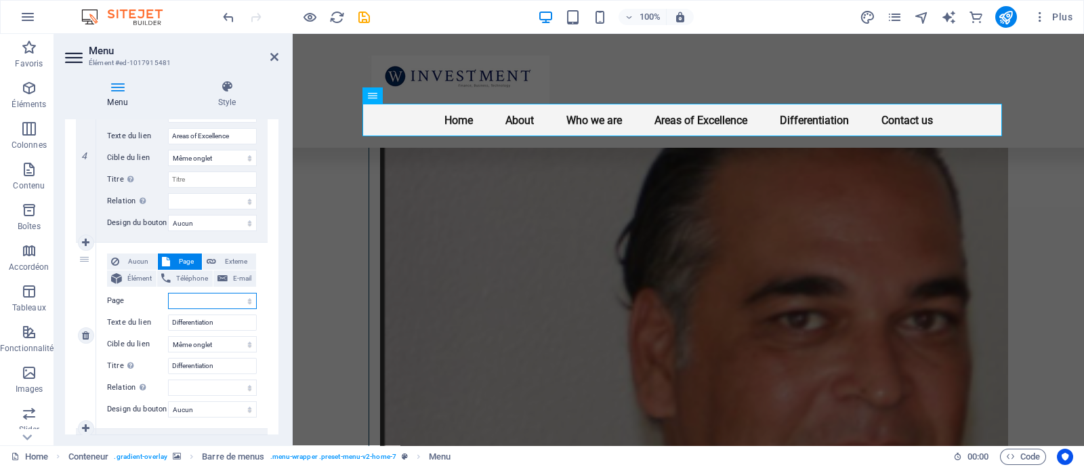
click at [200, 293] on select "Home Subpage Legal Notice Privacy" at bounding box center [212, 301] width 89 height 16
click at [142, 279] on span "Élément" at bounding box center [139, 278] width 26 height 16
select select
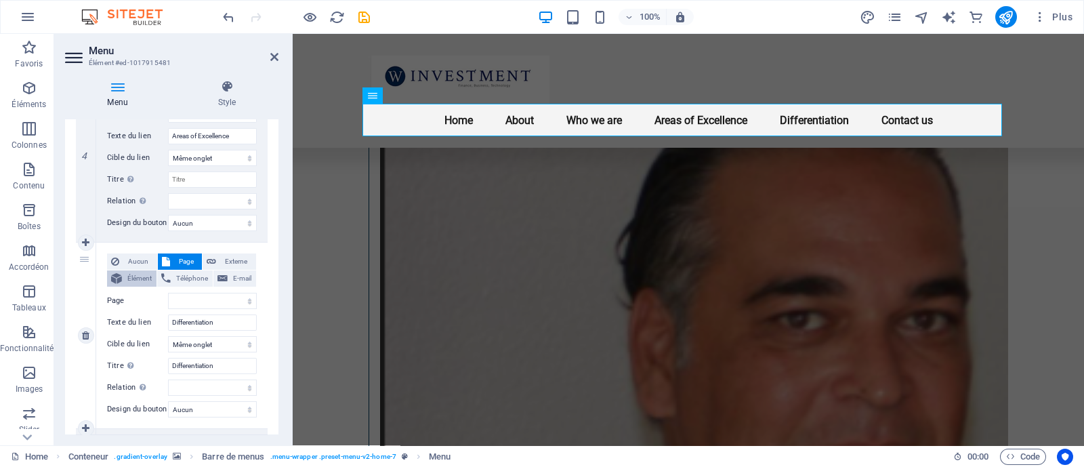
select select
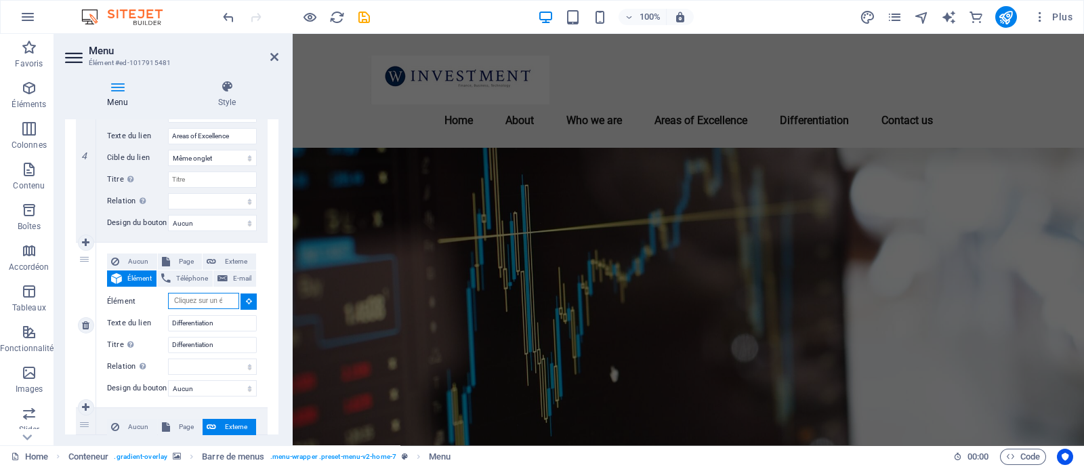
scroll to position [0, 0]
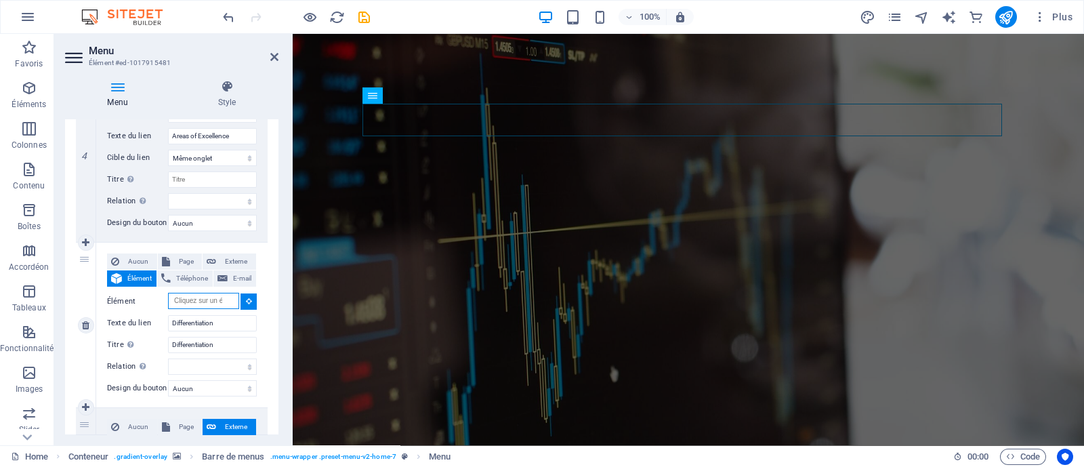
click at [200, 302] on input "Élément" at bounding box center [203, 301] width 71 height 16
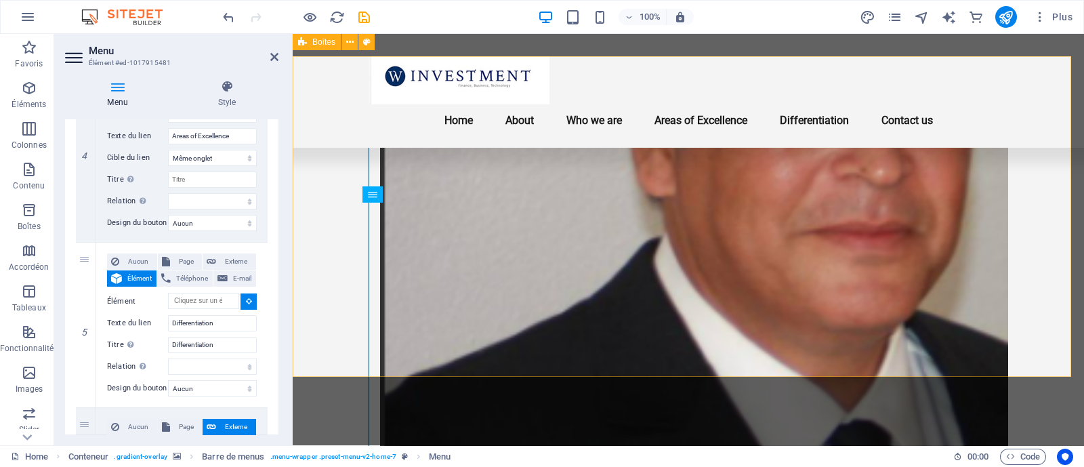
scroll to position [1853, 0]
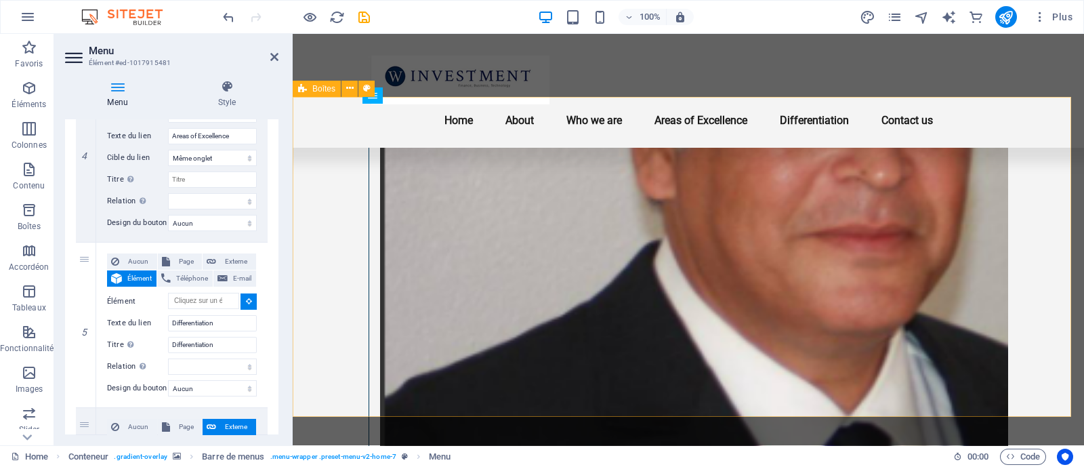
select select
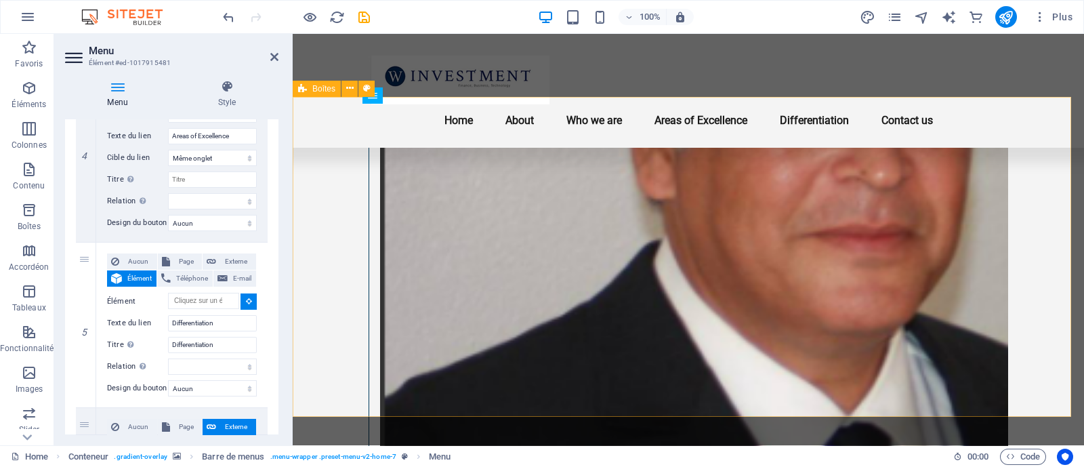
type input "#ed-1018882056"
select select
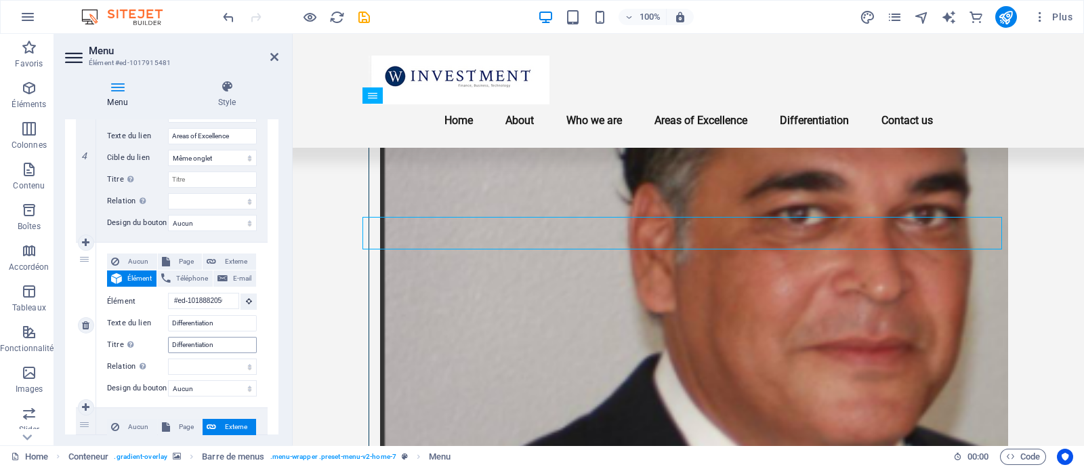
scroll to position [968, 0]
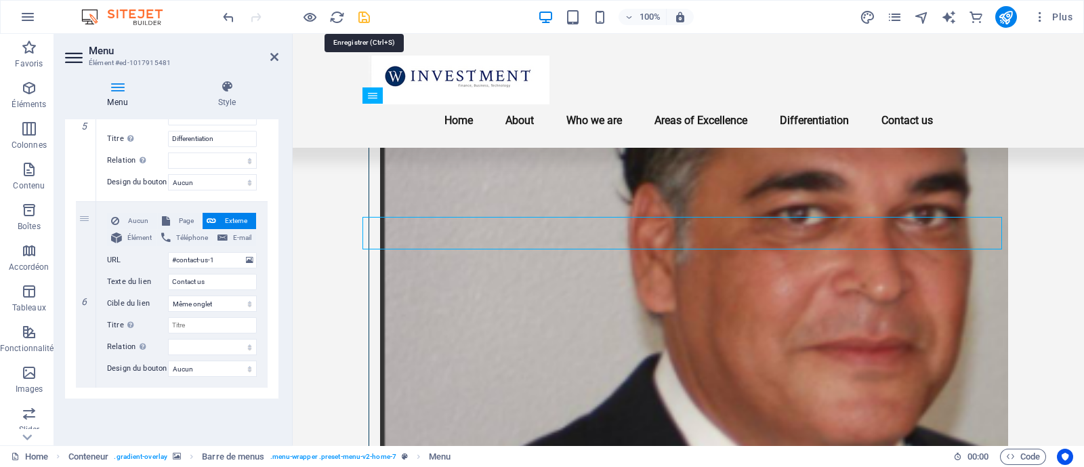
click at [365, 20] on icon "save" at bounding box center [364, 17] width 16 height 16
checkbox input "false"
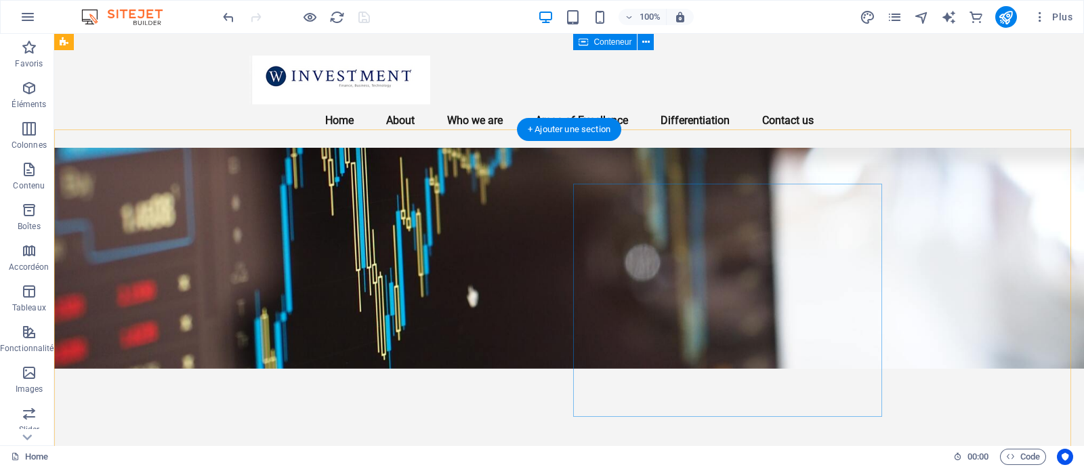
scroll to position [0, 0]
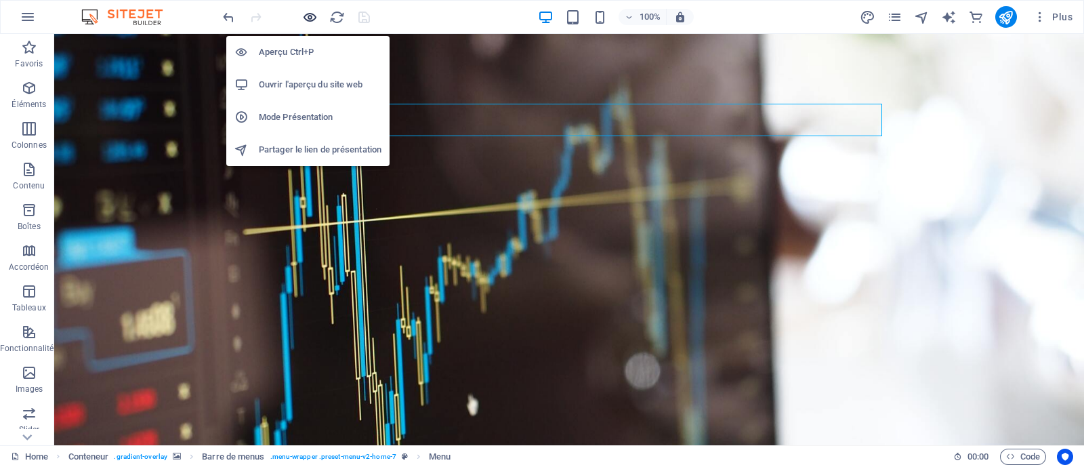
click at [305, 14] on icon "button" at bounding box center [310, 17] width 16 height 16
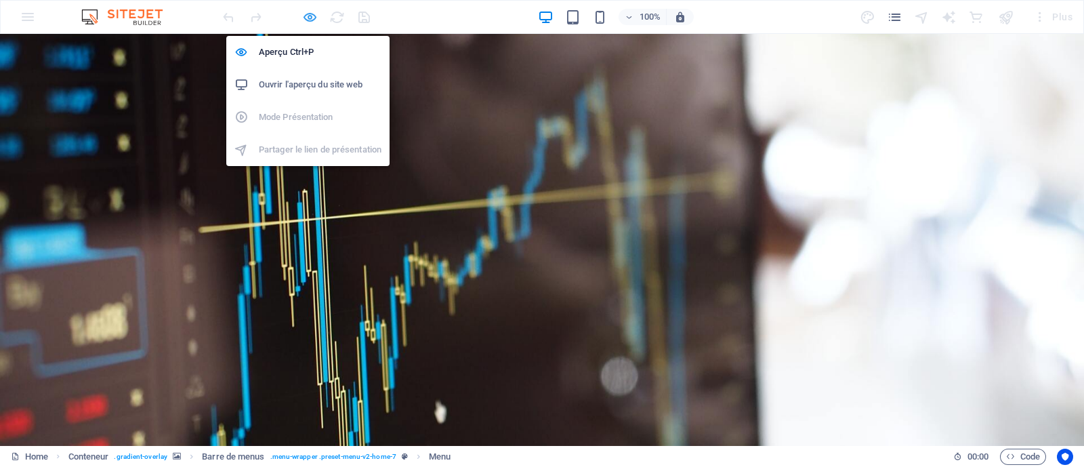
click at [310, 14] on icon "button" at bounding box center [310, 17] width 16 height 16
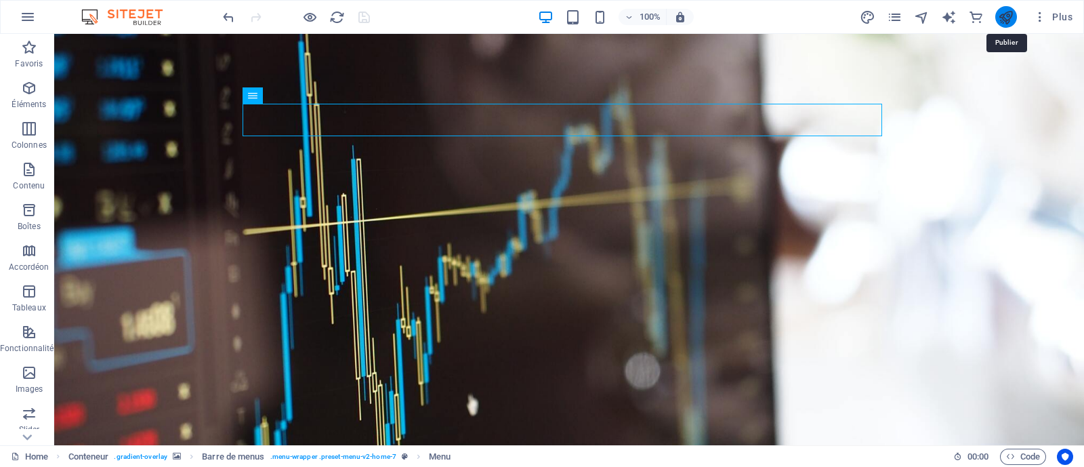
click at [1003, 16] on icon "publish" at bounding box center [1006, 17] width 16 height 16
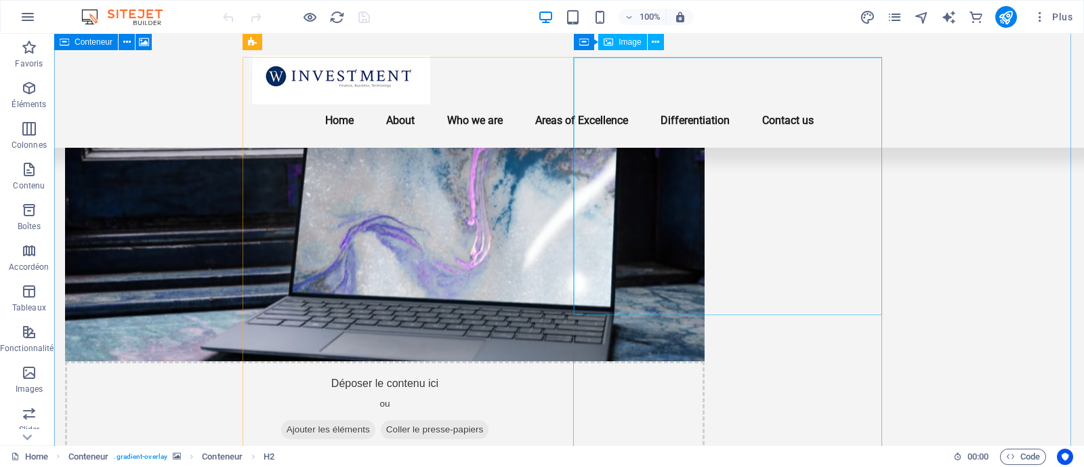
scroll to position [869, 0]
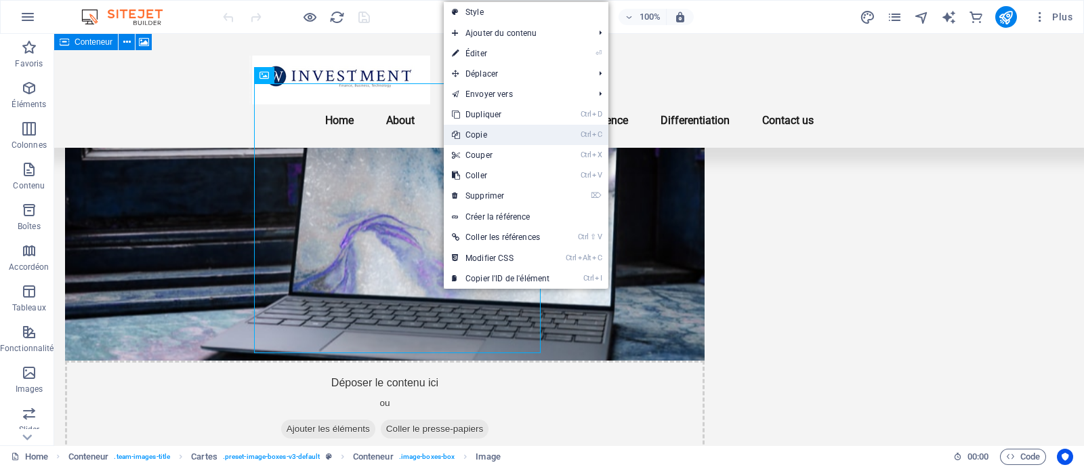
click at [491, 127] on link "Ctrl C Copie" at bounding box center [501, 135] width 114 height 20
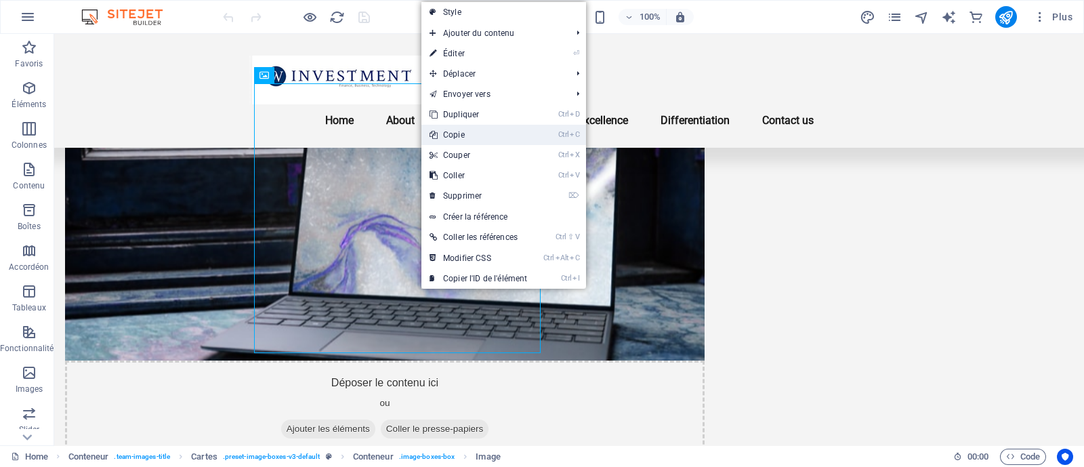
click at [474, 140] on link "Ctrl C Copie" at bounding box center [478, 135] width 114 height 20
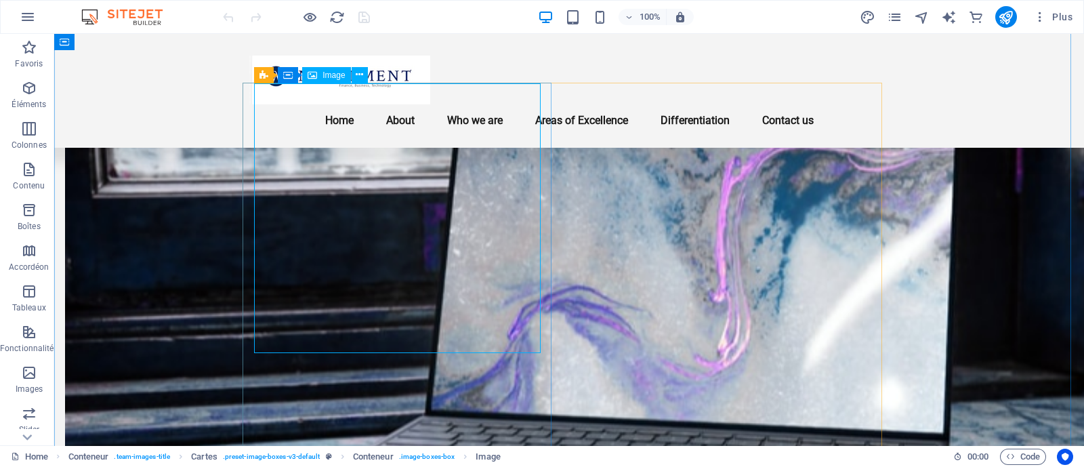
select select "vw"
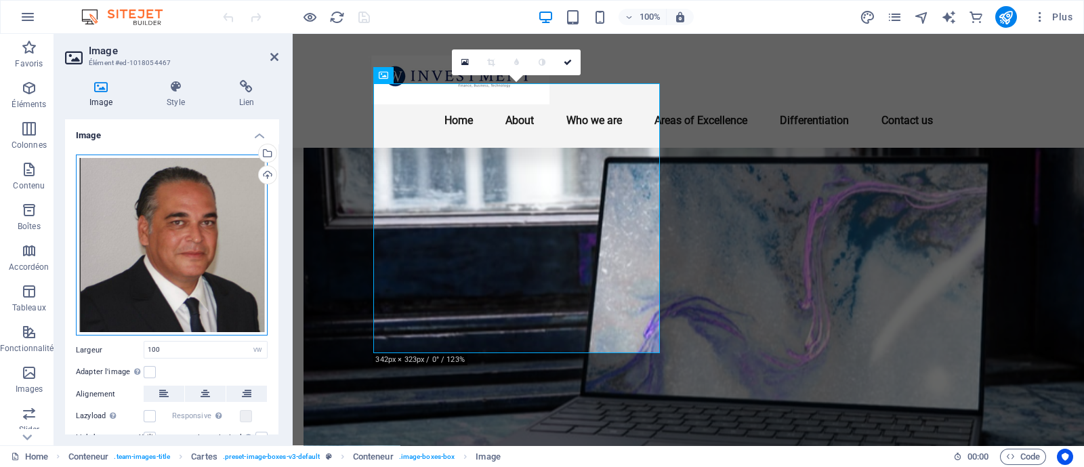
click at [199, 208] on div "Glissez les fichiers ici, cliquez pour choisir les fichiers ou sélectionnez les…" at bounding box center [172, 245] width 192 height 182
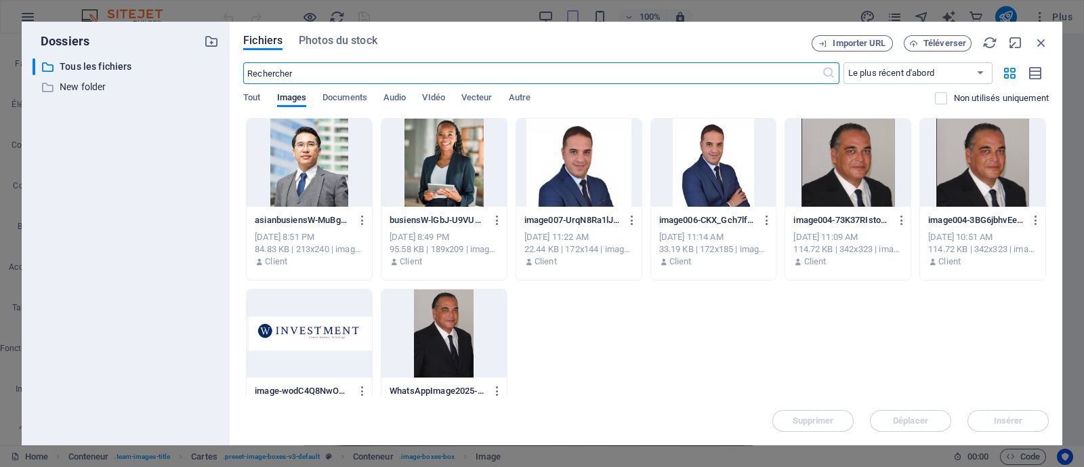
scroll to position [938, 0]
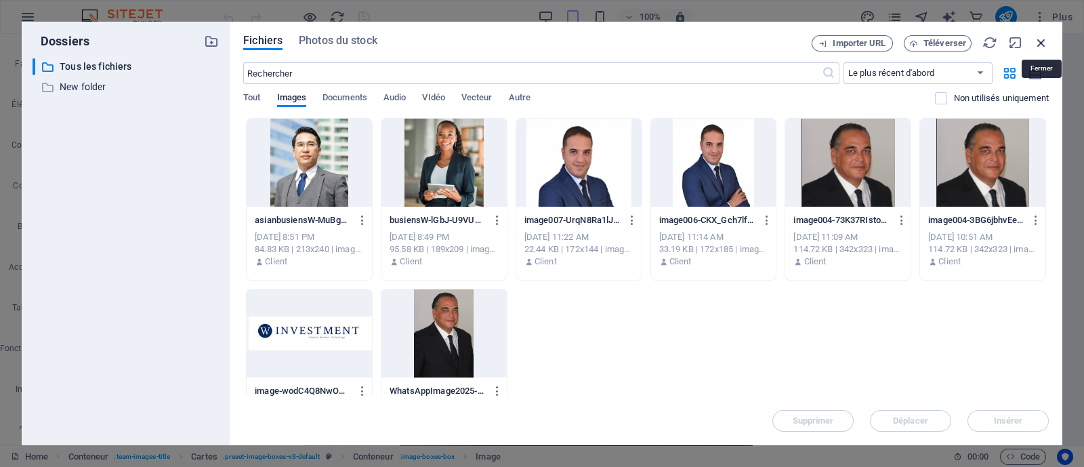
click at [1035, 46] on icon "button" at bounding box center [1041, 42] width 15 height 15
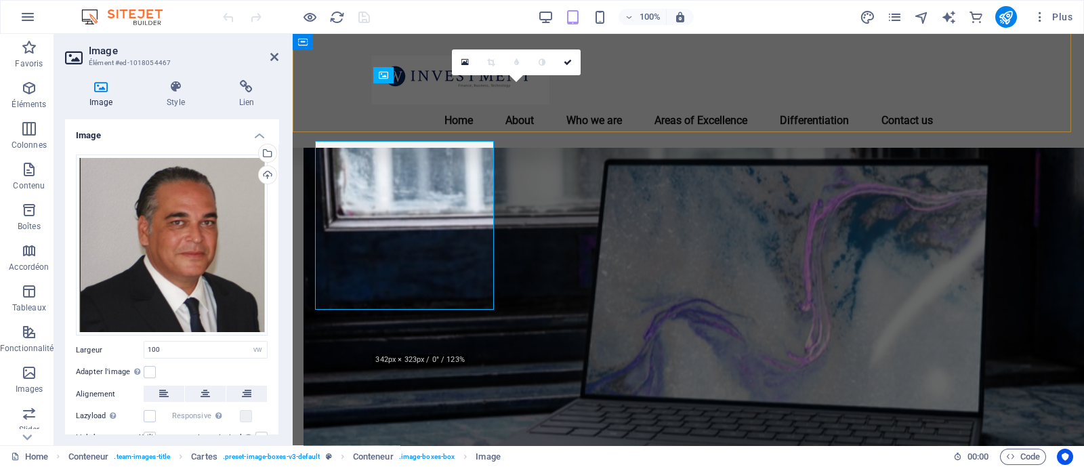
scroll to position [869, 0]
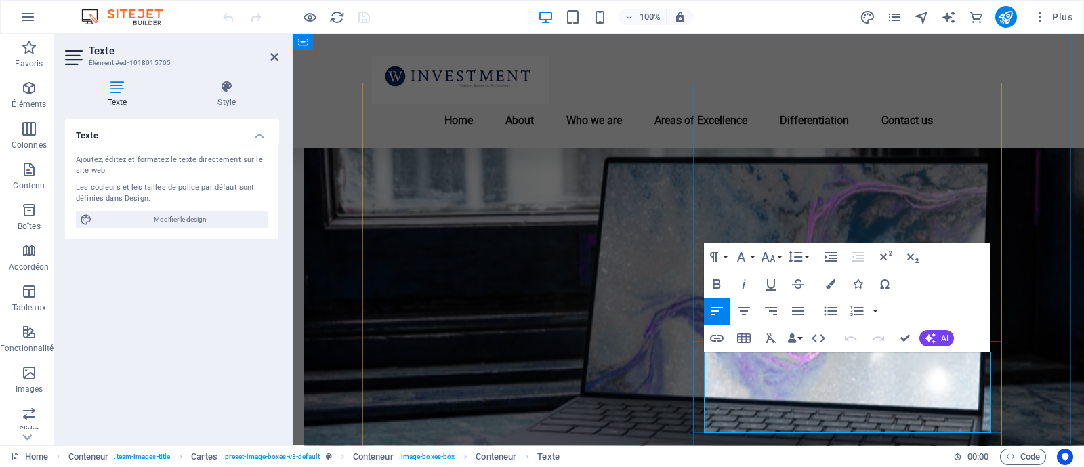
copy div "M. [PERSON_NAME] – Associate With over 25 years of expertise in IT, digital tra…"
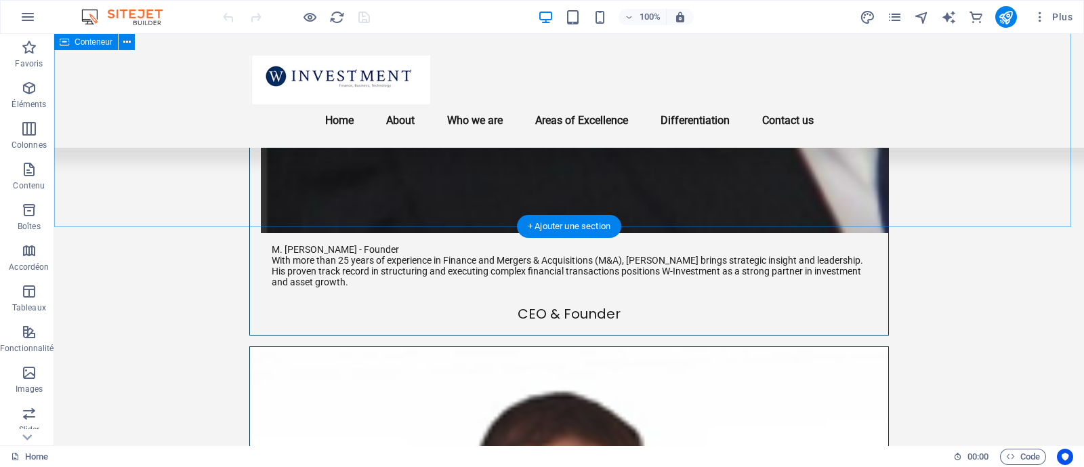
scroll to position [2189, 0]
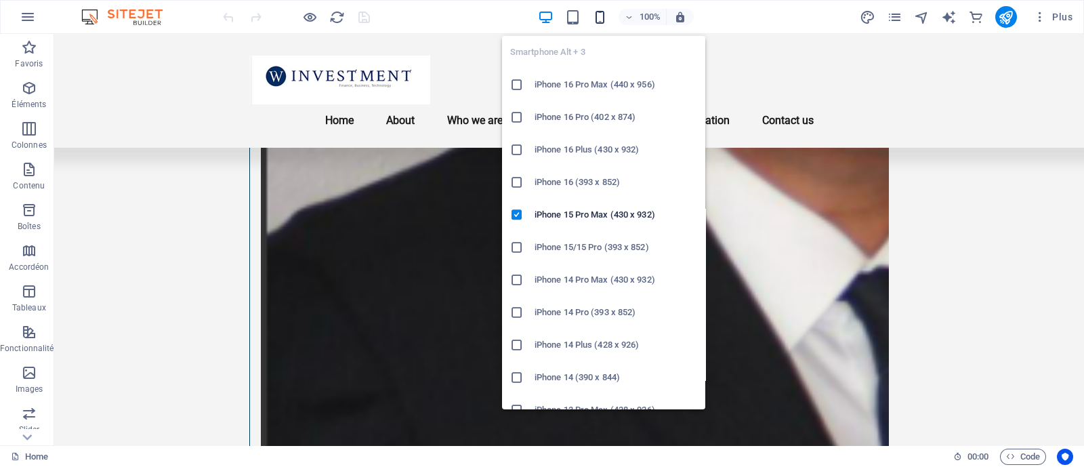
click at [604, 15] on icon "button" at bounding box center [600, 17] width 16 height 16
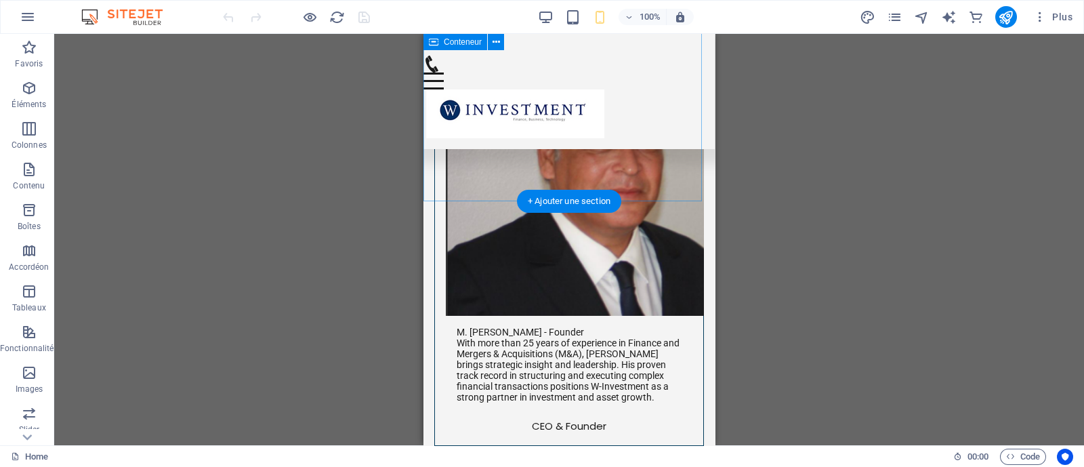
scroll to position [1548, 0]
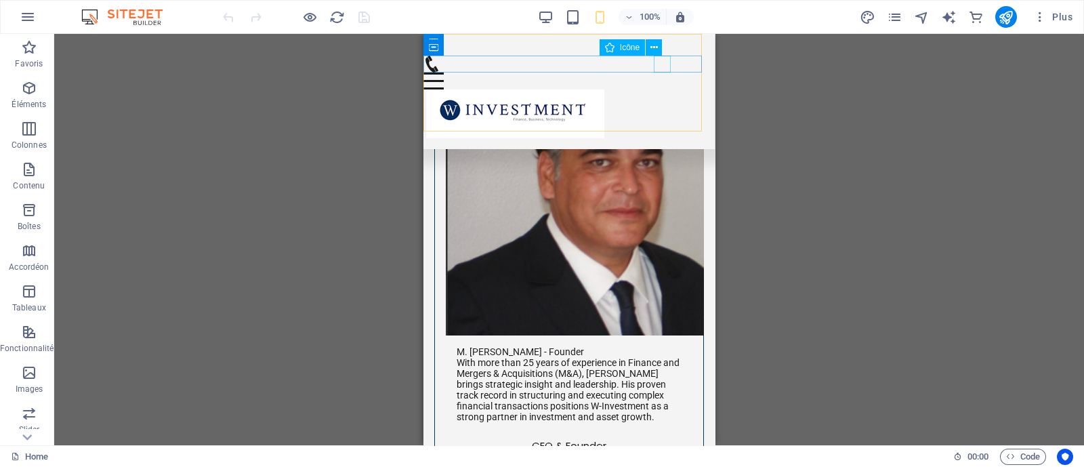
click at [663, 63] on figure at bounding box center [563, 64] width 281 height 17
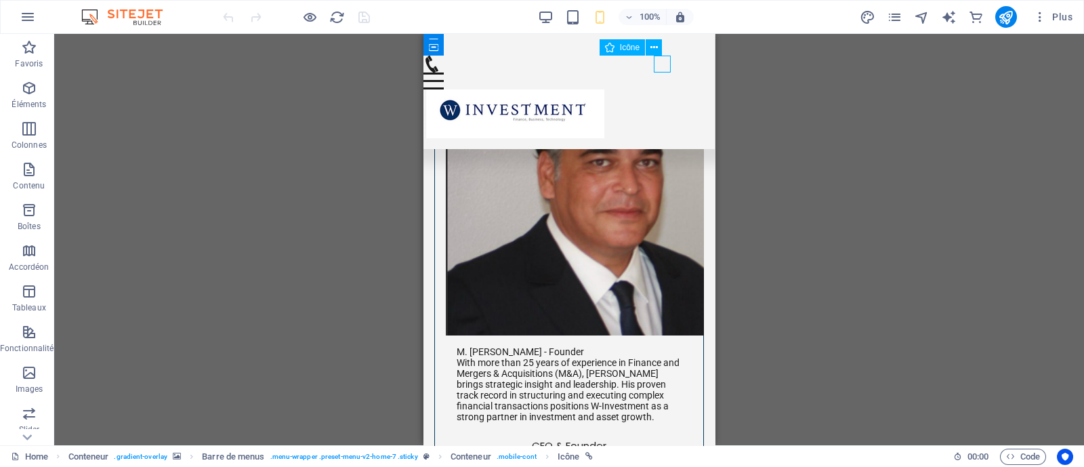
click at [663, 63] on figure at bounding box center [563, 64] width 281 height 17
select select "xMidYMid"
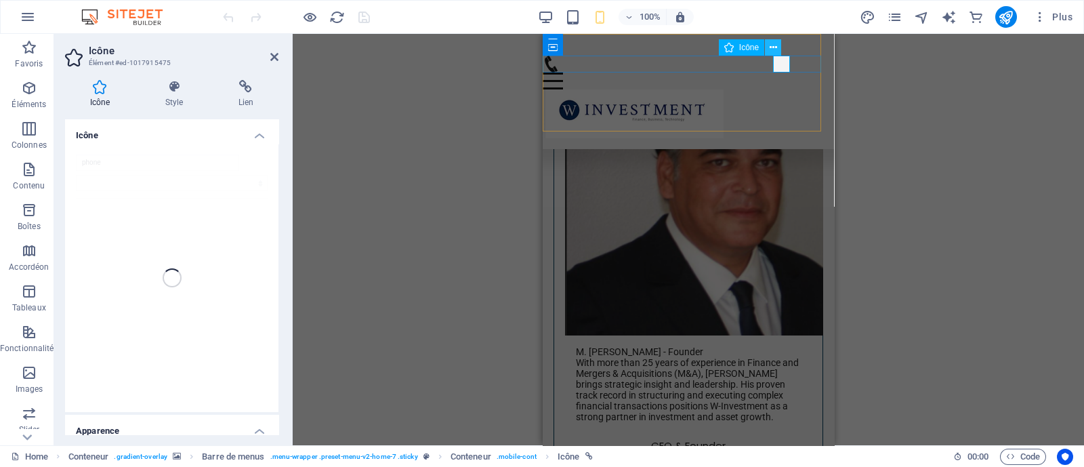
click at [772, 48] on icon at bounding box center [773, 48] width 7 height 14
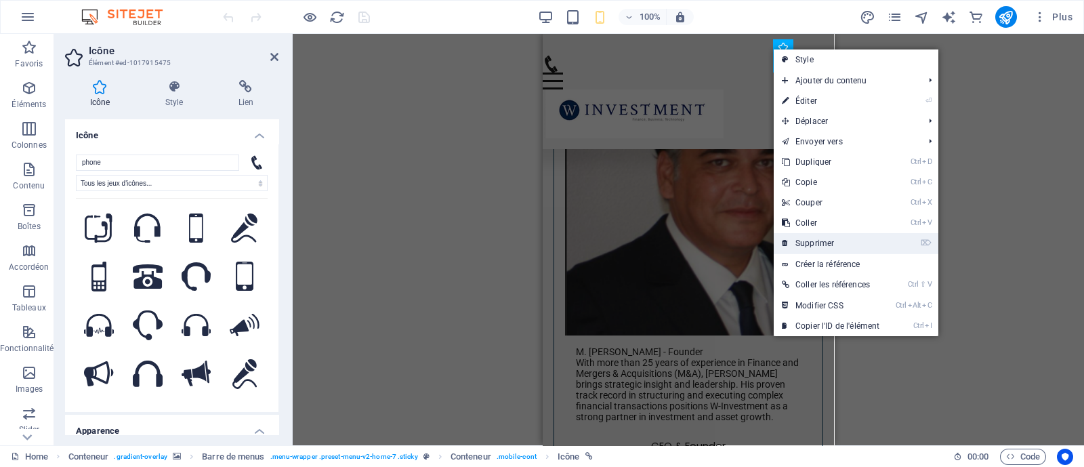
click at [831, 241] on link "⌦ Supprimer" at bounding box center [831, 243] width 114 height 20
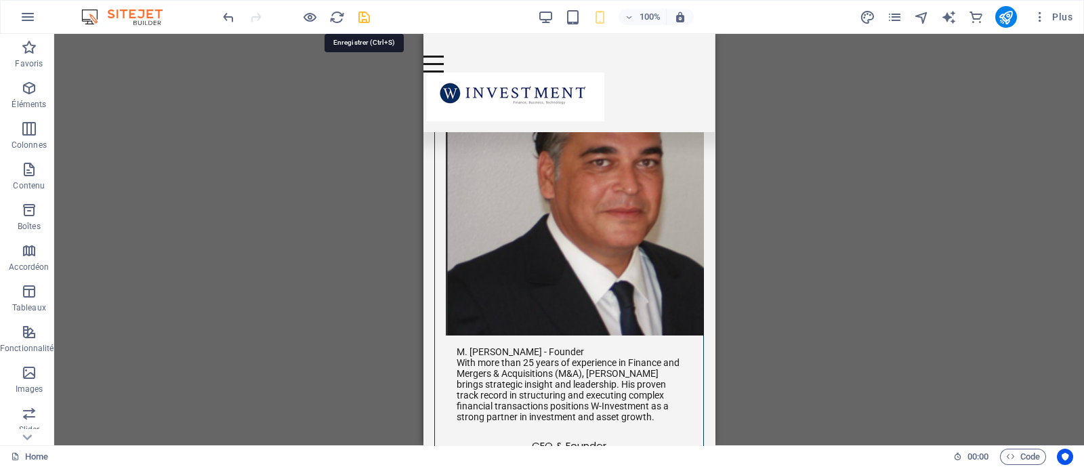
click at [369, 18] on icon "save" at bounding box center [364, 17] width 16 height 16
checkbox input "false"
click at [1008, 20] on icon "publish" at bounding box center [1006, 17] width 16 height 16
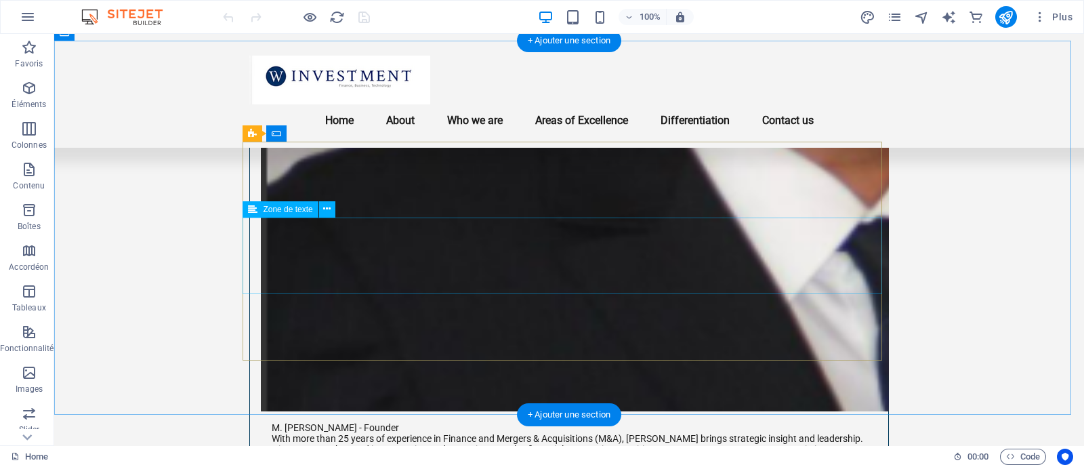
scroll to position [2229, 0]
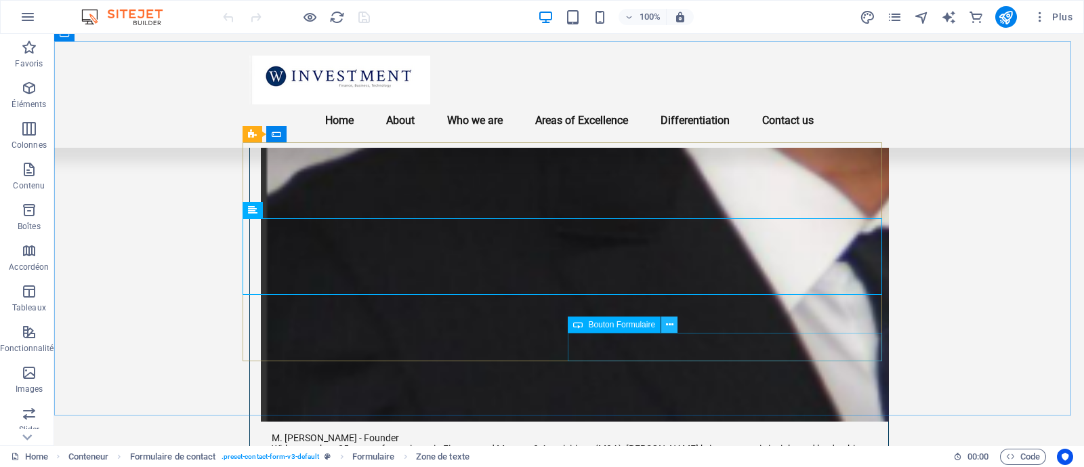
click at [668, 323] on icon at bounding box center [669, 325] width 7 height 14
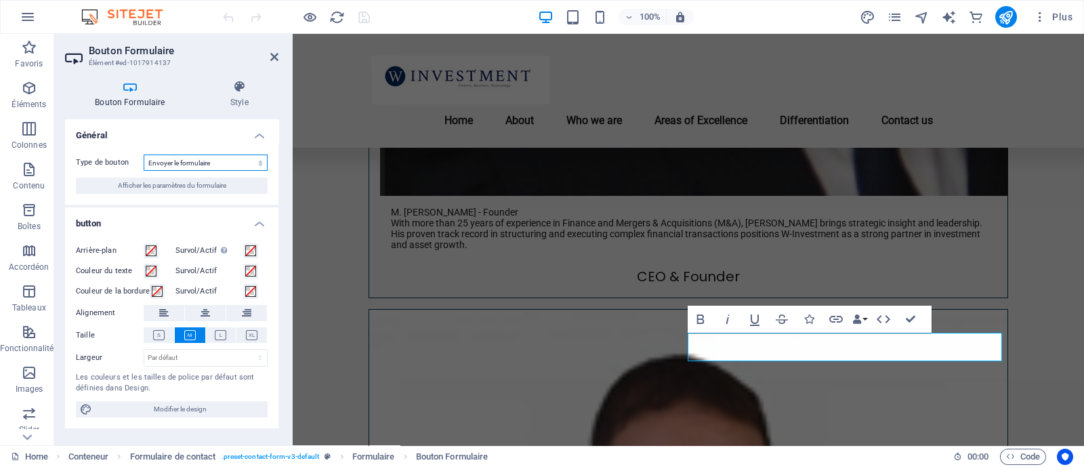
click at [205, 163] on select "Envoyer le formulaire Réinitialiser le formulaire Aucune action" at bounding box center [206, 162] width 124 height 16
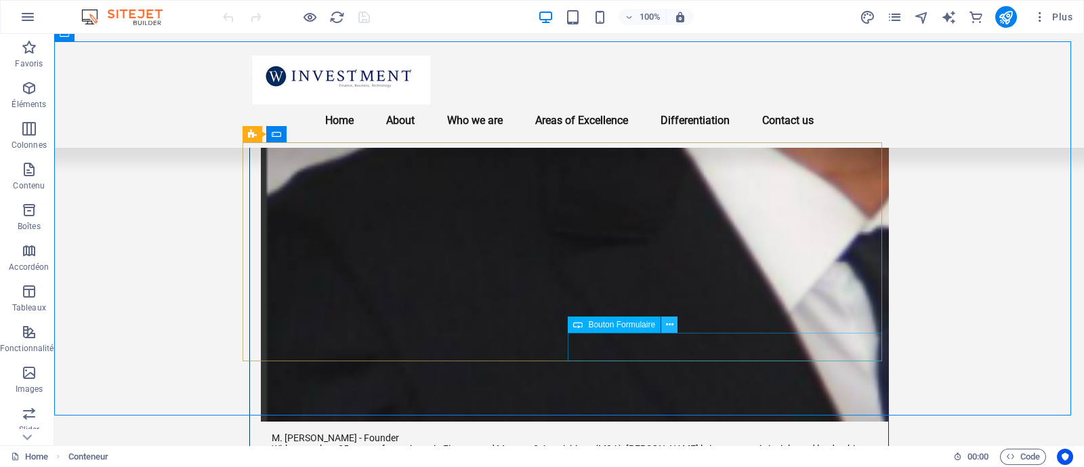
click at [671, 329] on icon at bounding box center [669, 325] width 7 height 14
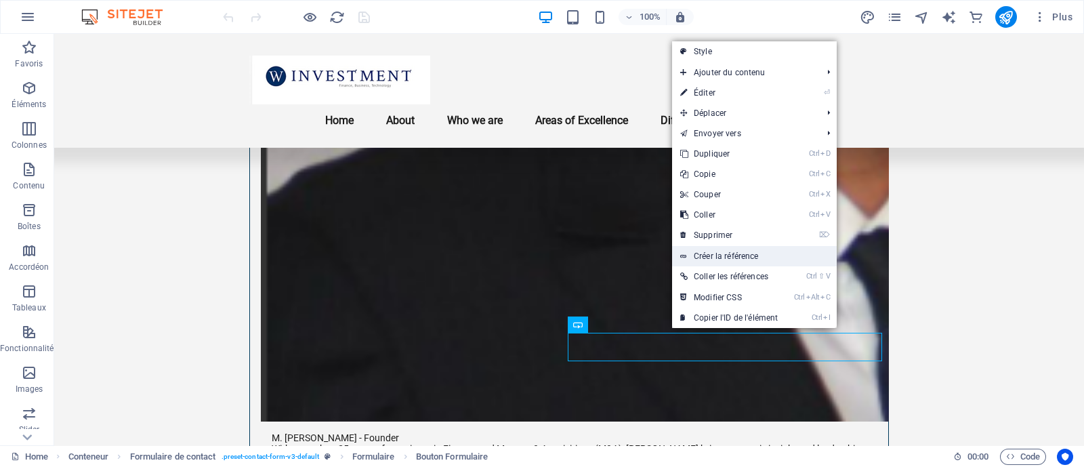
click at [728, 264] on link "Créer la référence" at bounding box center [754, 256] width 165 height 20
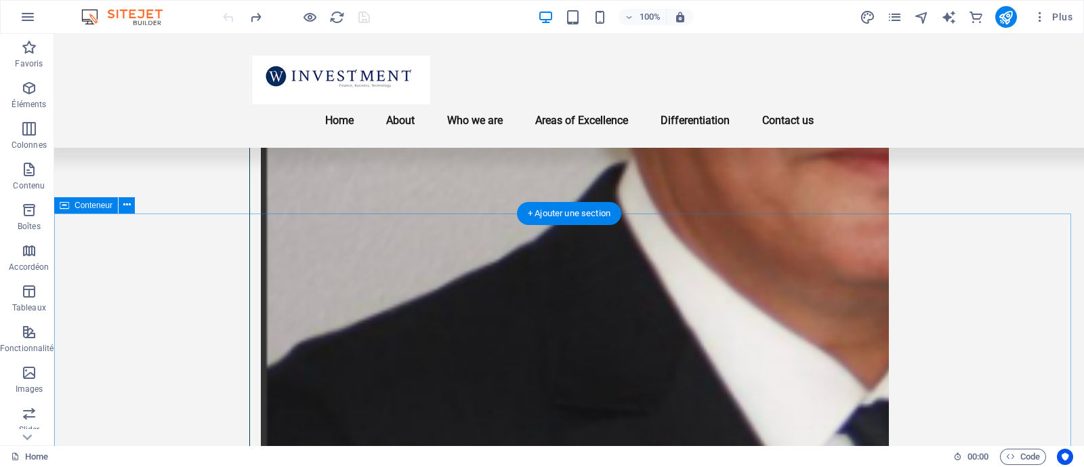
scroll to position [2330, 0]
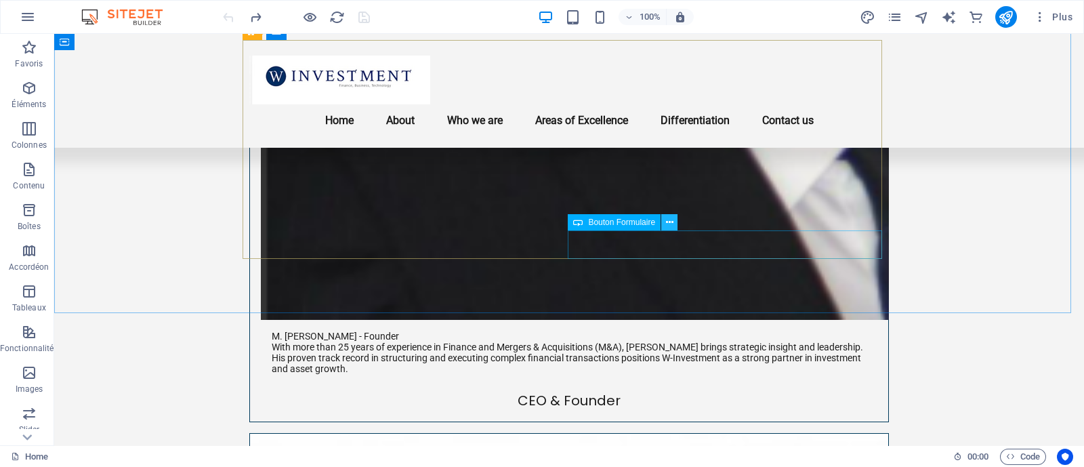
click at [667, 223] on icon at bounding box center [669, 222] width 7 height 14
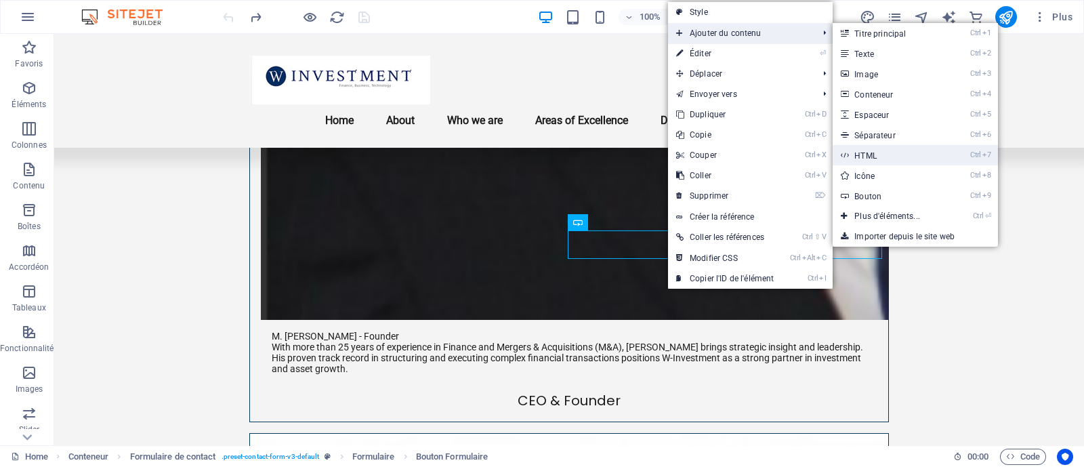
click at [877, 157] on link "Ctrl 7 HTML" at bounding box center [890, 155] width 115 height 20
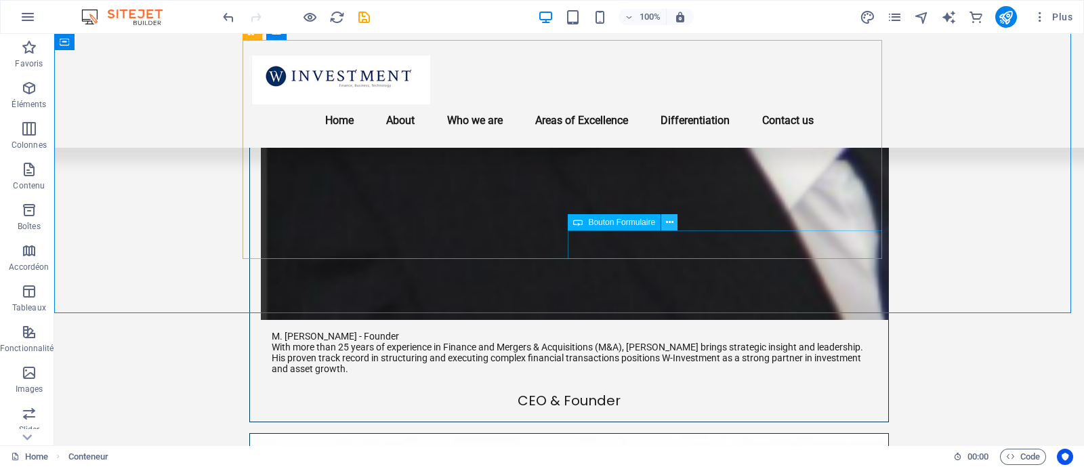
click at [666, 225] on icon at bounding box center [669, 222] width 7 height 14
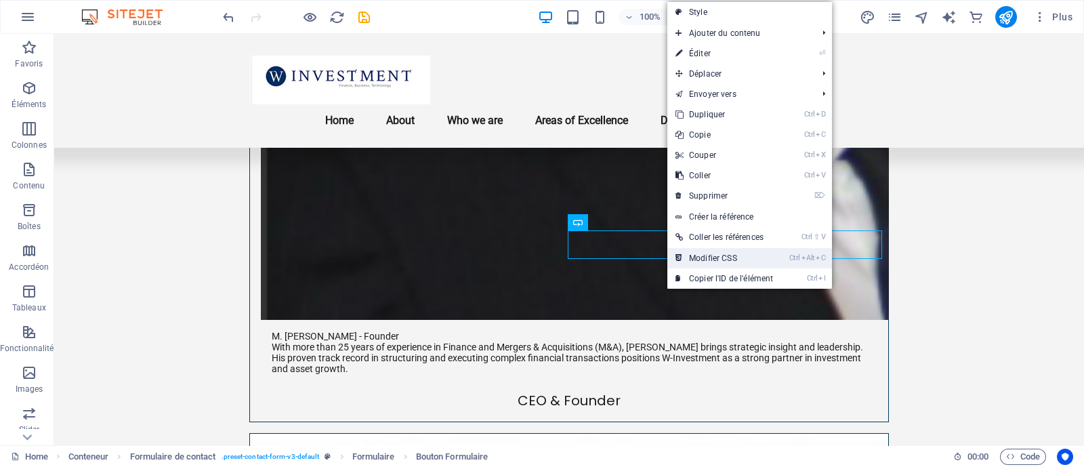
click at [736, 255] on link "Ctrl Alt C Modifier CSS" at bounding box center [724, 258] width 114 height 20
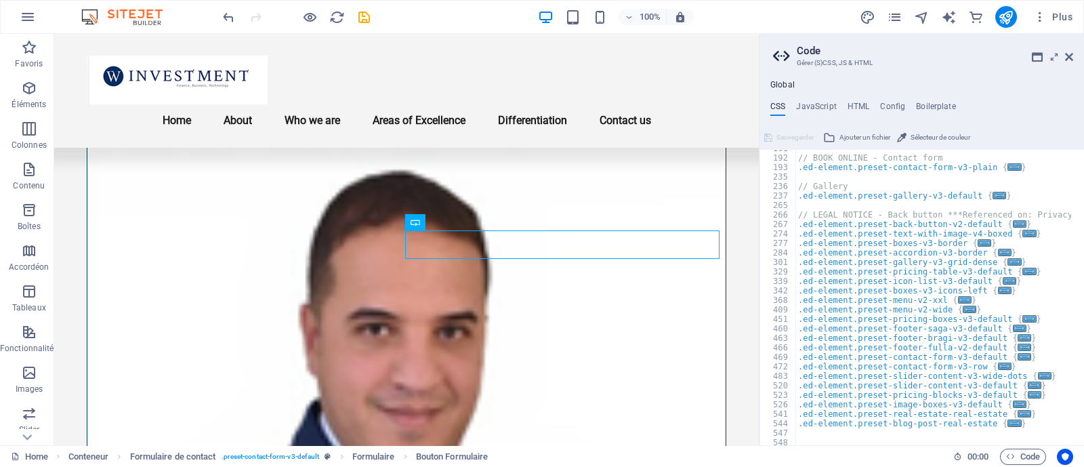
scroll to position [0, 0]
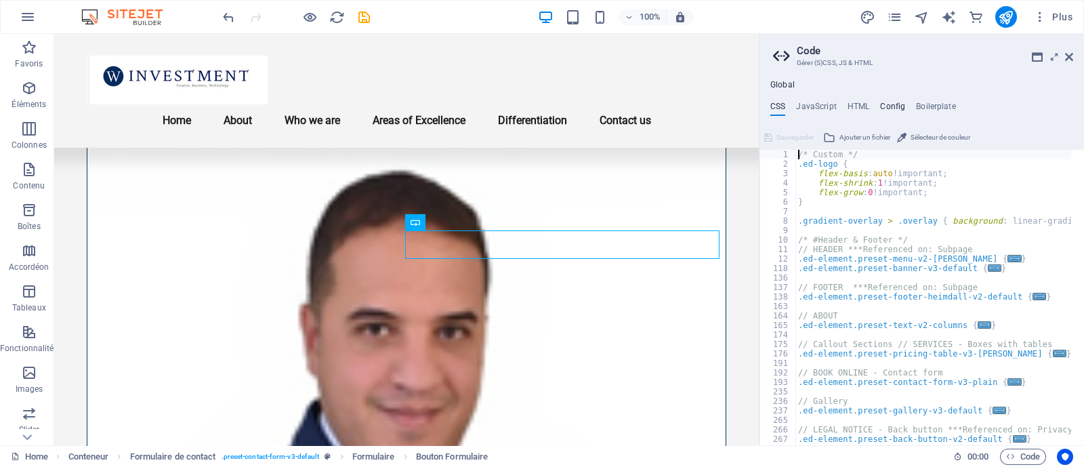
click at [882, 106] on h4 "Config" at bounding box center [892, 109] width 25 height 15
type textarea "$color-background: #f4f4f4;"
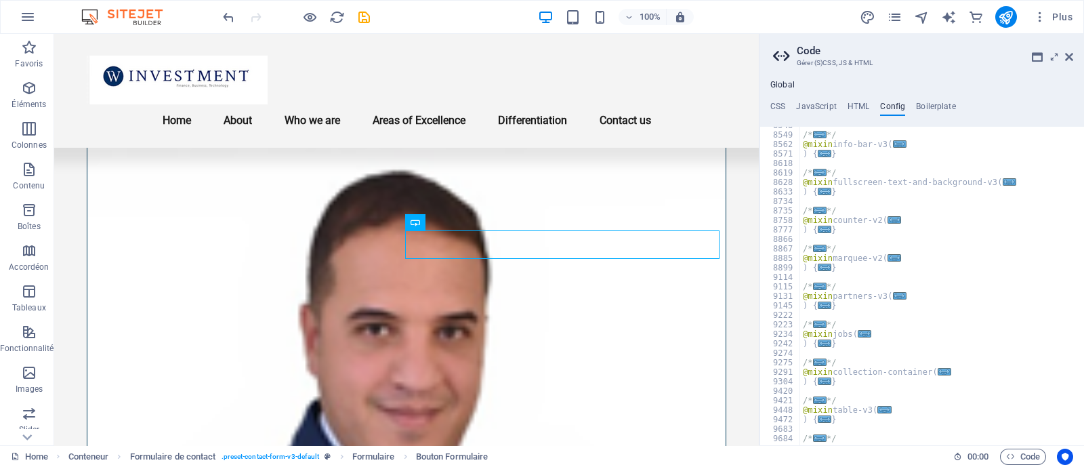
scroll to position [1733, 0]
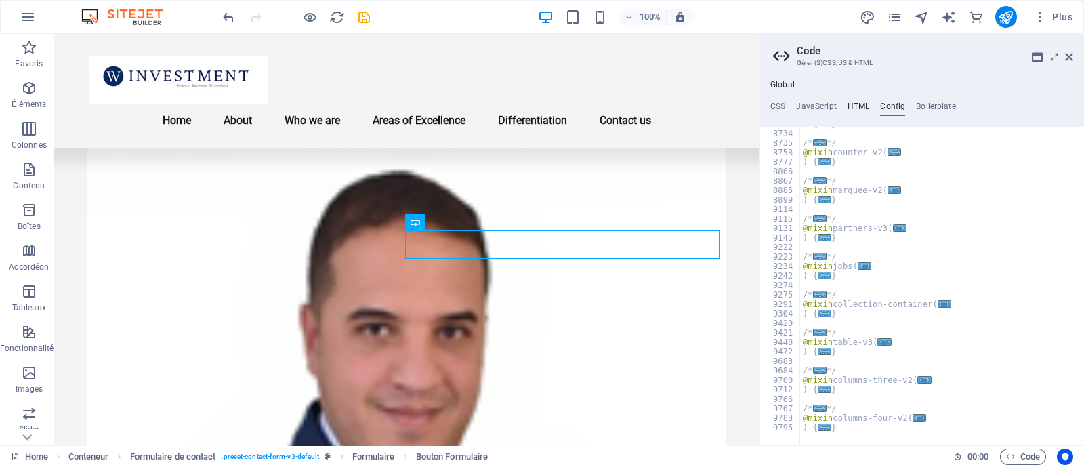
click at [857, 111] on h4 "HTML" at bounding box center [859, 109] width 22 height 15
type textarea "<a href="#main-content" class="wv-link-content button">Skip to main content</a>"
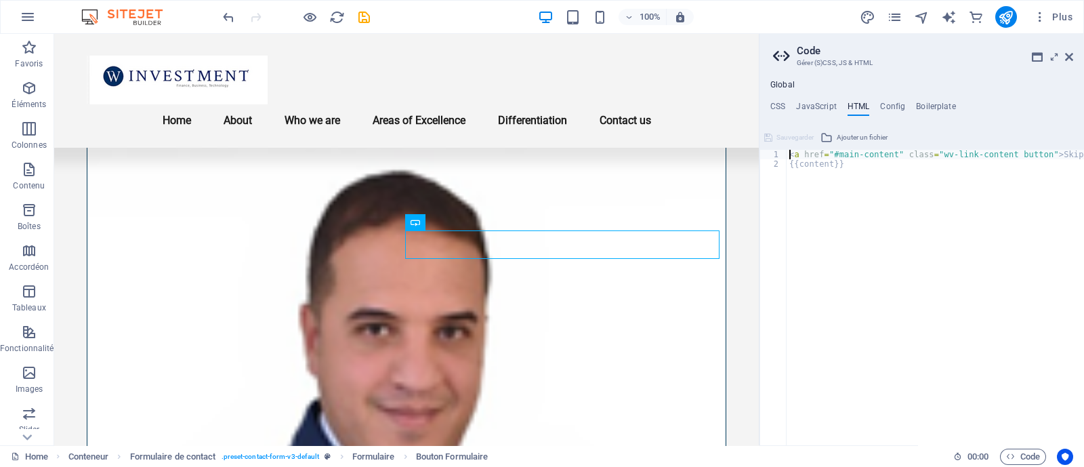
scroll to position [0, 0]
click at [927, 106] on h4 "Boilerplate" at bounding box center [936, 109] width 40 height 15
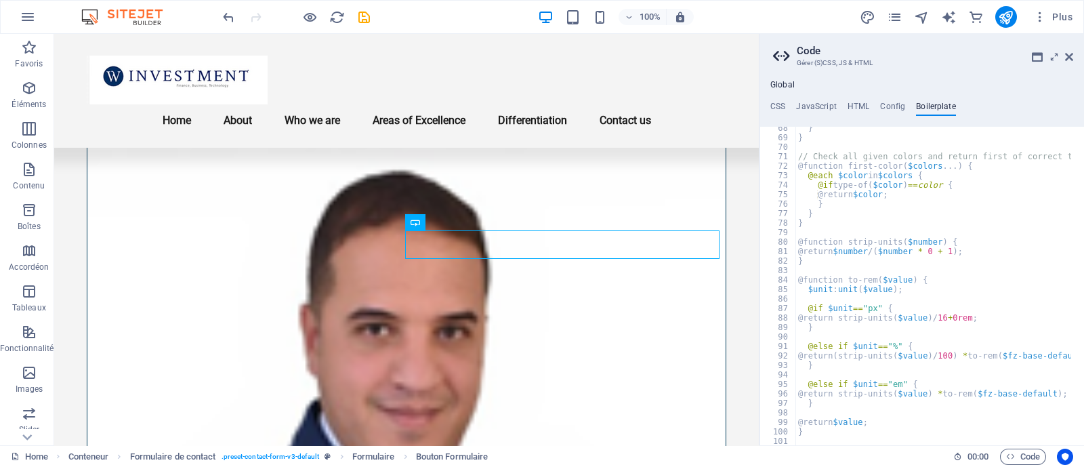
scroll to position [451, 0]
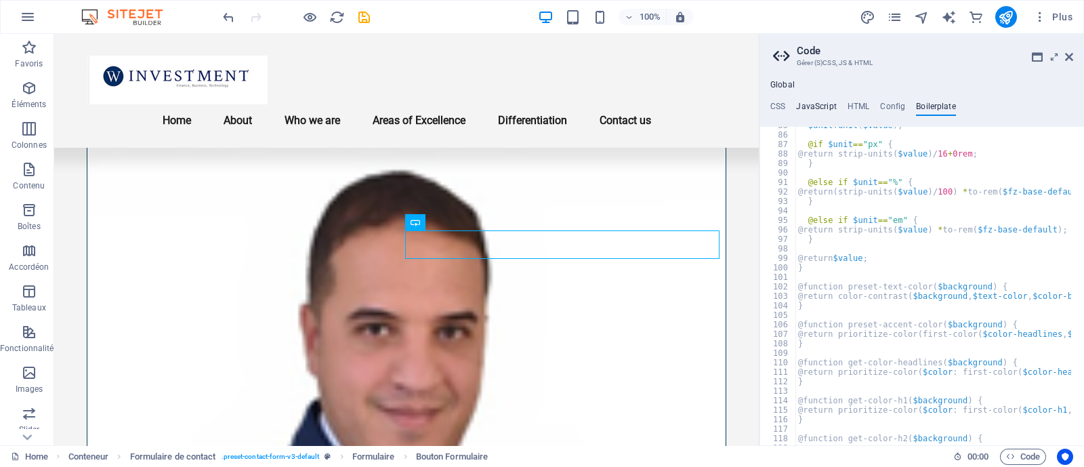
click at [796, 103] on h4 "JavaScript" at bounding box center [816, 109] width 40 height 15
type textarea "/* JS for preset "Menu V2" */"
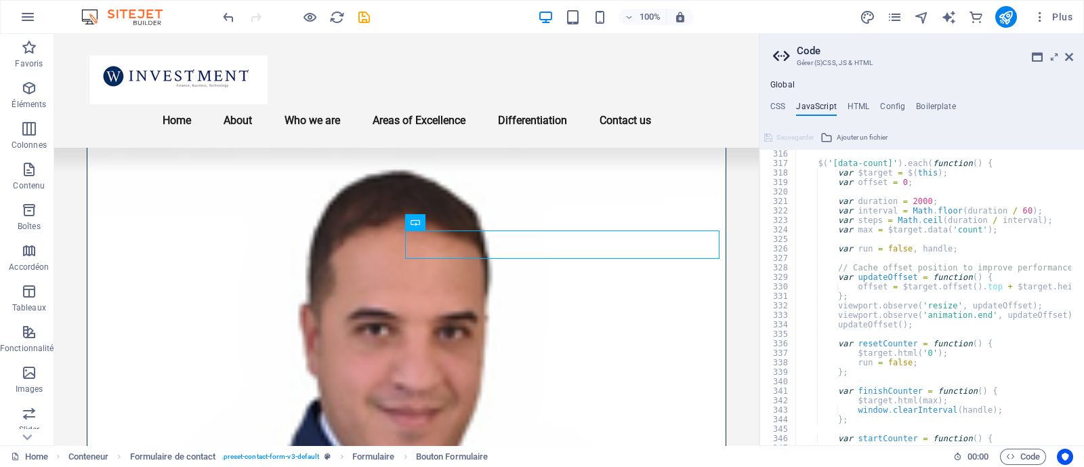
scroll to position [2989, 0]
click at [1068, 57] on icon at bounding box center [1069, 56] width 8 height 11
